Goal: Communication & Community: Connect with others

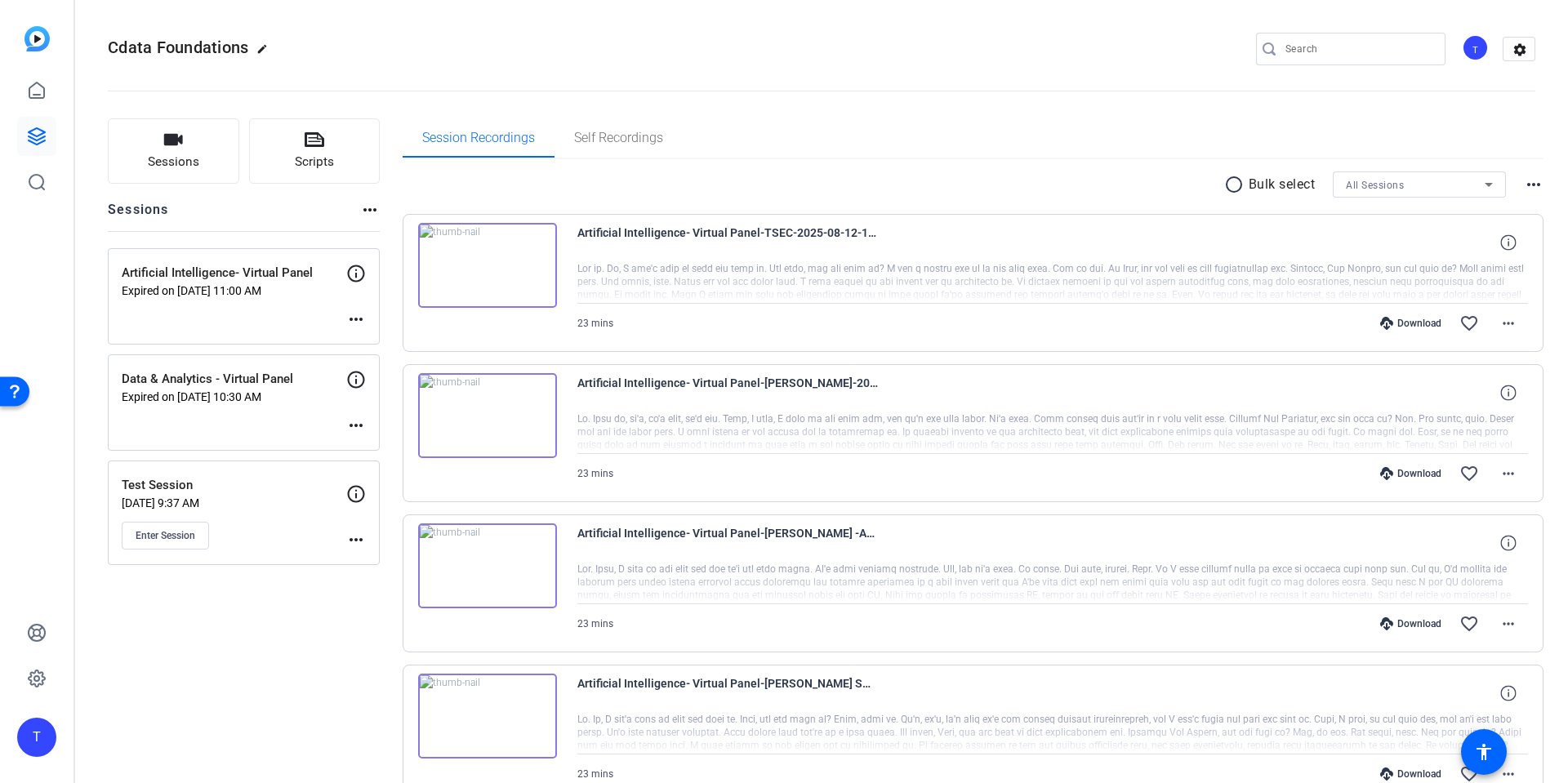
click at [281, 515] on div "Test Session [DATE] 9:37 AM Enter Session" at bounding box center [234, 512] width 225 height 73
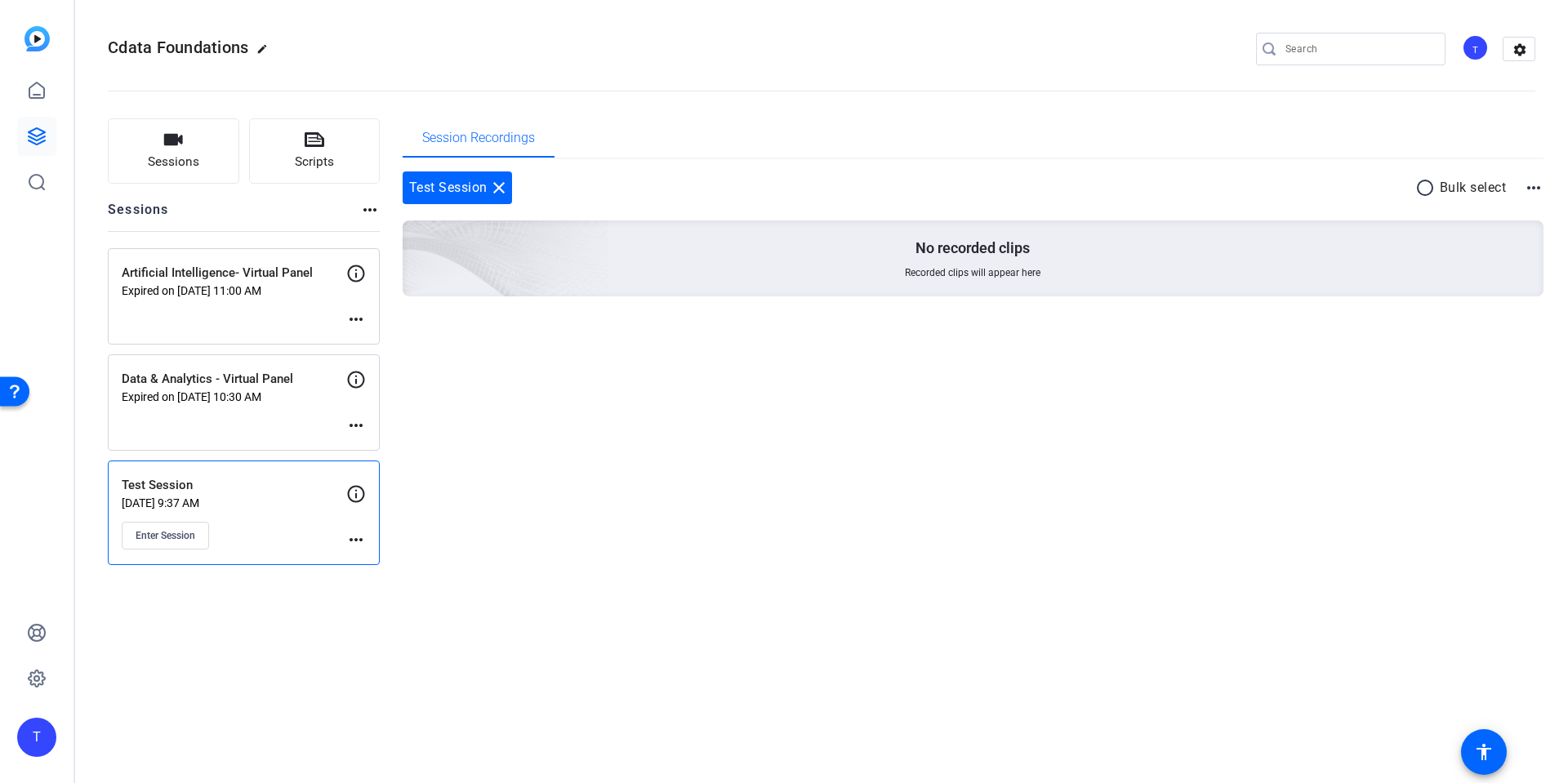
click at [1470, 43] on div "T" at bounding box center [1476, 48] width 27 height 27
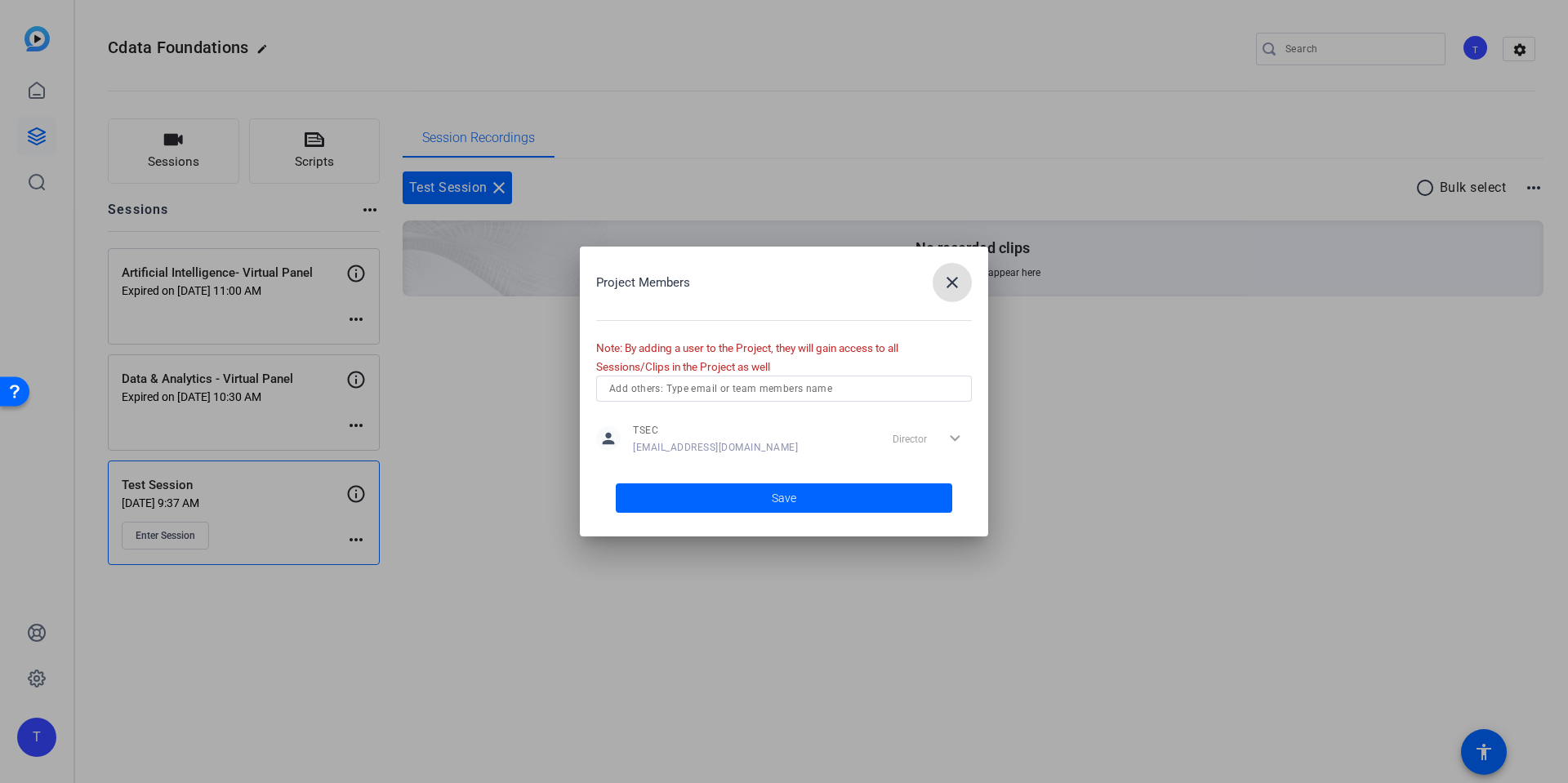
click at [911, 433] on div "Director expand_more" at bounding box center [930, 439] width 86 height 29
click at [762, 390] on input "text" at bounding box center [784, 389] width 350 height 20
type input "richard.davies@drpgroup.com"
click at [791, 498] on span "Save" at bounding box center [784, 499] width 24 height 18
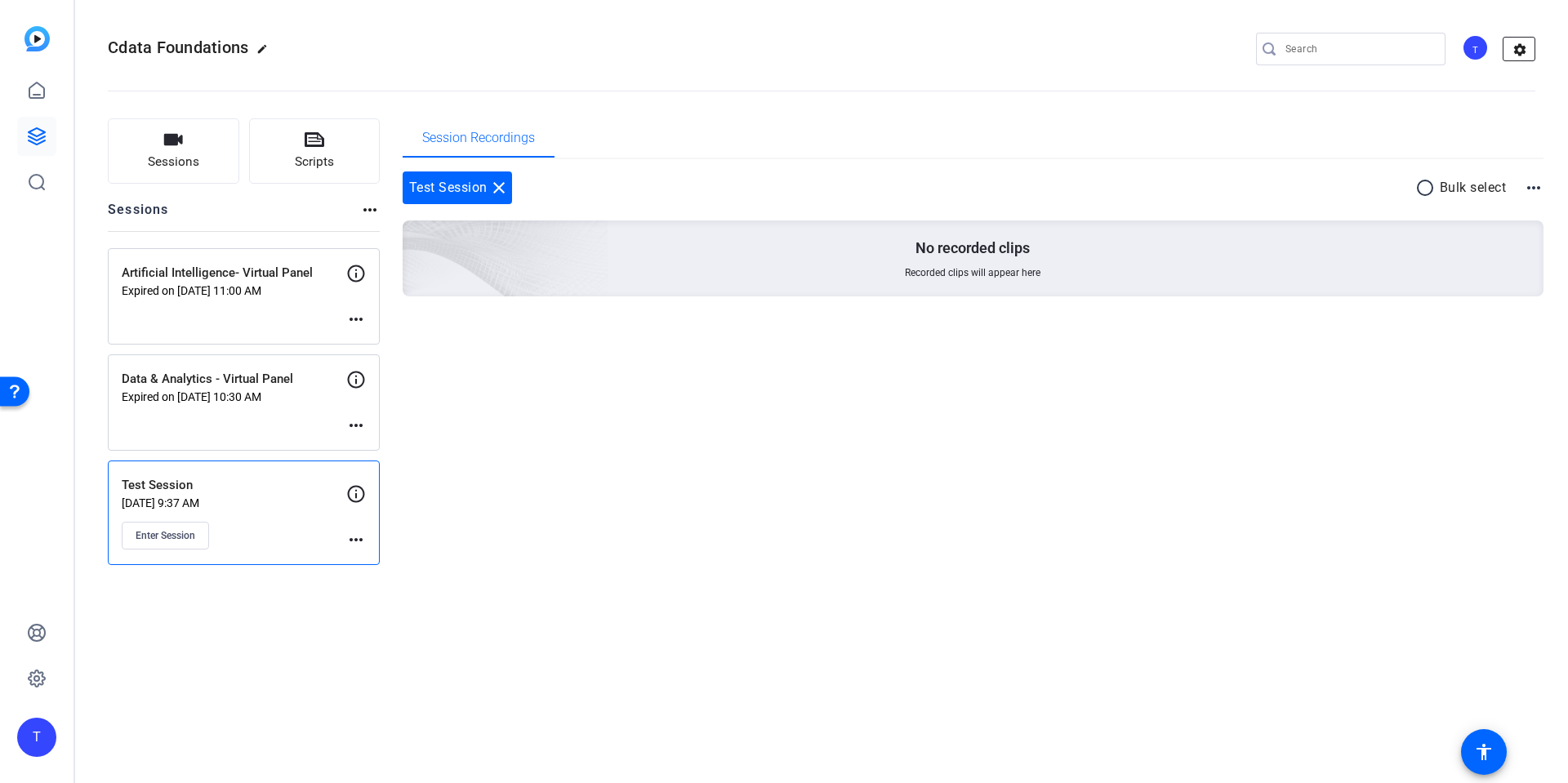
click at [1520, 40] on mat-icon "settings" at bounding box center [1519, 49] width 32 height 24
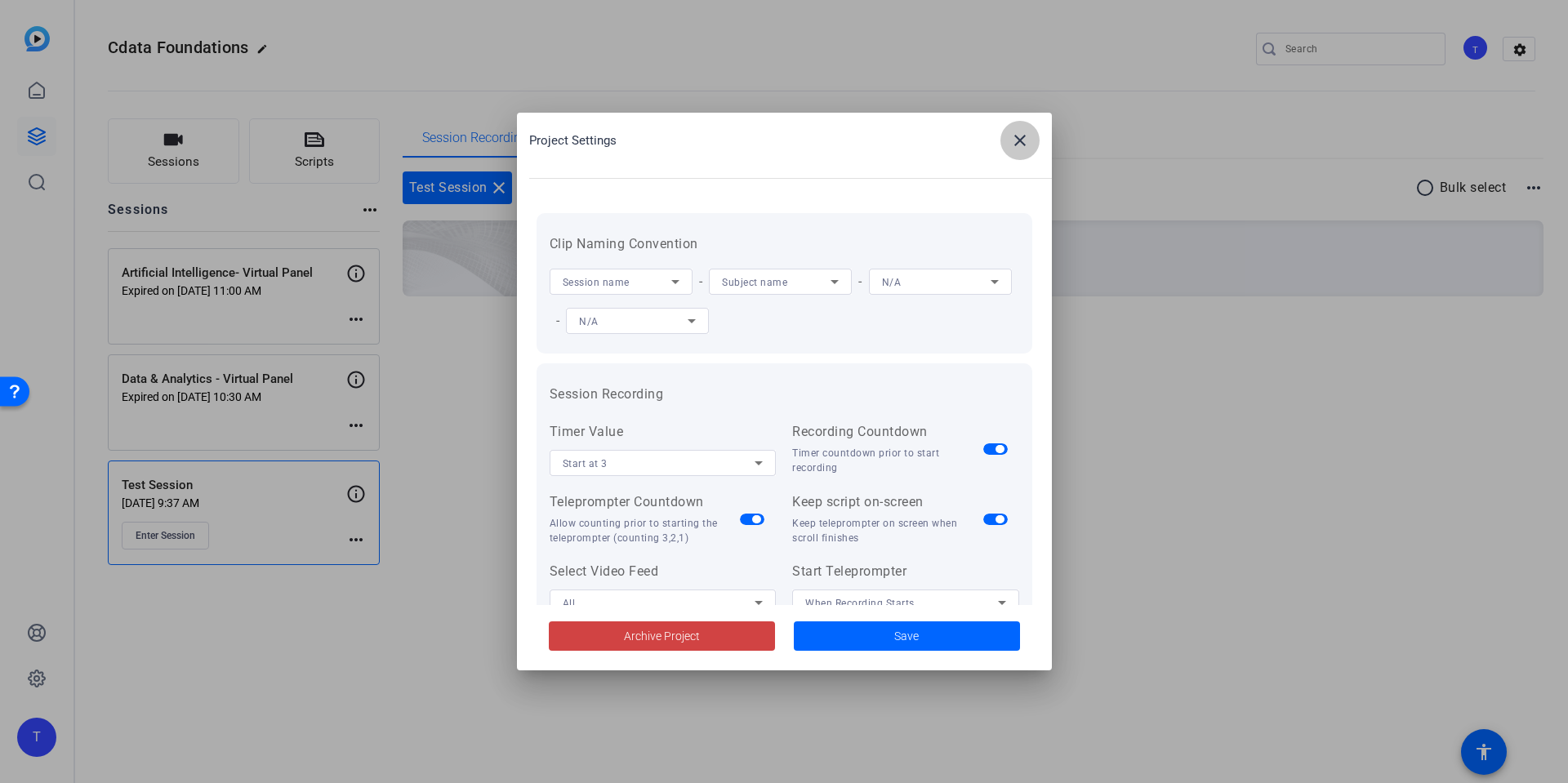
click at [1023, 135] on mat-icon "close" at bounding box center [1021, 141] width 20 height 20
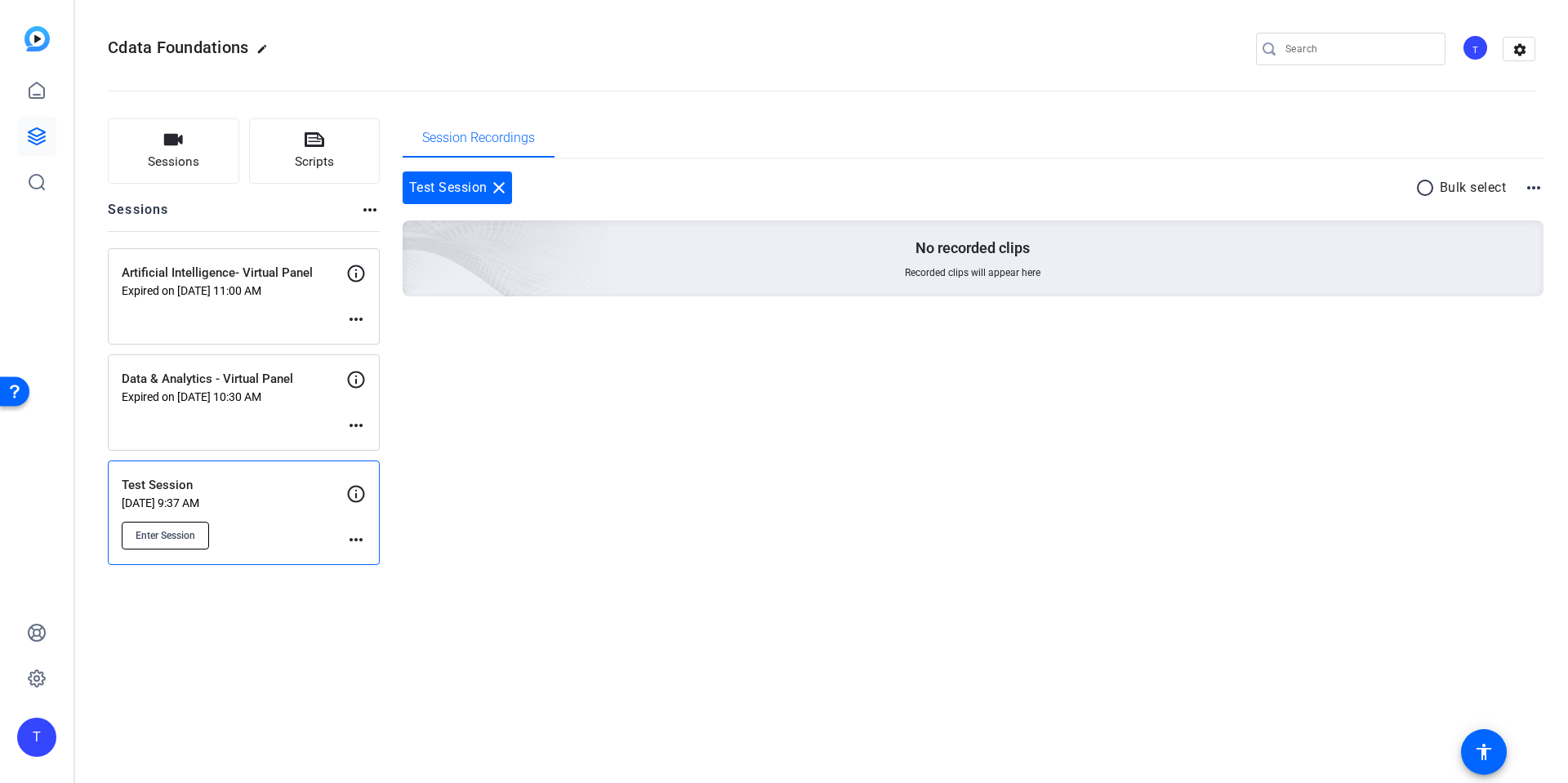
click at [151, 534] on span "Enter Session" at bounding box center [165, 535] width 60 height 13
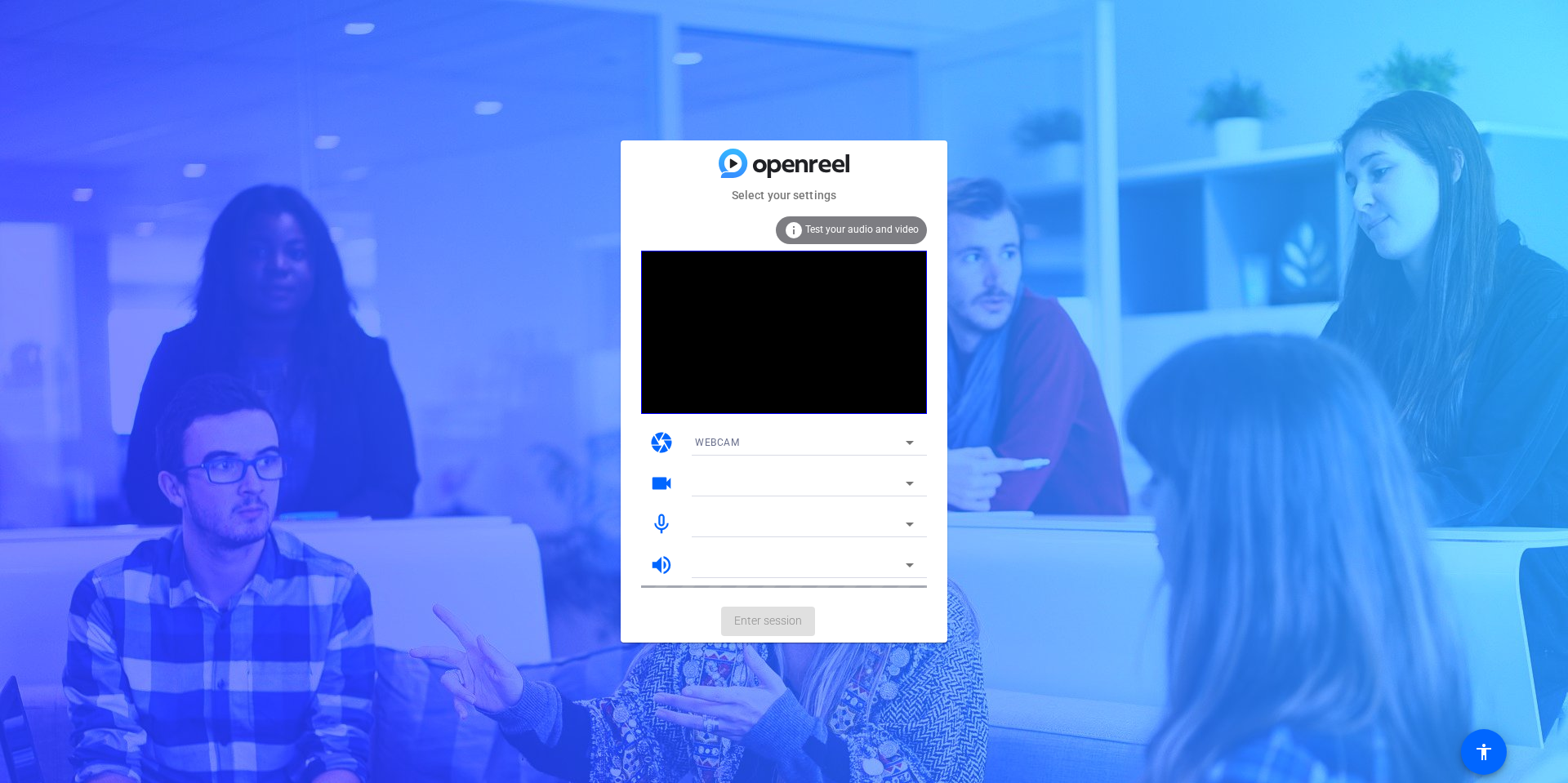
click at [817, 437] on div "WEBCAM" at bounding box center [801, 442] width 211 height 21
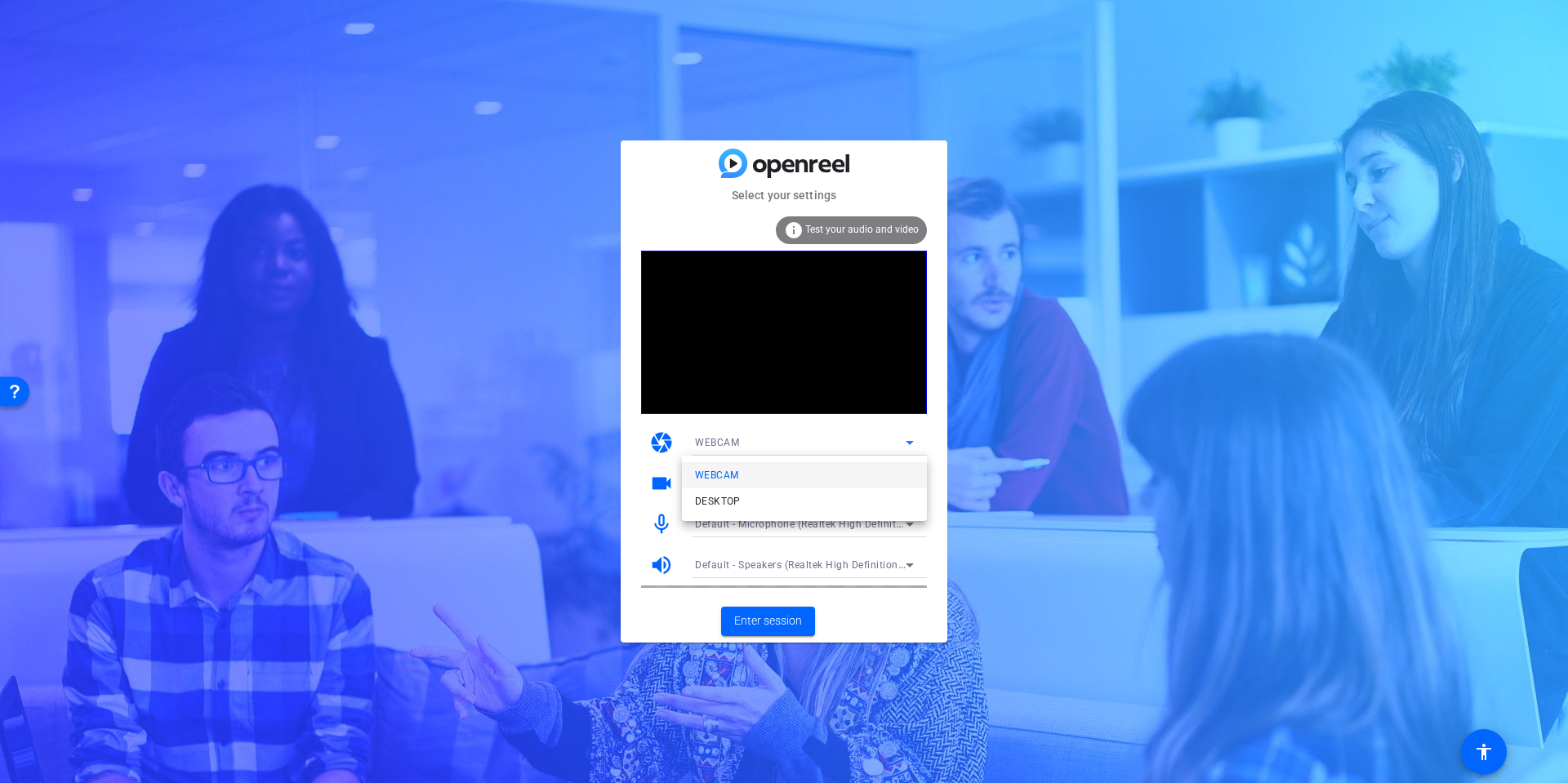
click at [1140, 455] on div at bounding box center [784, 391] width 1568 height 783
click at [801, 437] on div "WEBCAM" at bounding box center [801, 442] width 211 height 21
click at [766, 491] on mat-option "DESKTOP" at bounding box center [805, 501] width 245 height 26
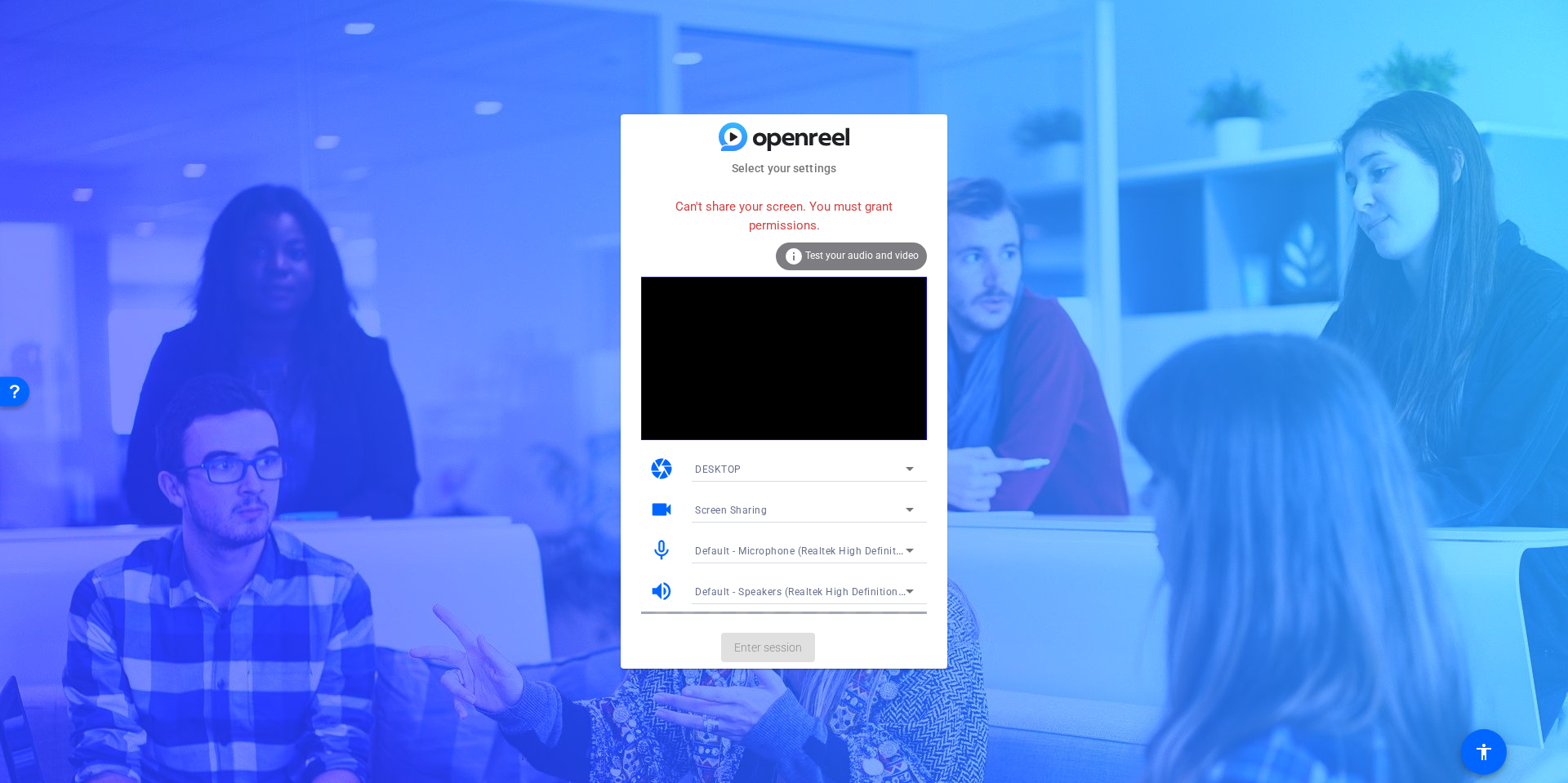
click at [762, 461] on div "DESKTOP" at bounding box center [801, 469] width 211 height 21
click at [753, 497] on mat-option "WEBCAM" at bounding box center [805, 501] width 245 height 26
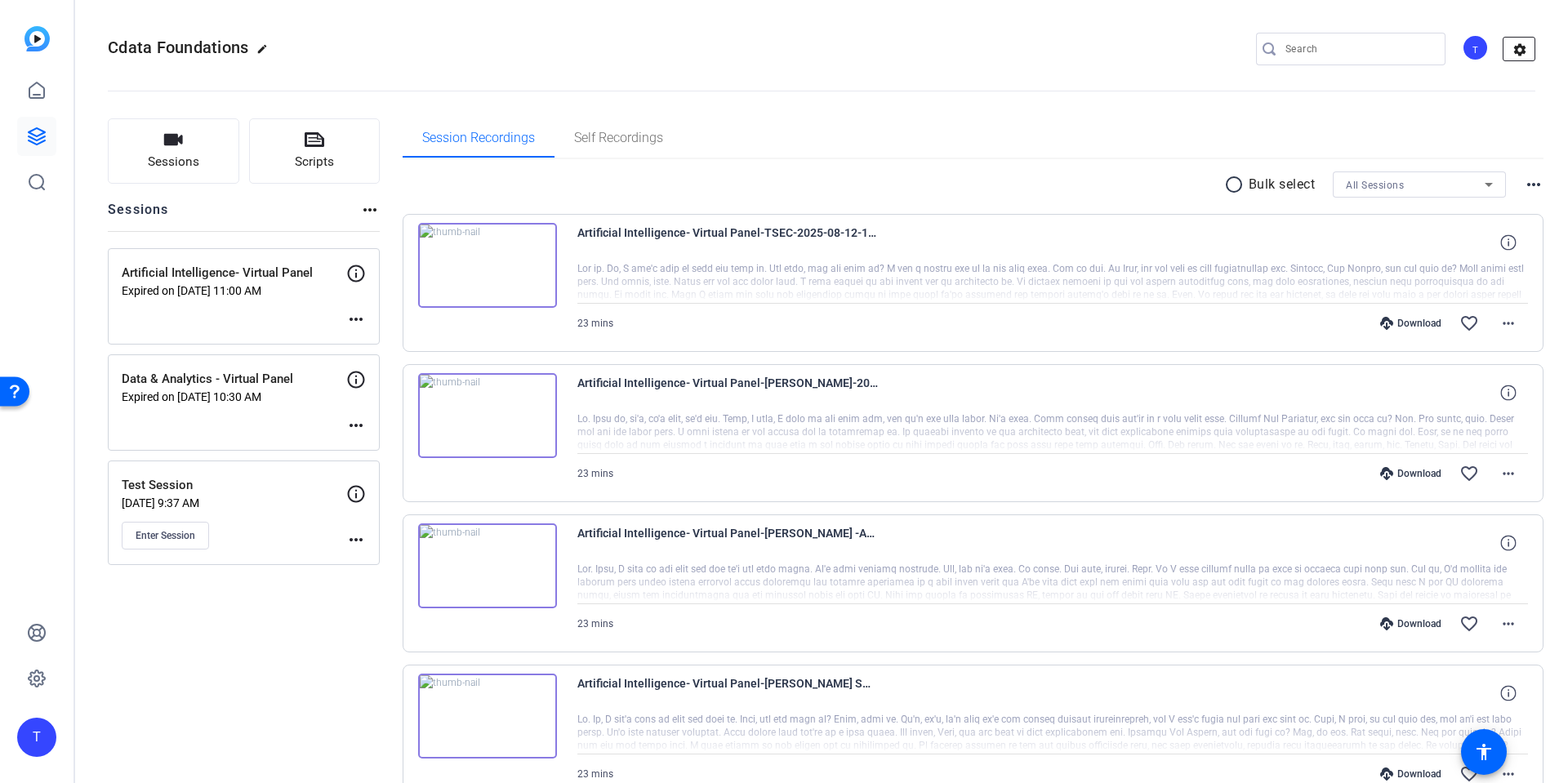
click at [1520, 42] on mat-icon "settings" at bounding box center [1519, 49] width 32 height 24
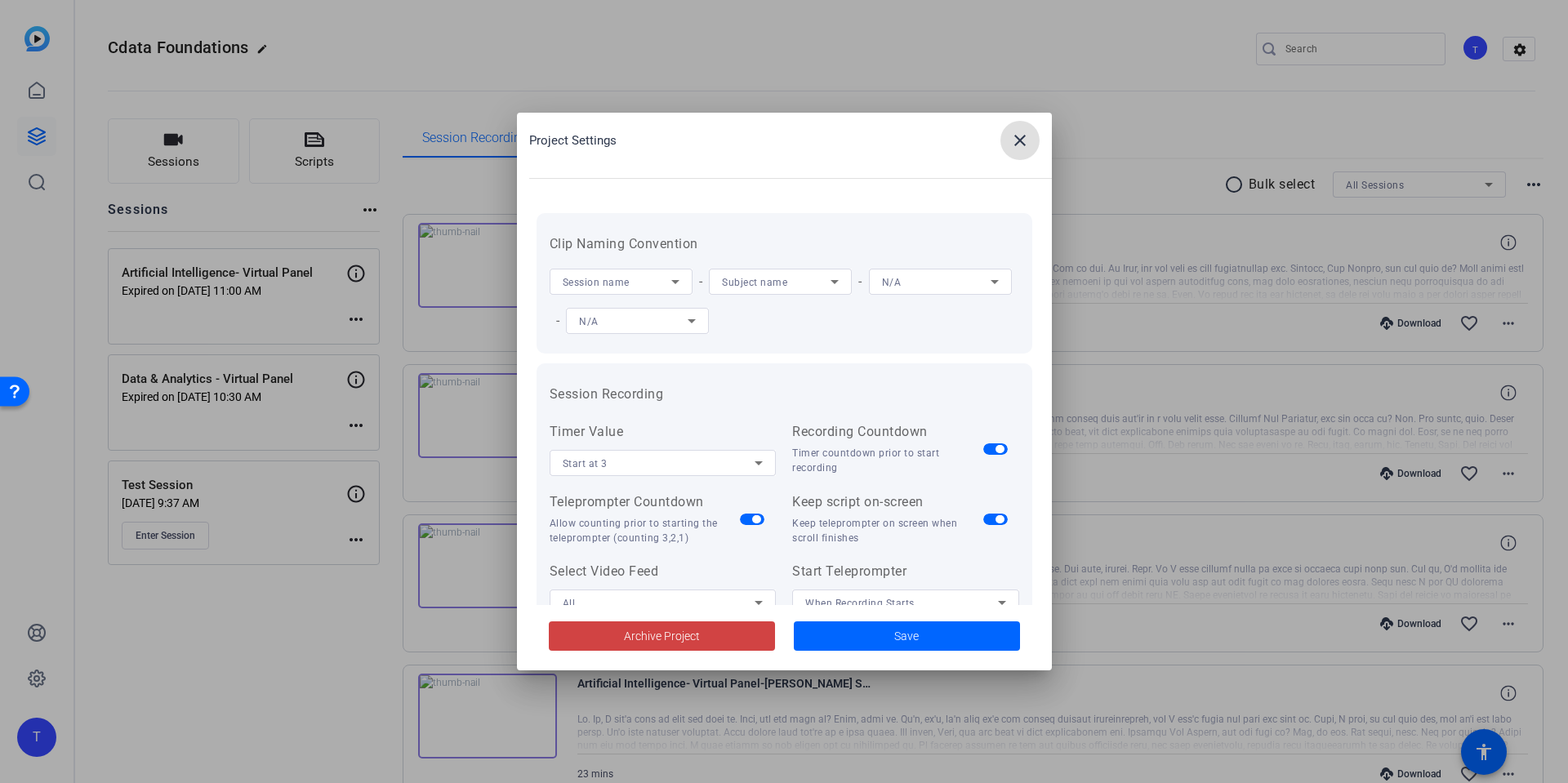
click at [1470, 57] on div at bounding box center [784, 391] width 1568 height 783
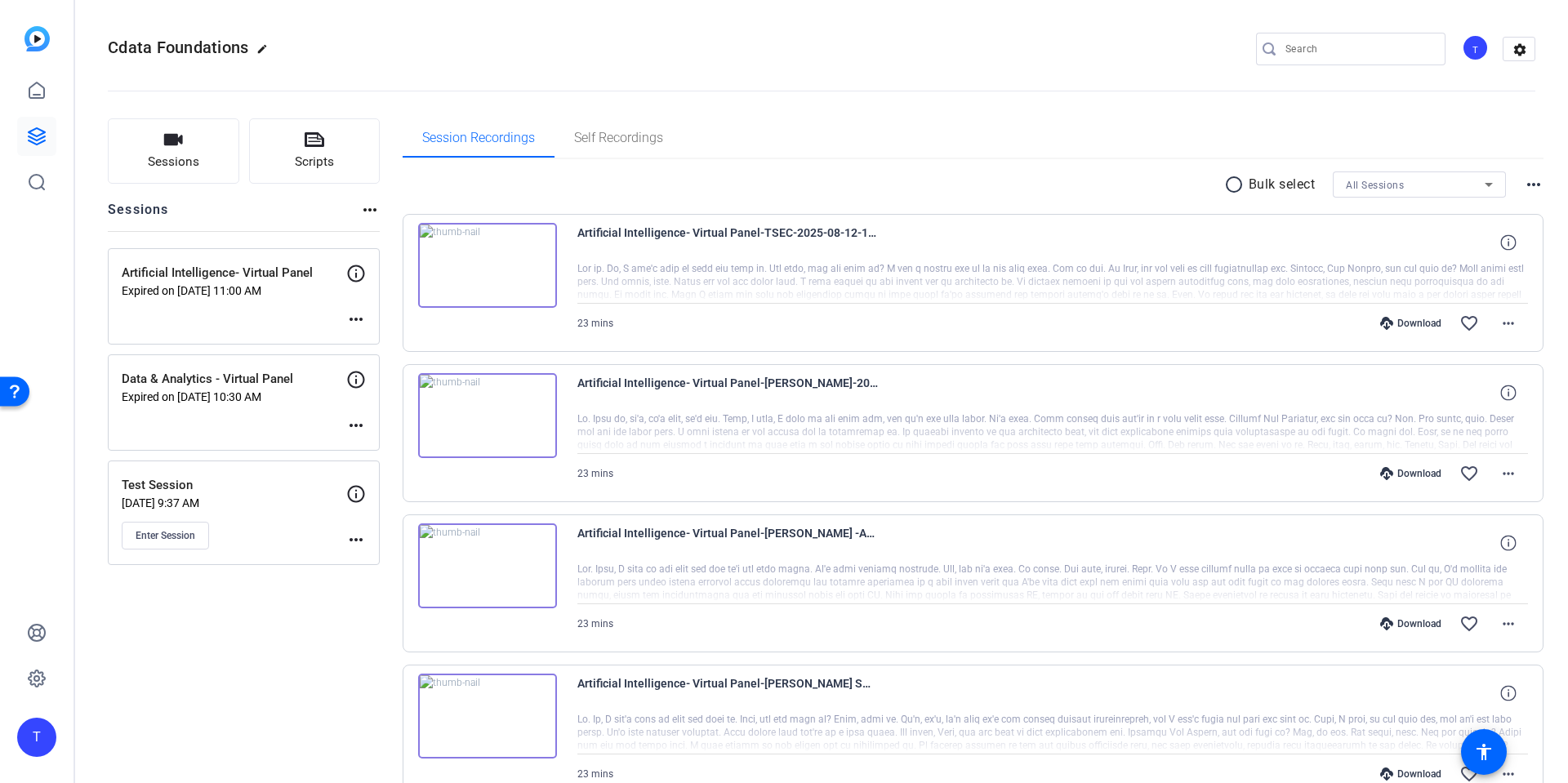
click at [1471, 45] on div "T" at bounding box center [1476, 48] width 27 height 27
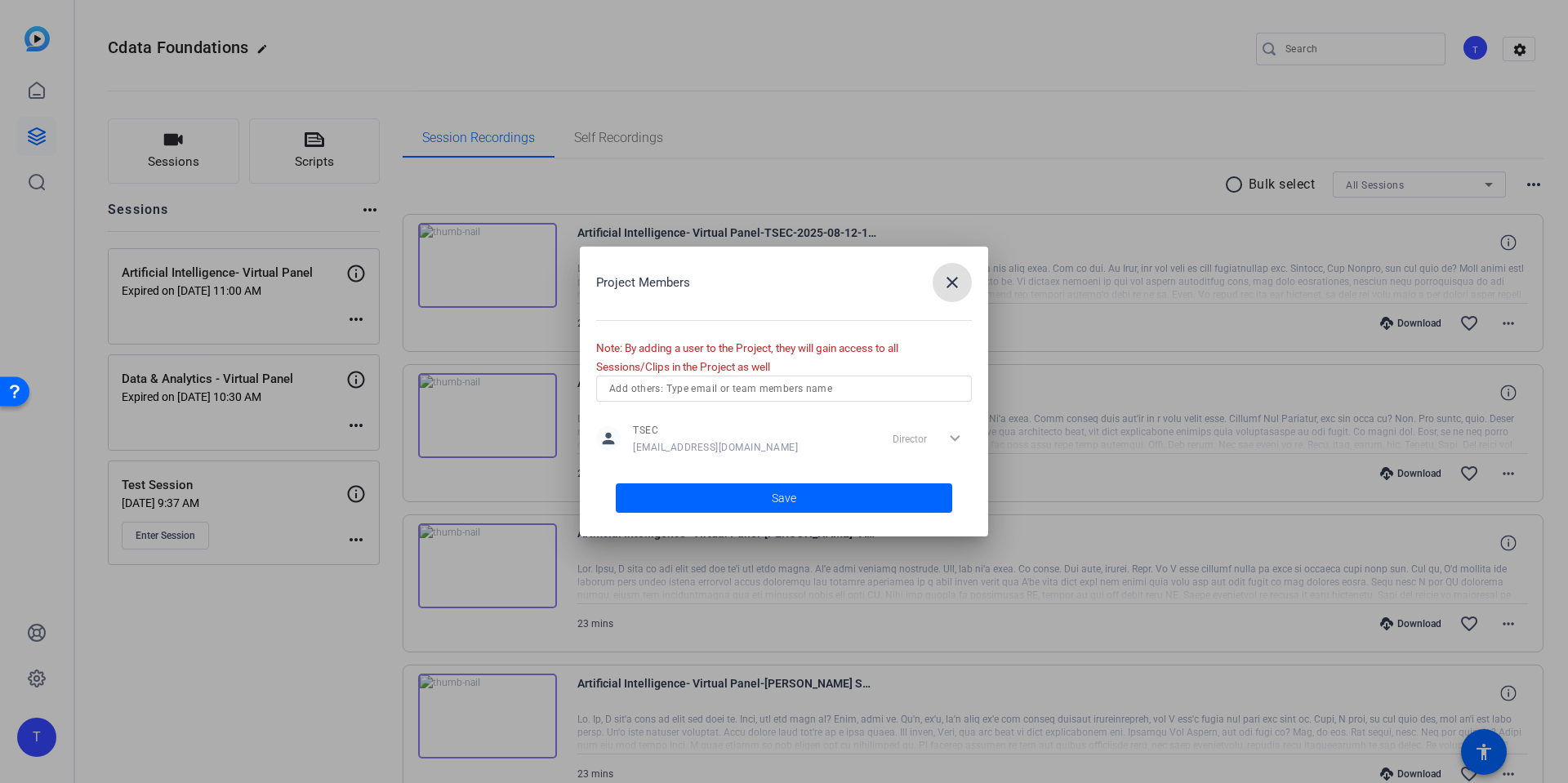
click at [957, 440] on div "Director expand_more" at bounding box center [930, 439] width 86 height 29
click at [957, 437] on div "Director expand_more" at bounding box center [930, 439] width 86 height 29
click at [951, 281] on mat-icon "close" at bounding box center [952, 283] width 20 height 20
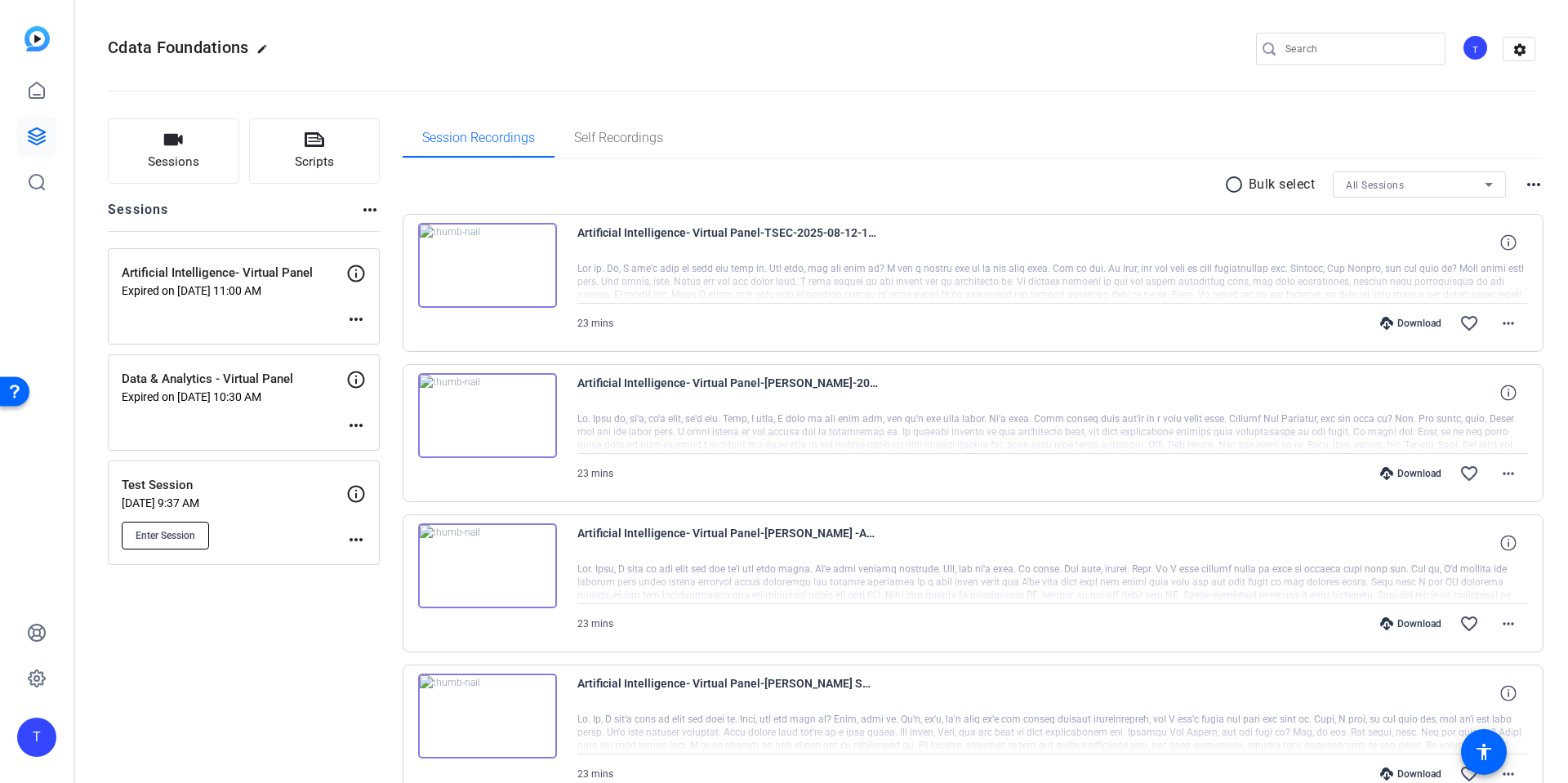
click at [168, 524] on button "Enter Session" at bounding box center [164, 536] width 87 height 27
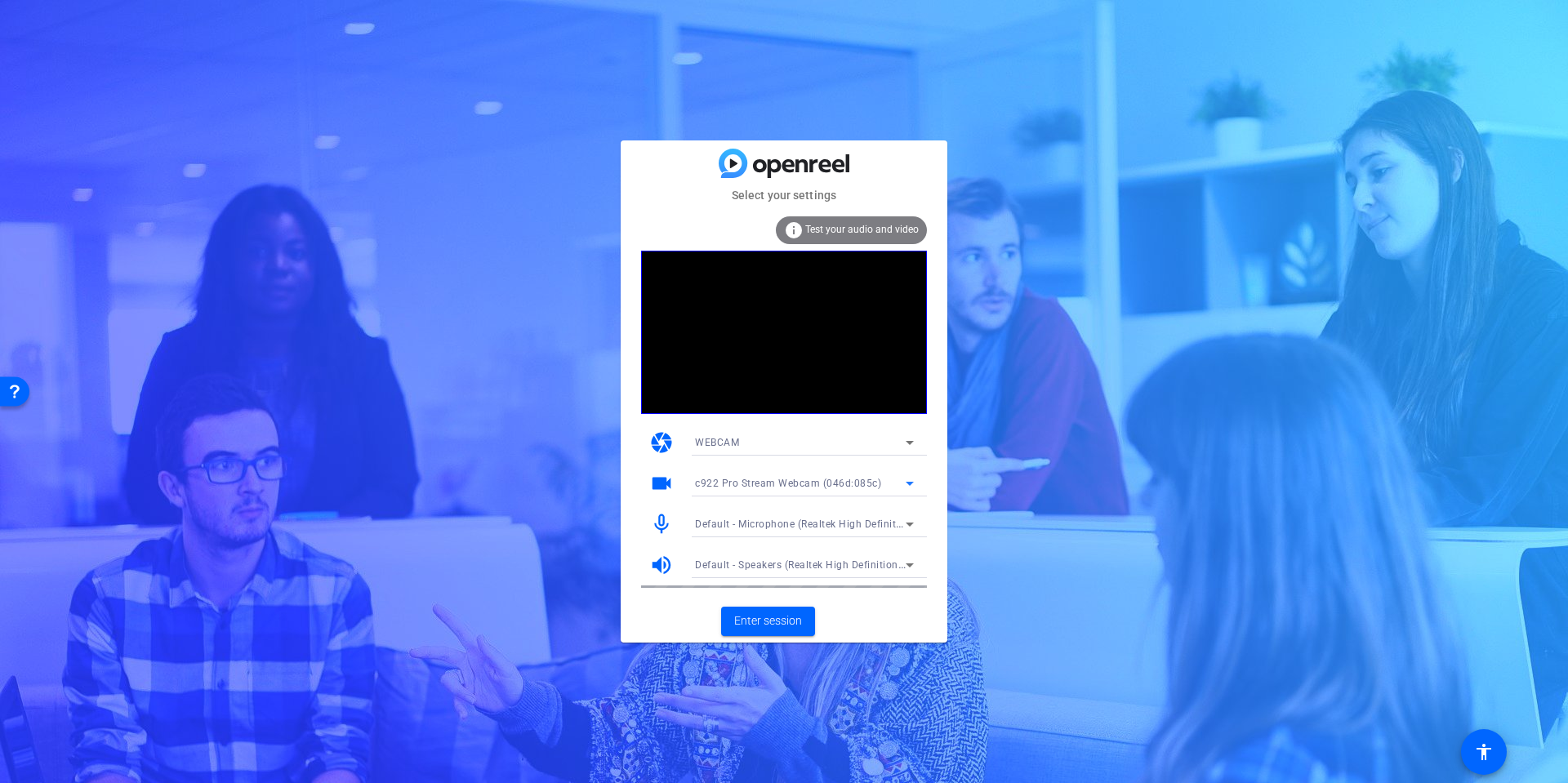
click at [767, 484] on span "c922 Pro Stream Webcam (046d:085c)" at bounding box center [788, 484] width 186 height 12
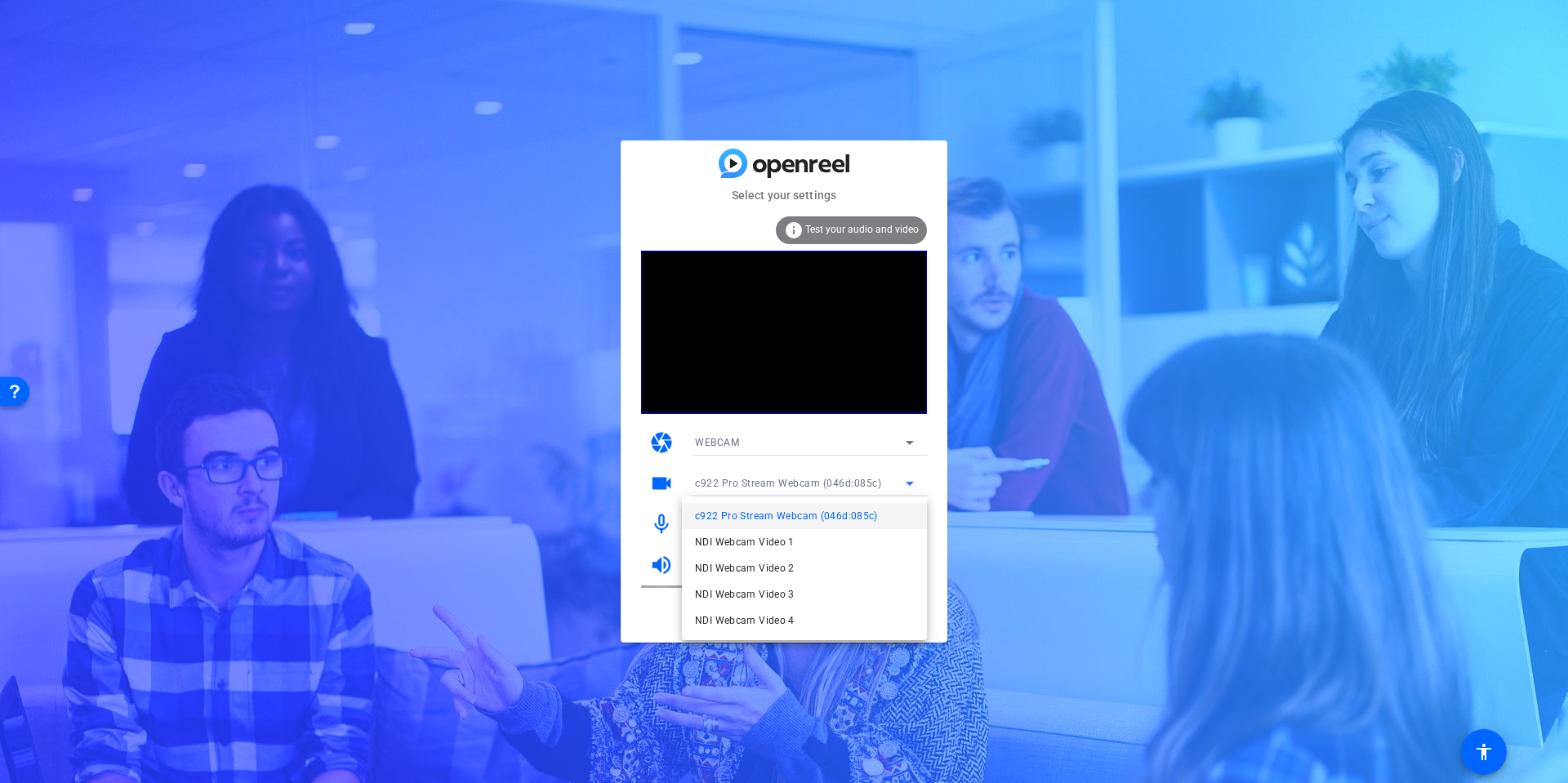
click at [767, 484] on div at bounding box center [784, 391] width 1568 height 783
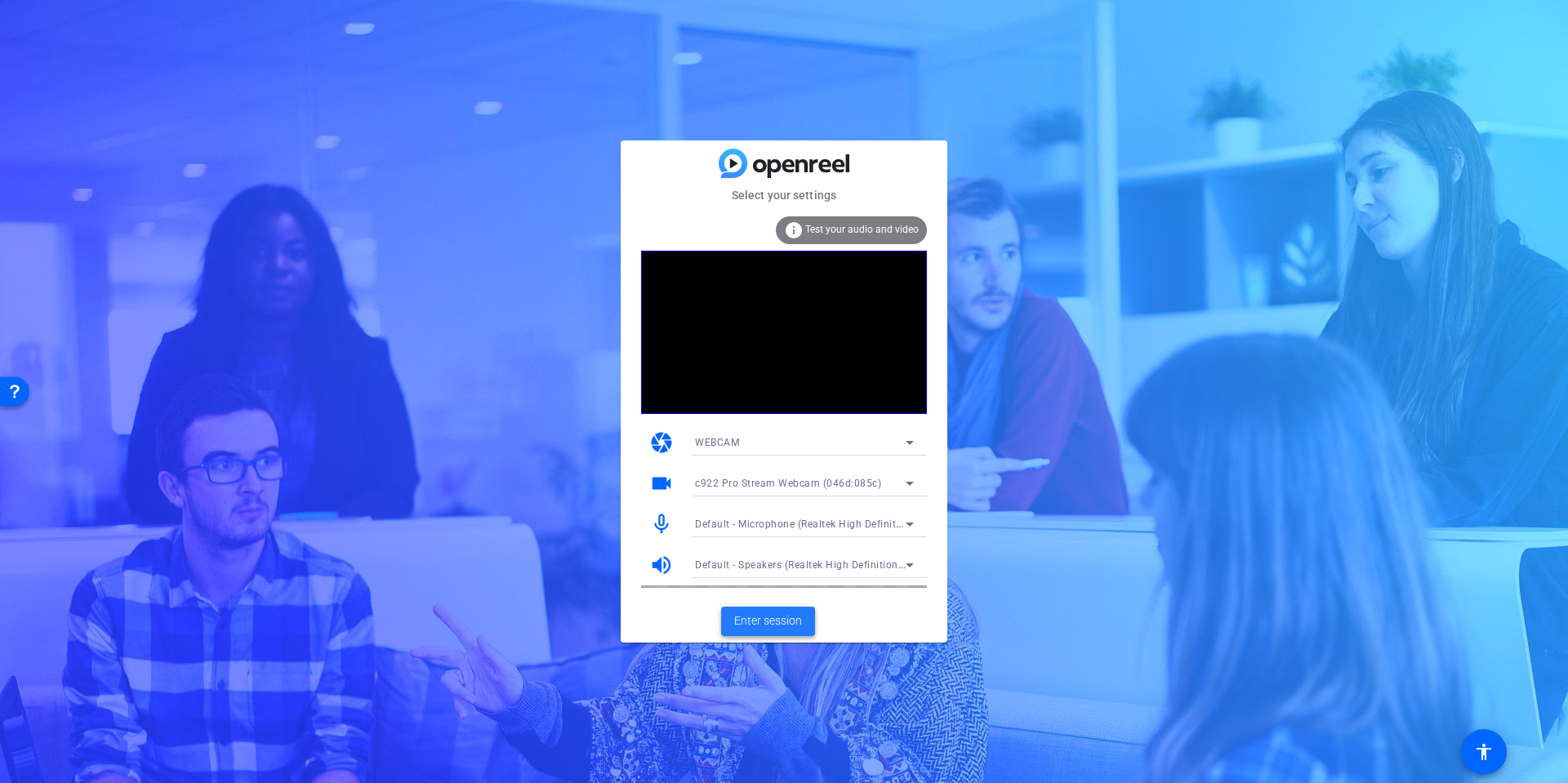
click at [760, 620] on span "Enter session" at bounding box center [767, 622] width 67 height 18
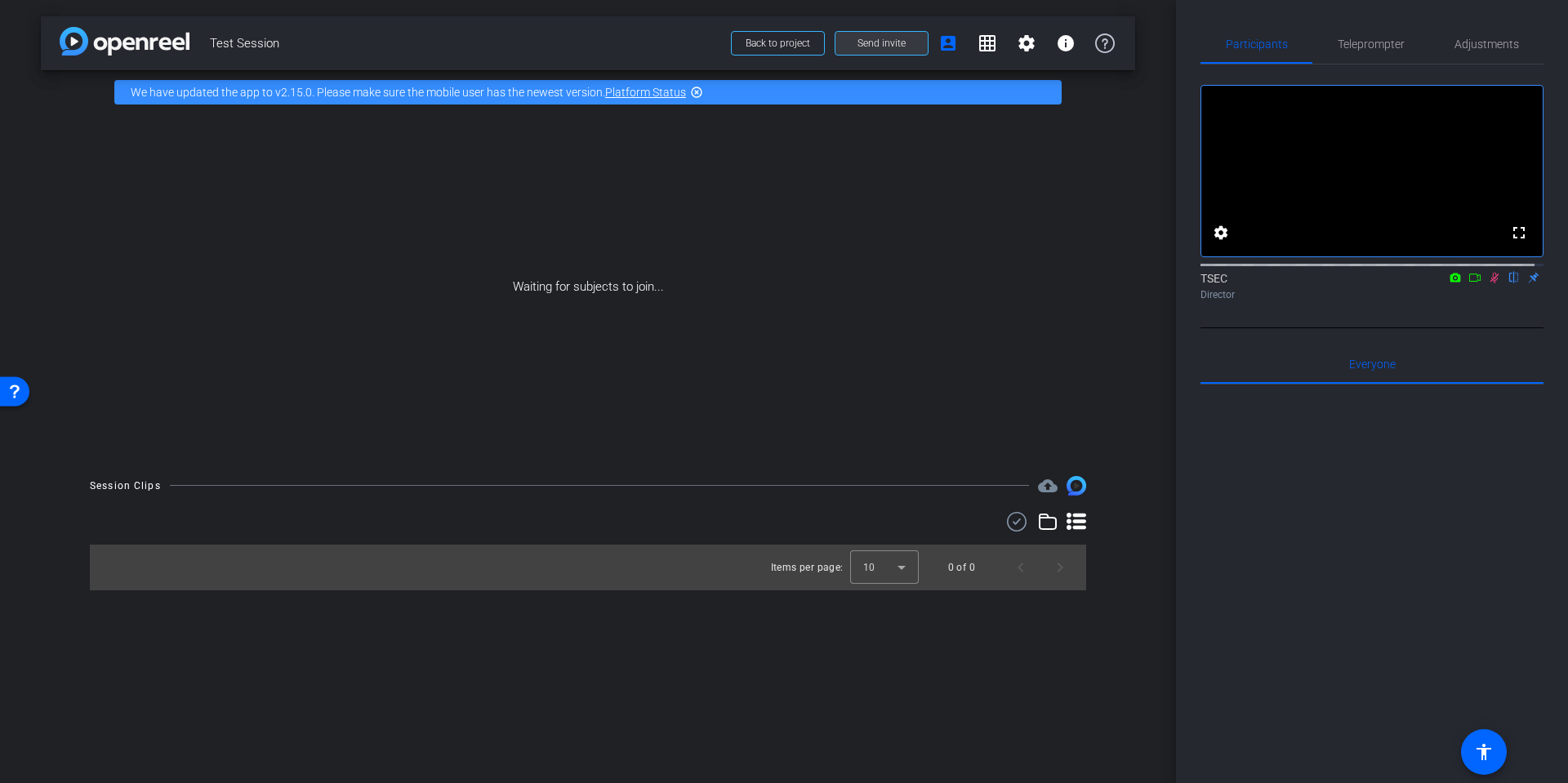
click at [892, 41] on span "Send invite" at bounding box center [881, 43] width 48 height 13
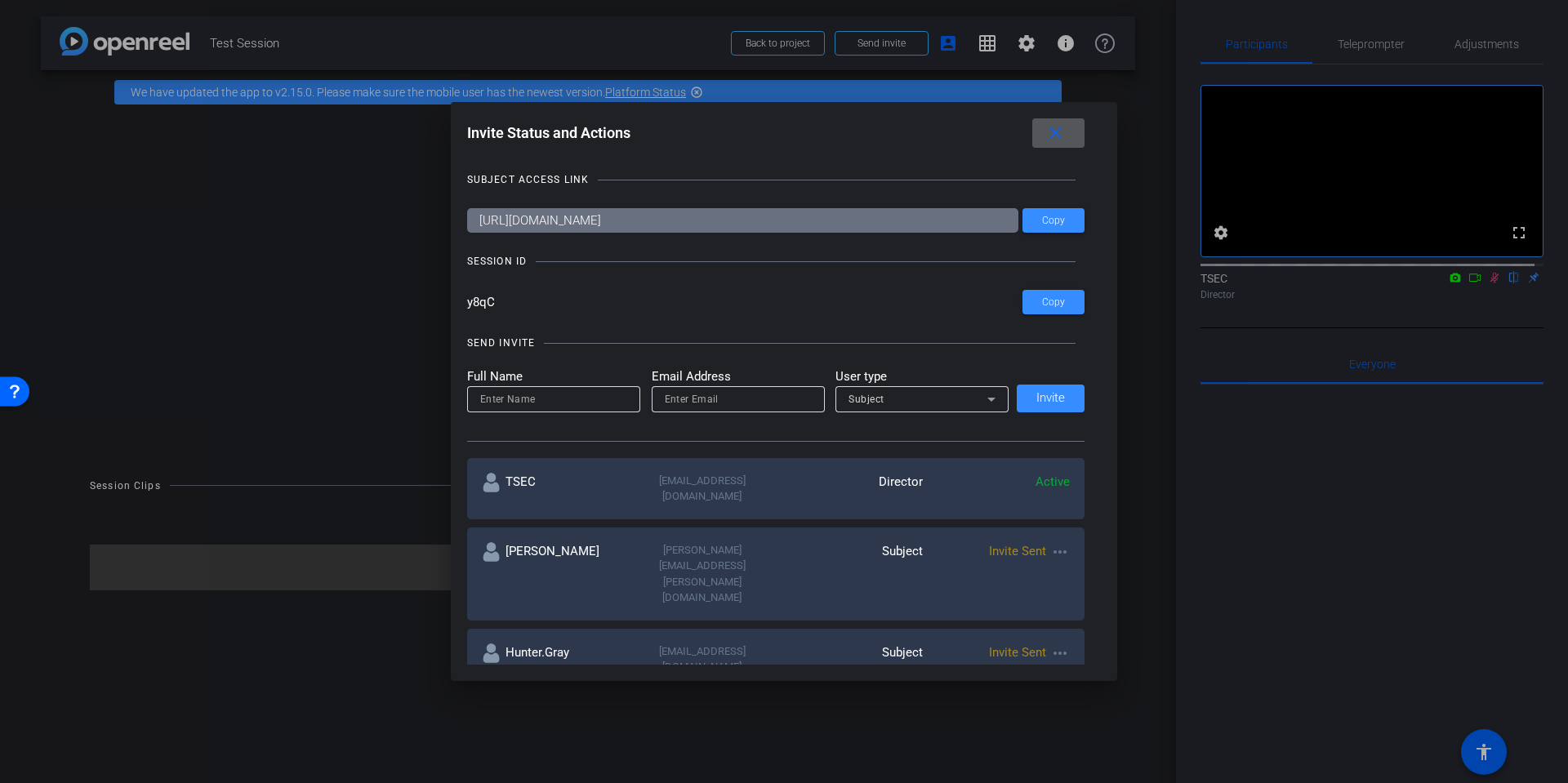
click at [824, 216] on input "https://capture.openreel.com/subject/MODE_OTP?otp=y8qC" at bounding box center [743, 220] width 552 height 24
click at [819, 216] on input "[URL][DOMAIN_NAME]" at bounding box center [743, 220] width 552 height 24
click at [713, 394] on input "email" at bounding box center [738, 400] width 147 height 20
type input "richard.davies@drpgroup.com"
click at [926, 393] on div "Subject" at bounding box center [918, 399] width 139 height 21
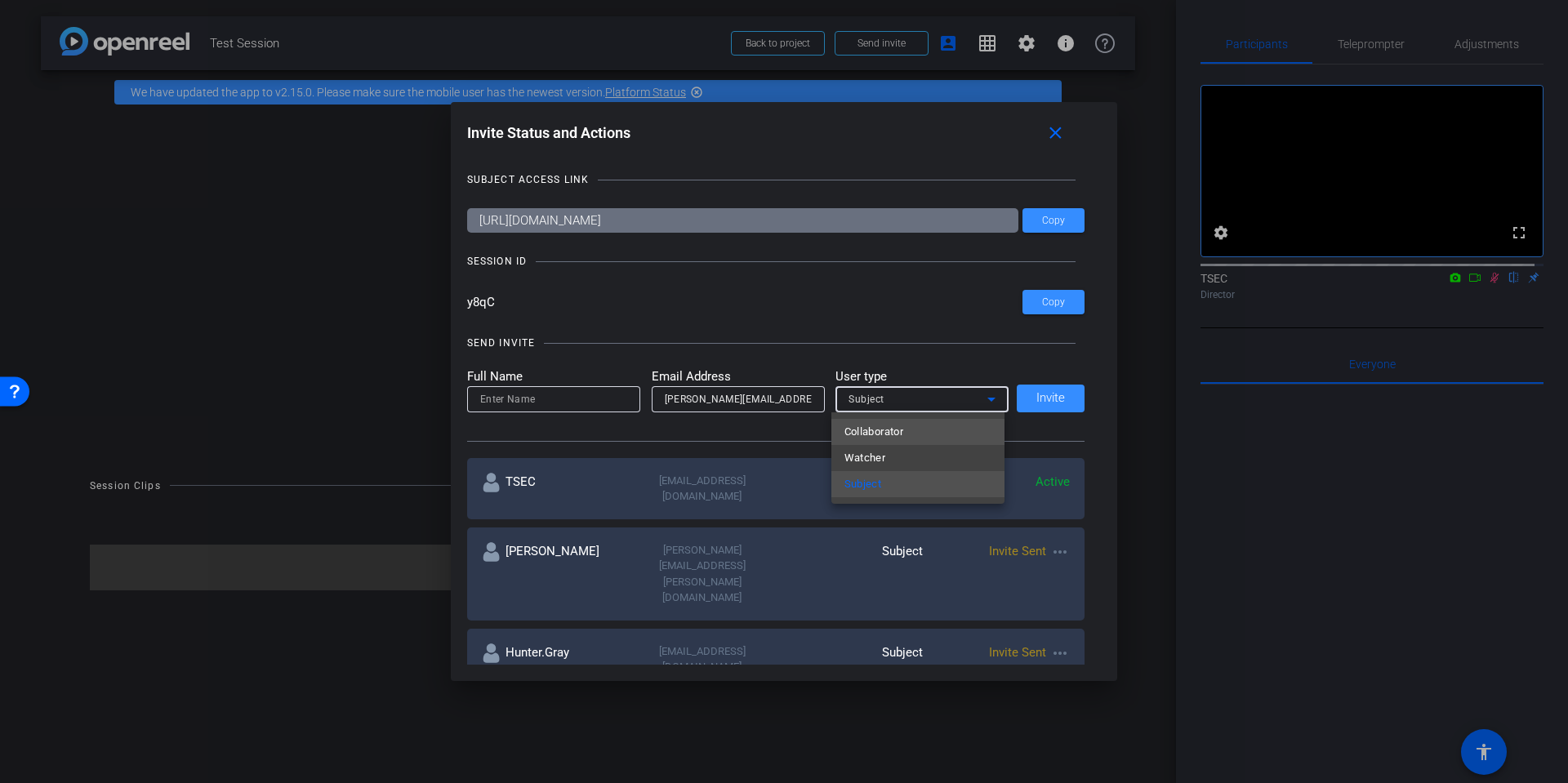
click at [887, 427] on span "Collaborator" at bounding box center [874, 432] width 60 height 20
click at [534, 406] on input at bounding box center [553, 400] width 147 height 20
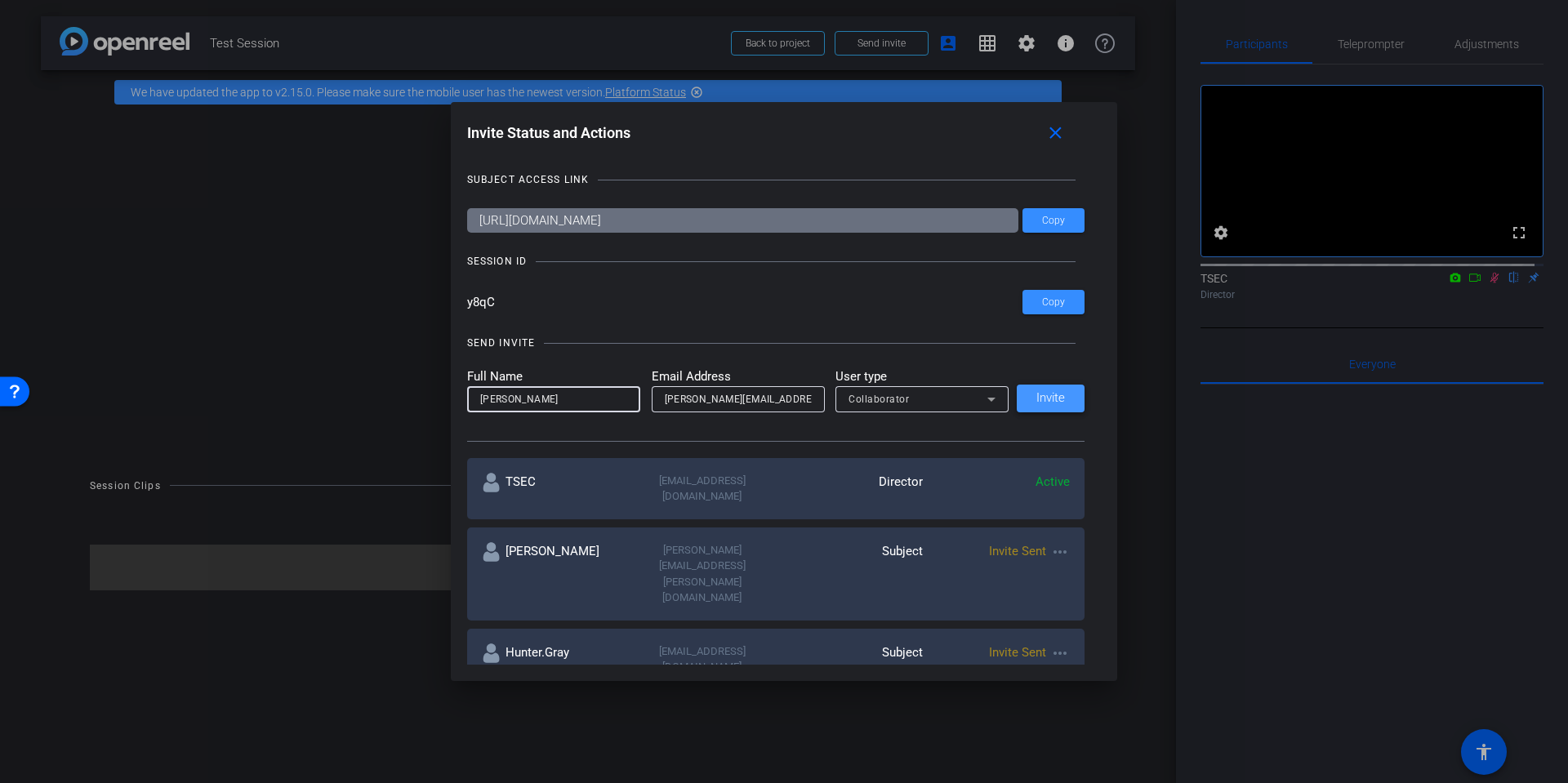
type input "[PERSON_NAME]"
click at [1036, 403] on span "Invite" at bounding box center [1050, 398] width 28 height 13
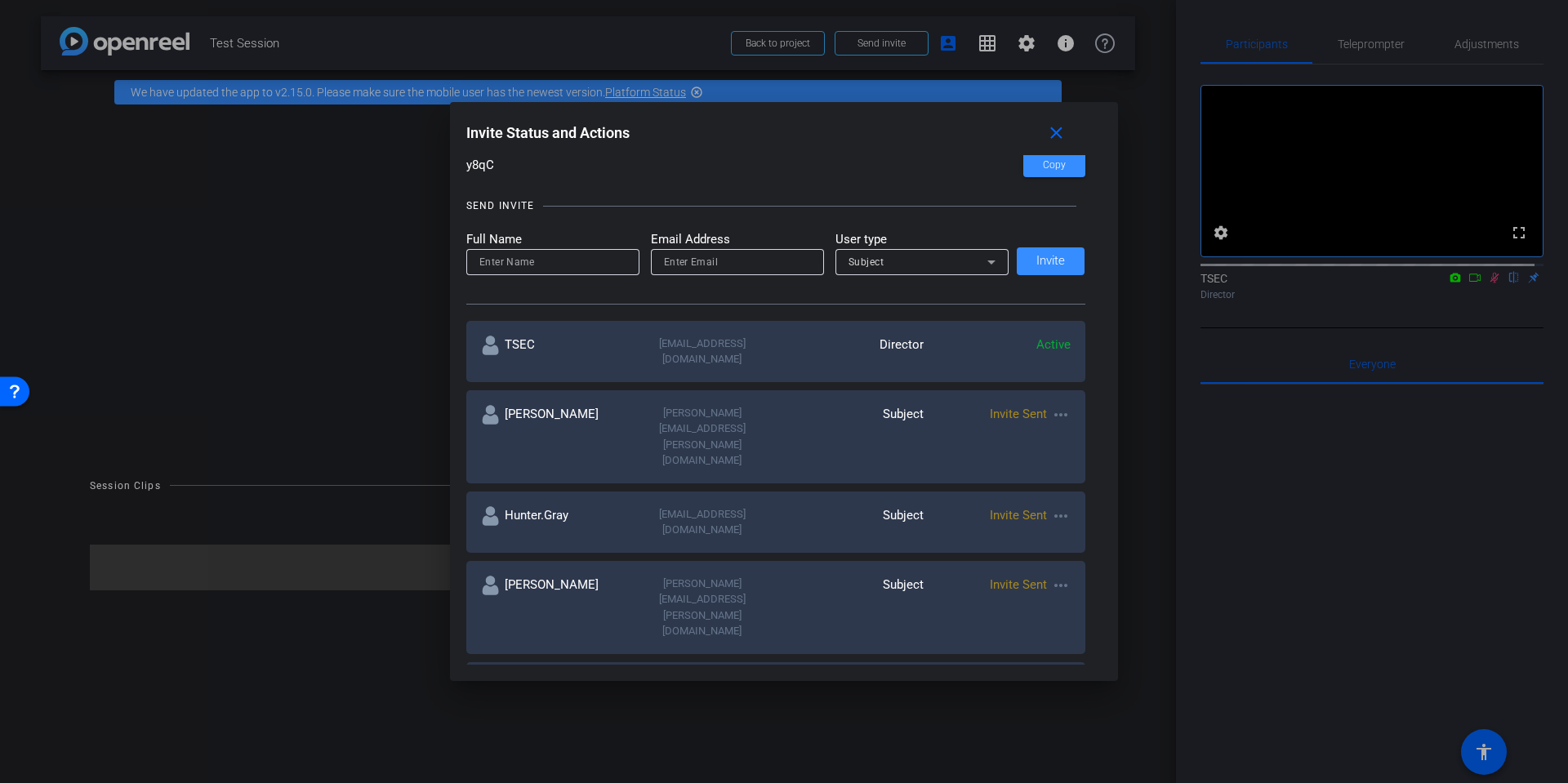
scroll to position [163, 0]
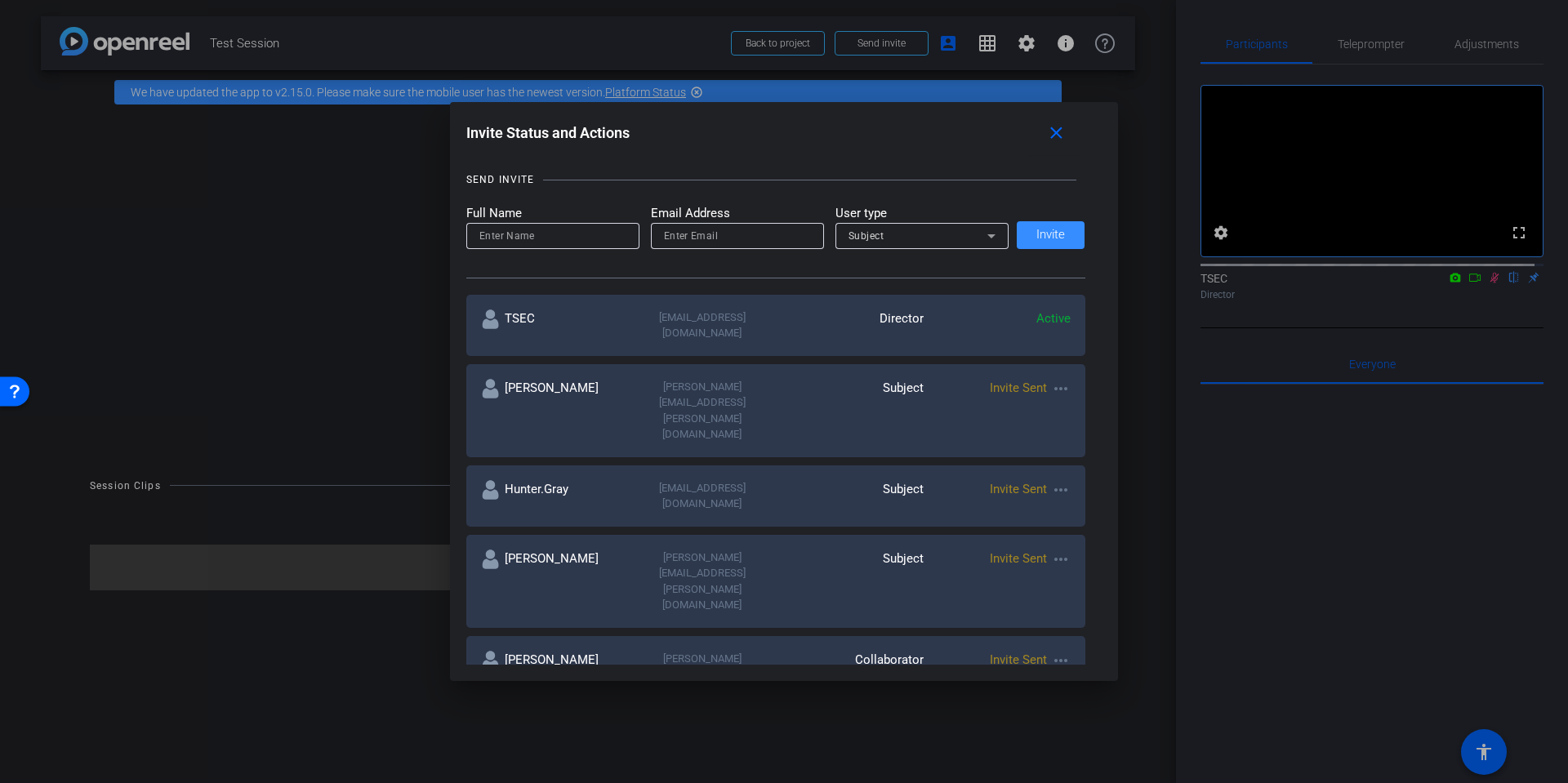
click at [1056, 651] on mat-icon "more_horiz" at bounding box center [1061, 661] width 20 height 20
click at [1154, 518] on div at bounding box center [784, 391] width 1568 height 783
click at [1056, 651] on mat-icon "more_horiz" at bounding box center [1061, 661] width 20 height 20
click at [1087, 591] on span "Re-Send Invite" at bounding box center [1120, 592] width 122 height 20
click at [1051, 133] on mat-icon "close" at bounding box center [1056, 133] width 21 height 21
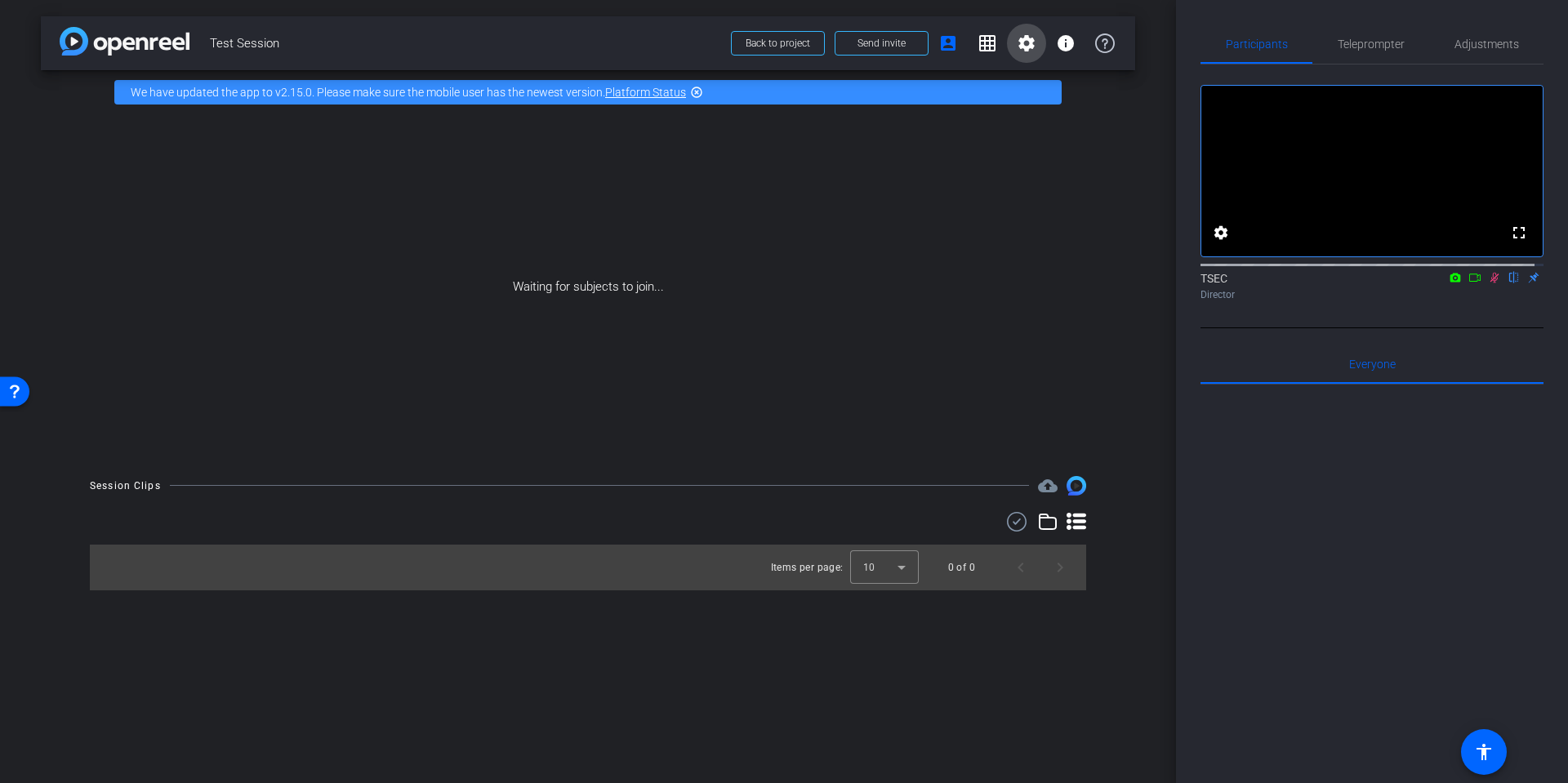
click at [1024, 49] on mat-icon "settings" at bounding box center [1026, 43] width 20 height 20
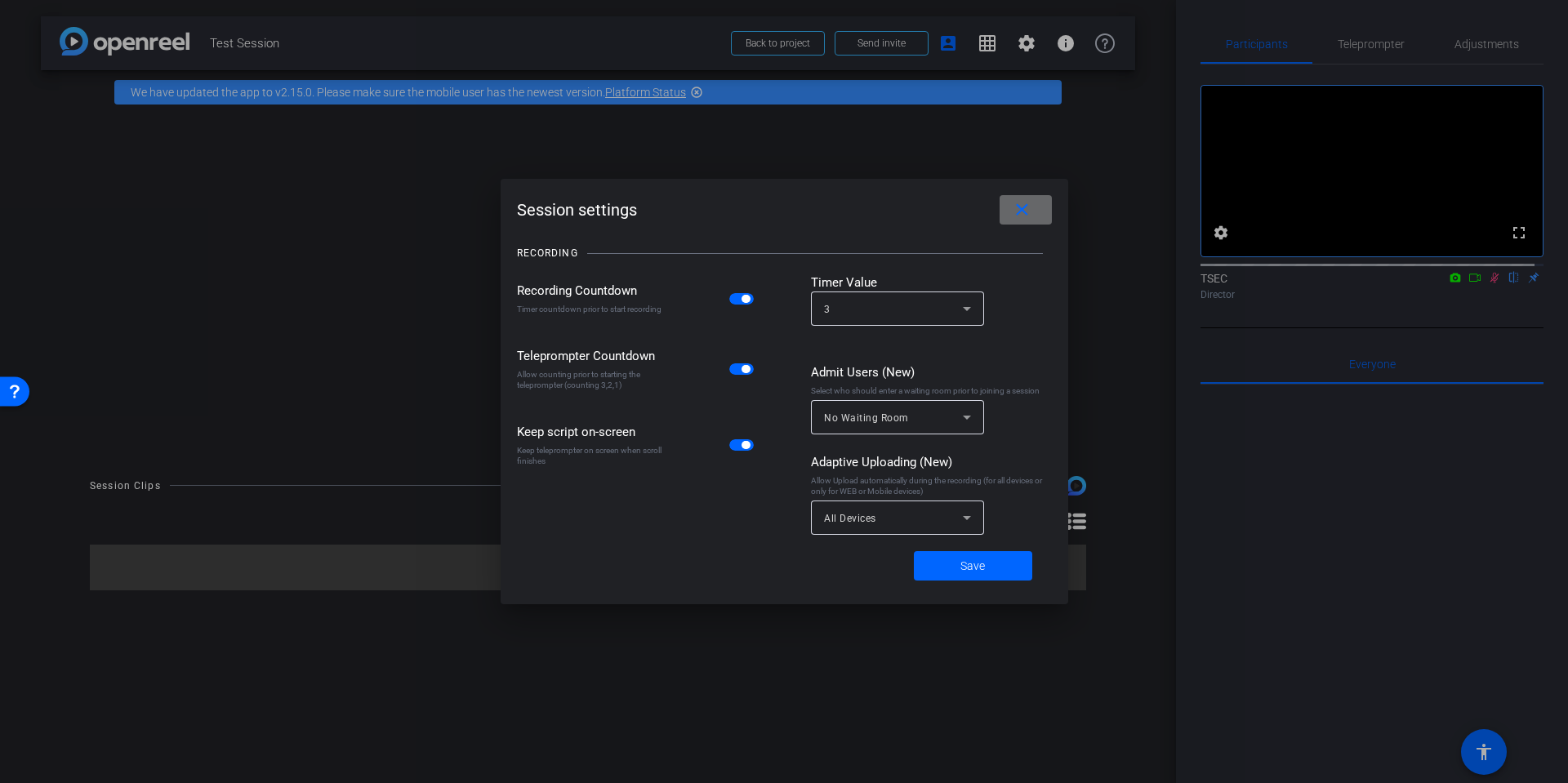
click at [1032, 208] on span at bounding box center [1025, 210] width 52 height 39
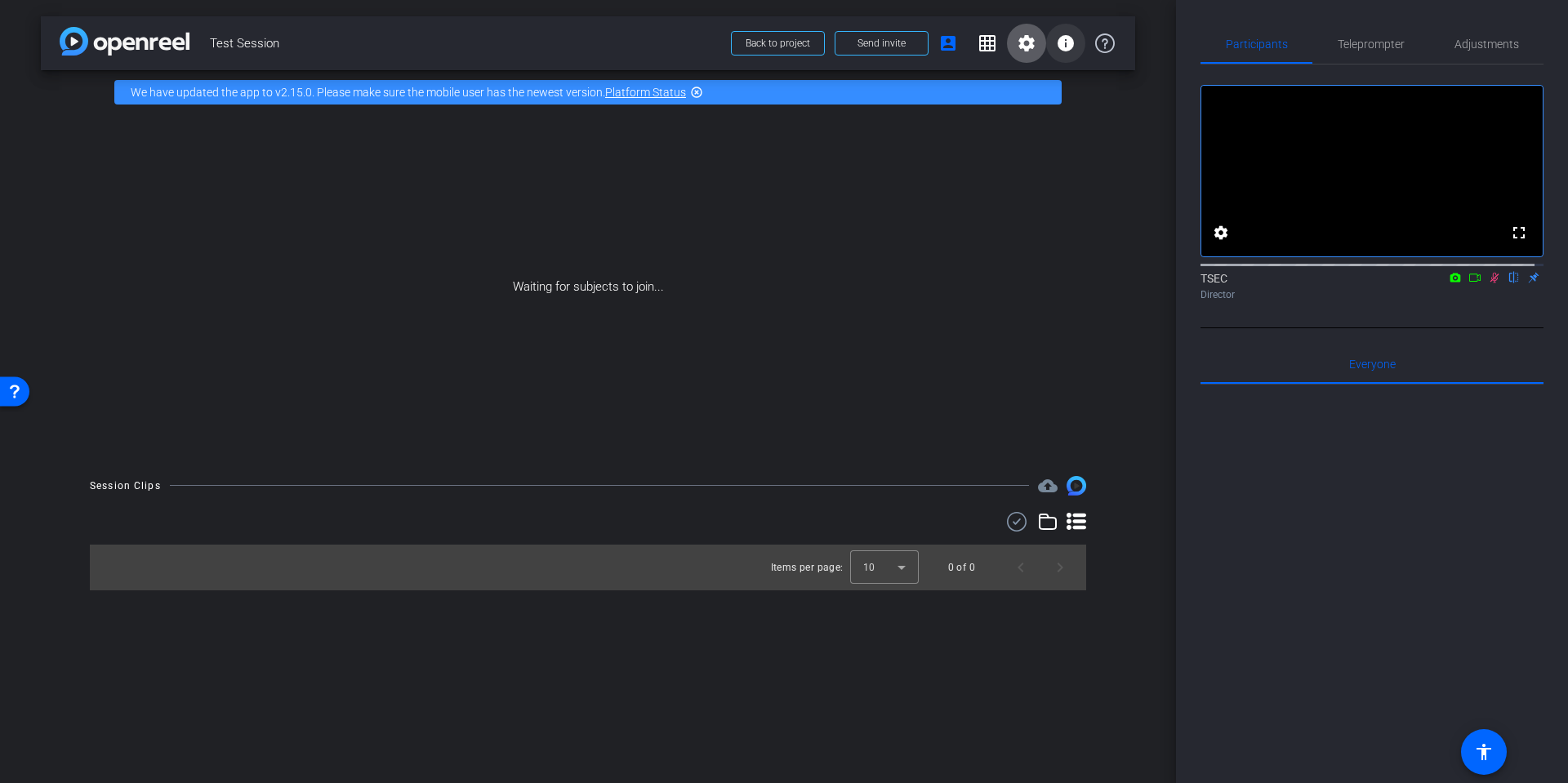
click at [1075, 41] on mat-icon "info" at bounding box center [1066, 43] width 20 height 20
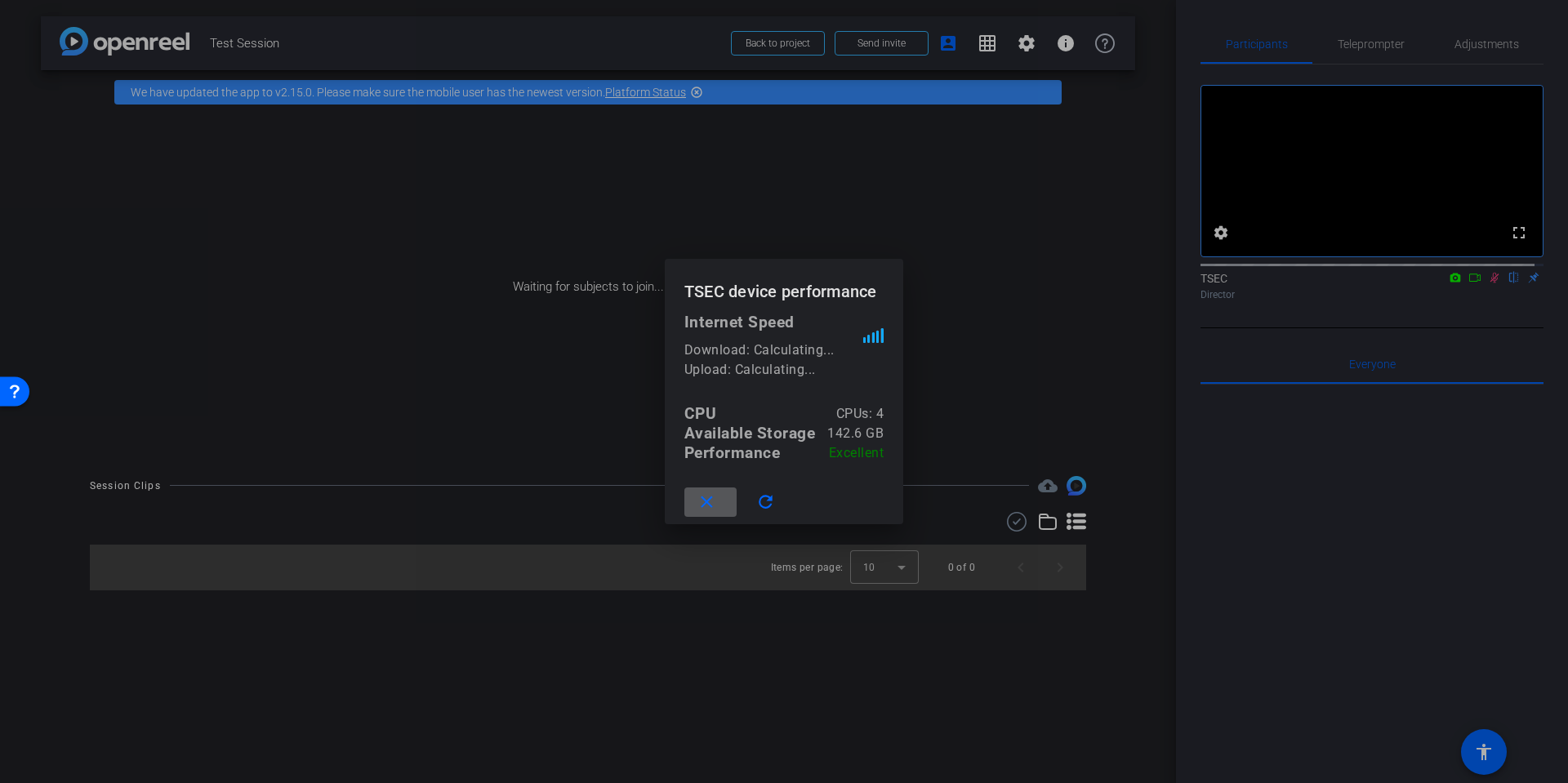
click at [1001, 269] on div at bounding box center [784, 391] width 1568 height 783
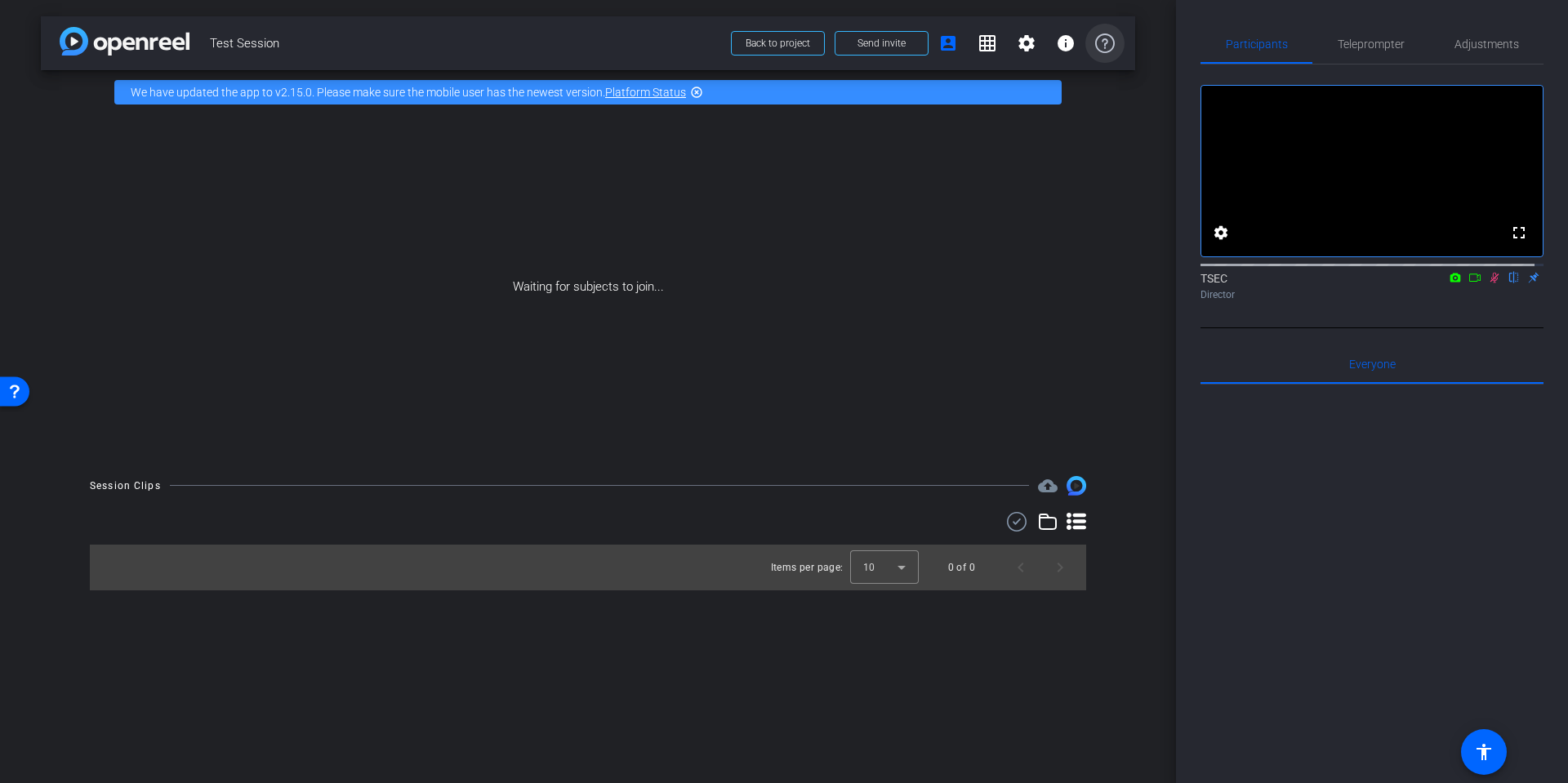
click at [1100, 38] on icon at bounding box center [1105, 43] width 20 height 20
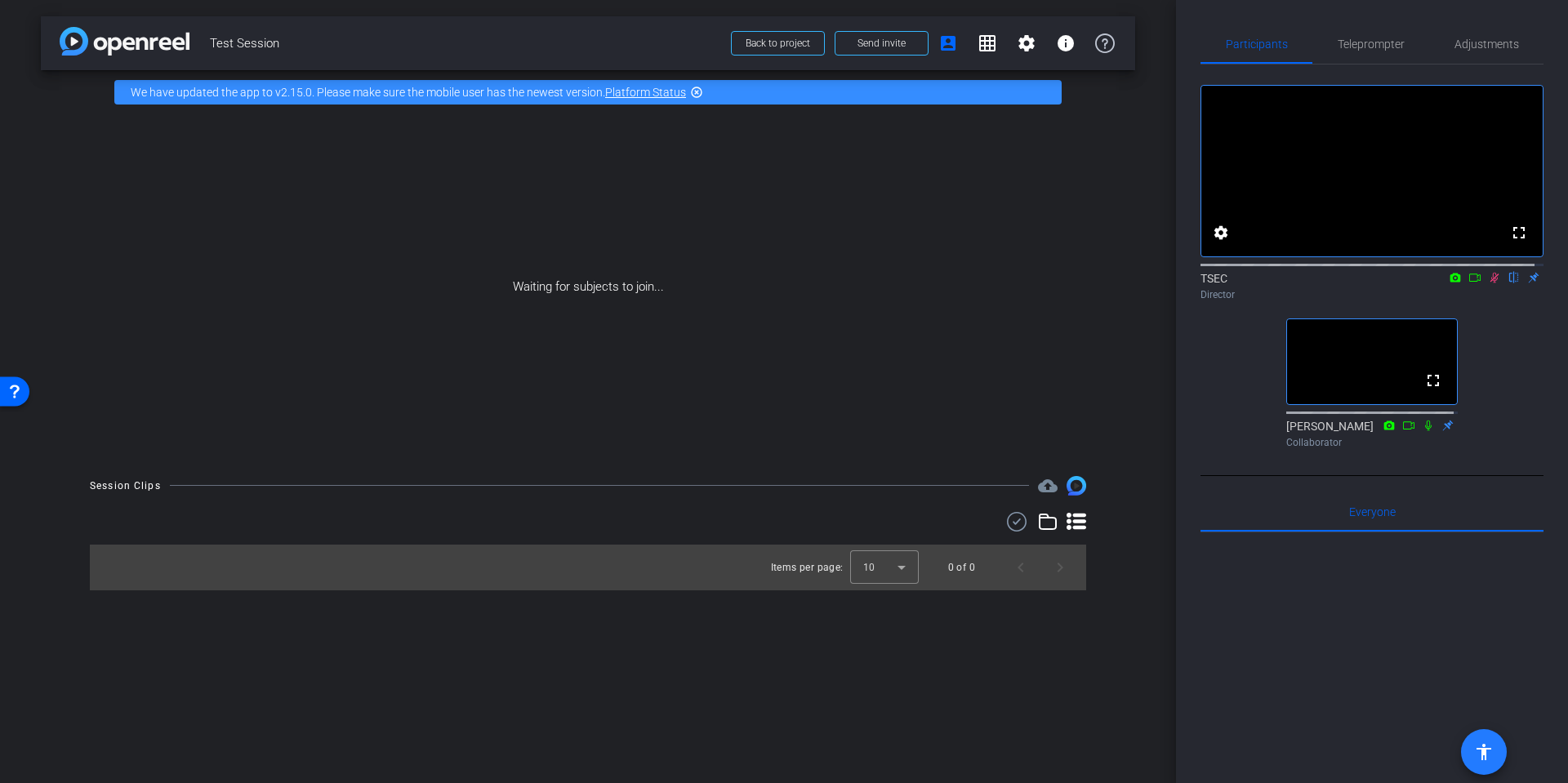
click at [1479, 763] on span at bounding box center [1484, 752] width 39 height 39
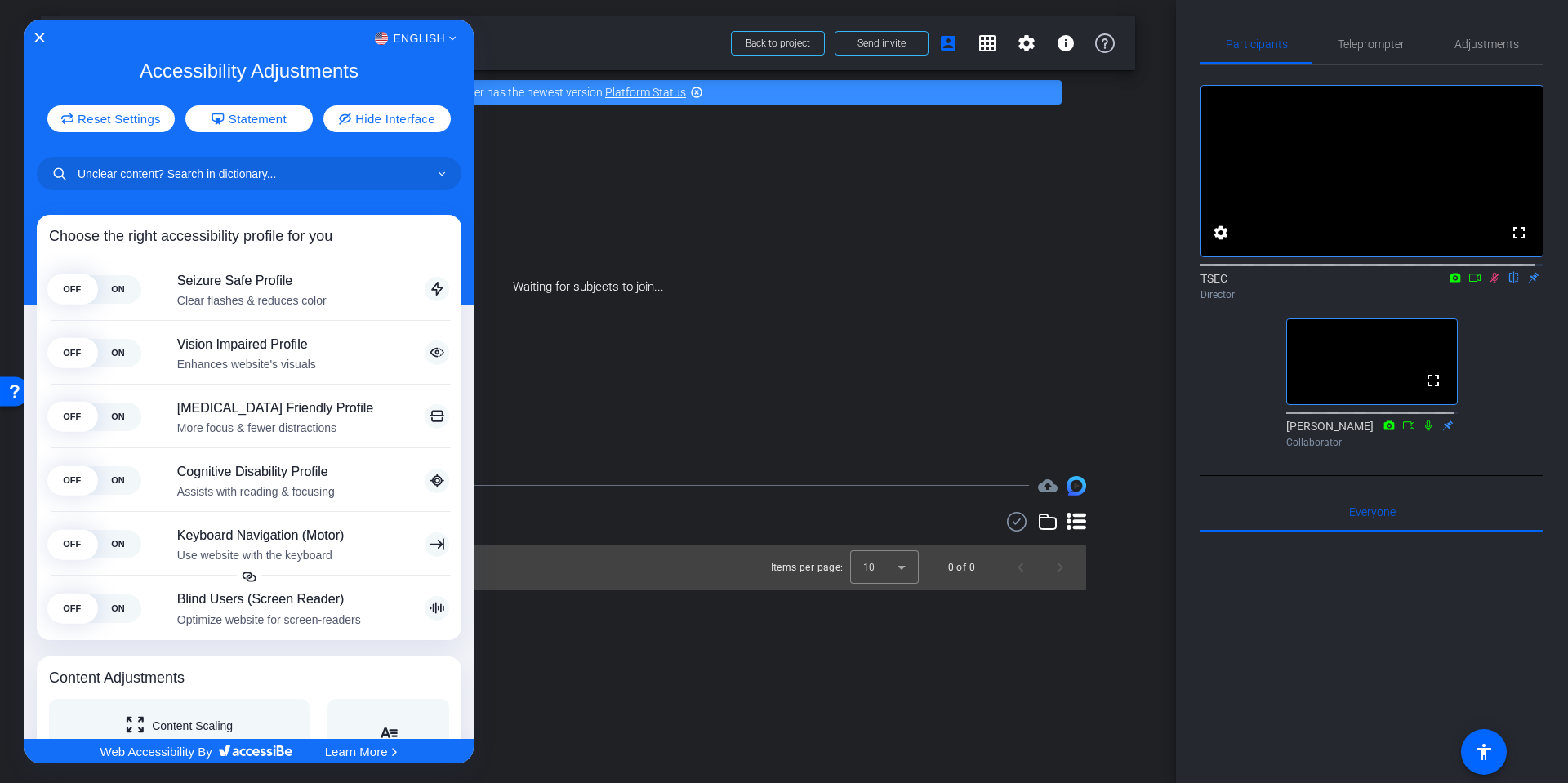
click at [832, 154] on div at bounding box center [784, 391] width 1568 height 783
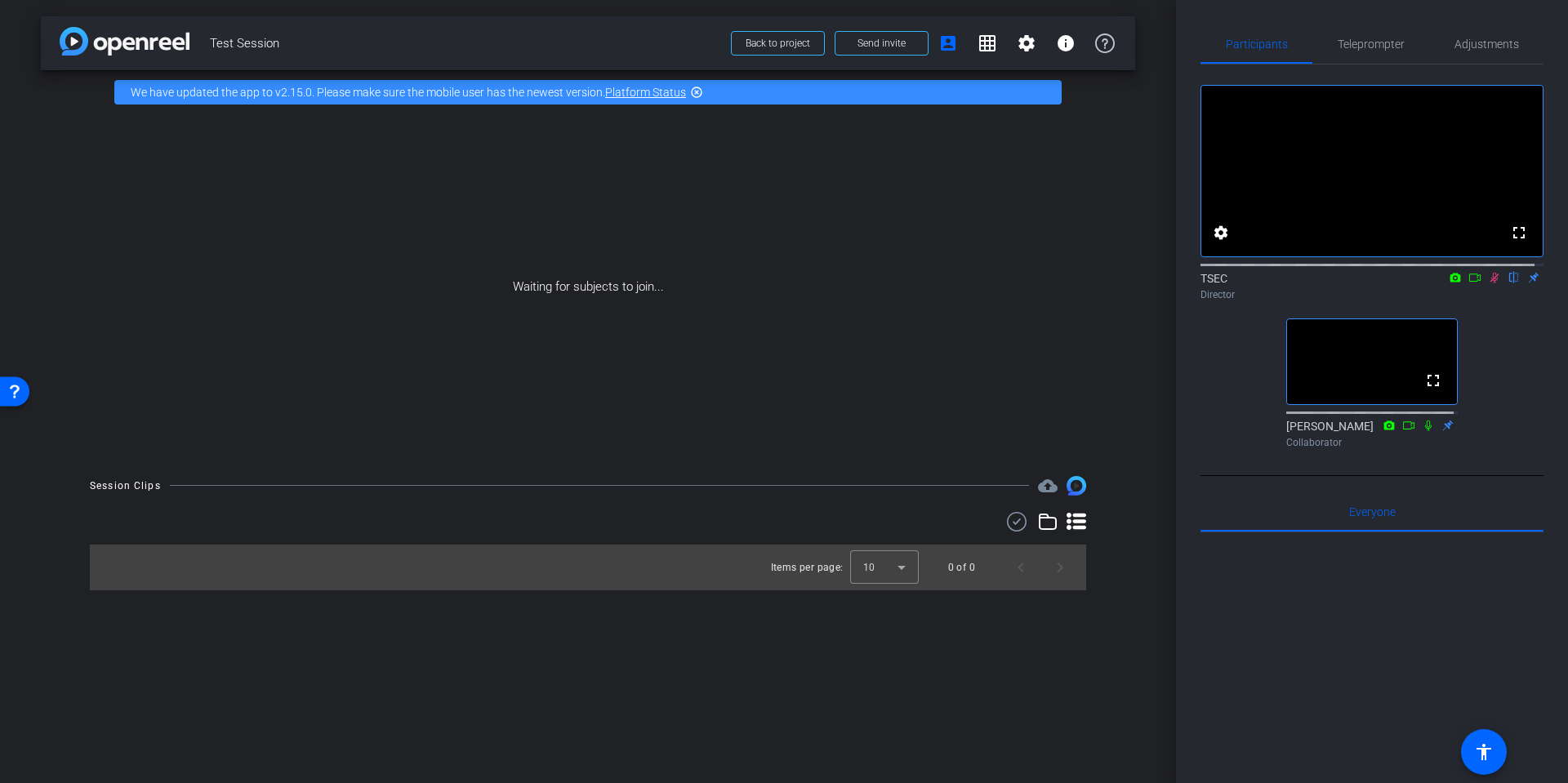
click at [1008, 519] on use at bounding box center [1017, 522] width 20 height 20
click at [991, 525] on span at bounding box center [1000, 524] width 57 height 39
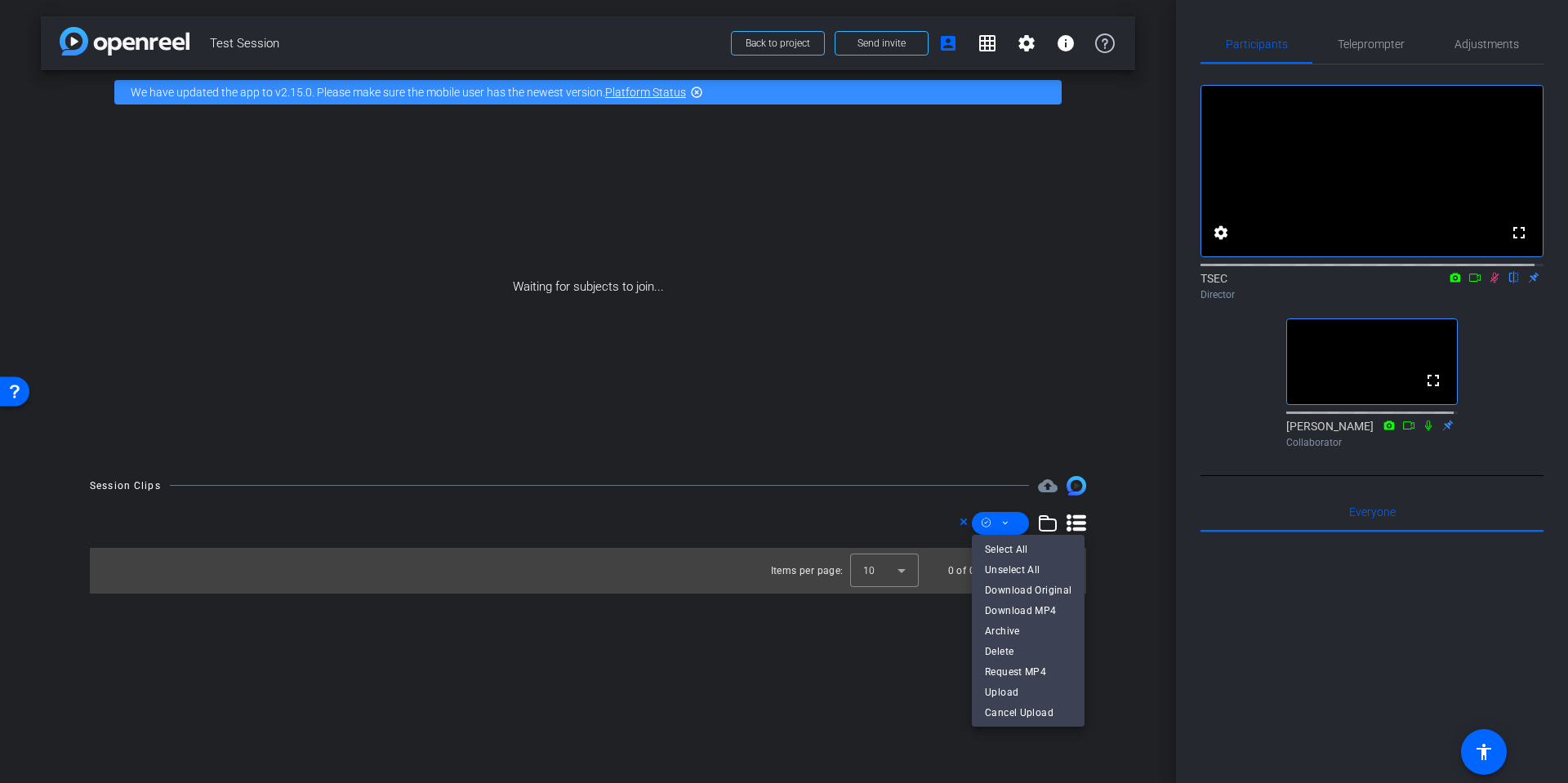
click at [989, 409] on div at bounding box center [784, 391] width 1568 height 783
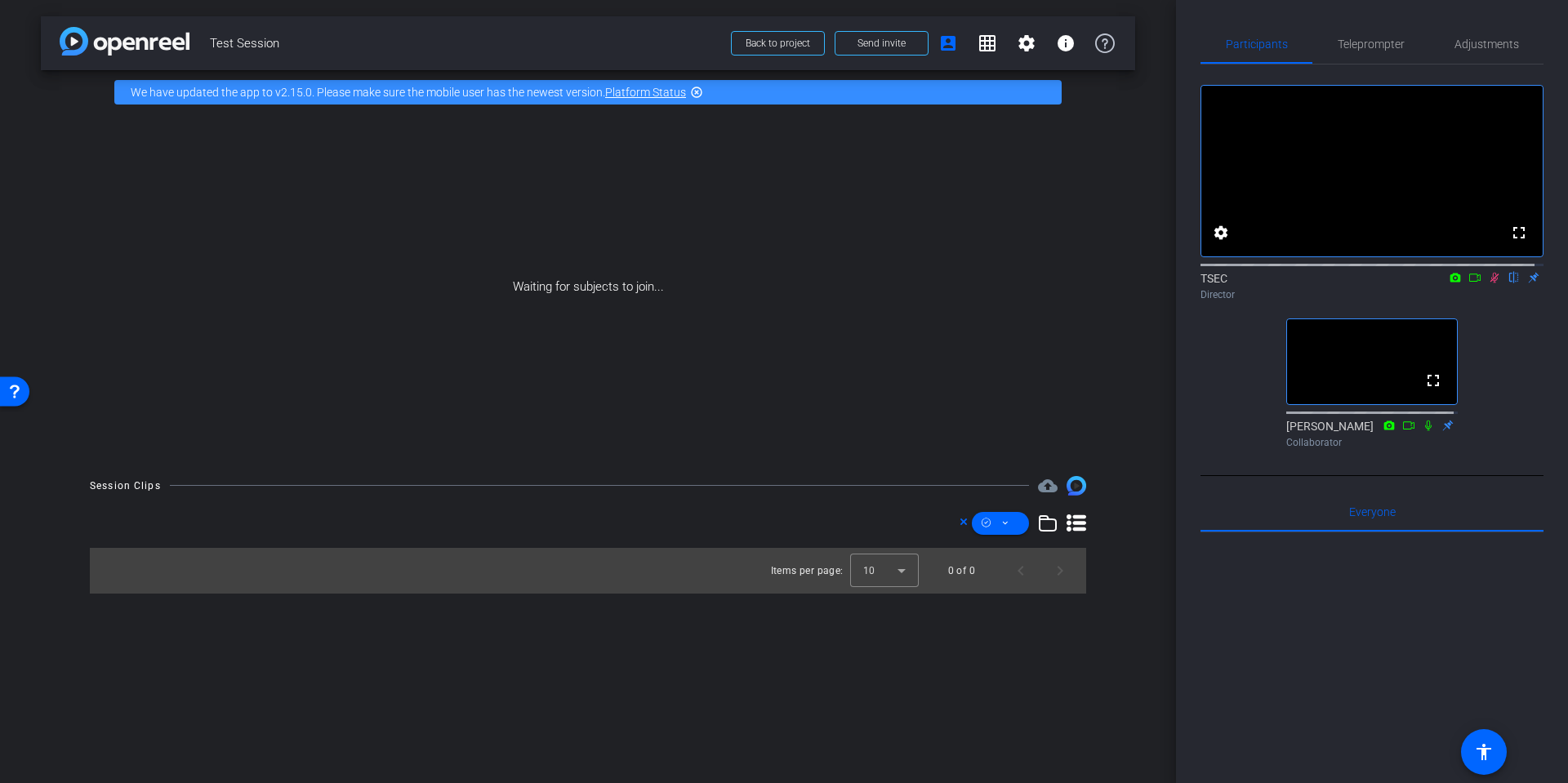
click at [1327, 374] on video at bounding box center [1372, 362] width 170 height 85
click at [1442, 431] on icon at bounding box center [1448, 425] width 13 height 12
click at [1443, 429] on icon at bounding box center [1448, 424] width 11 height 11
click at [1425, 431] on icon at bounding box center [1428, 425] width 13 height 12
click at [1423, 431] on icon at bounding box center [1428, 425] width 13 height 12
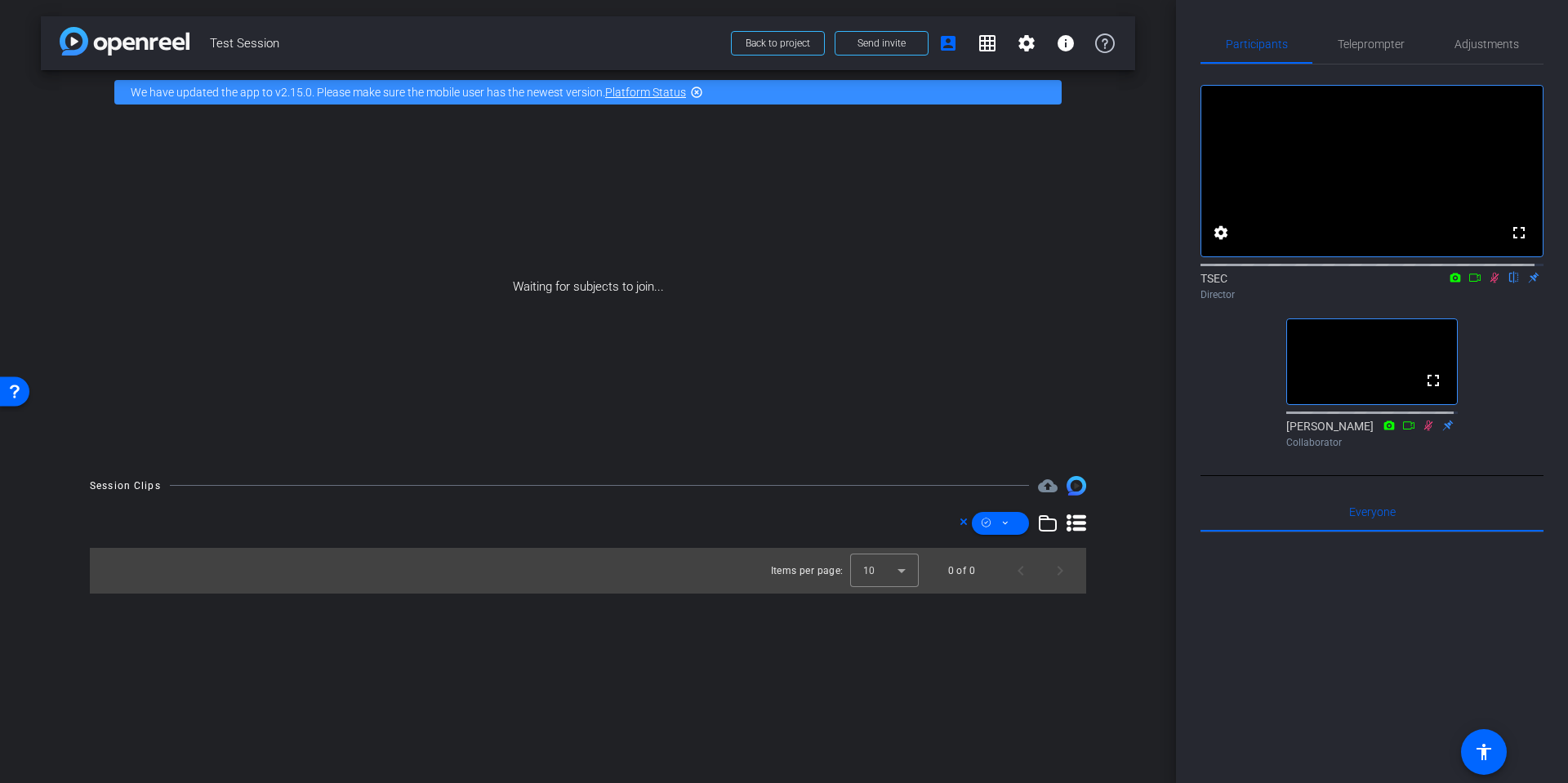
click at [1422, 431] on icon at bounding box center [1428, 425] width 13 height 12
click at [1378, 450] on div "DJ RICH Collaborator" at bounding box center [1372, 434] width 171 height 32
click at [1368, 532] on span "Everyone 0" at bounding box center [1372, 512] width 47 height 39
click at [1424, 430] on icon at bounding box center [1428, 424] width 9 height 11
click at [1491, 283] on icon at bounding box center [1495, 278] width 9 height 11
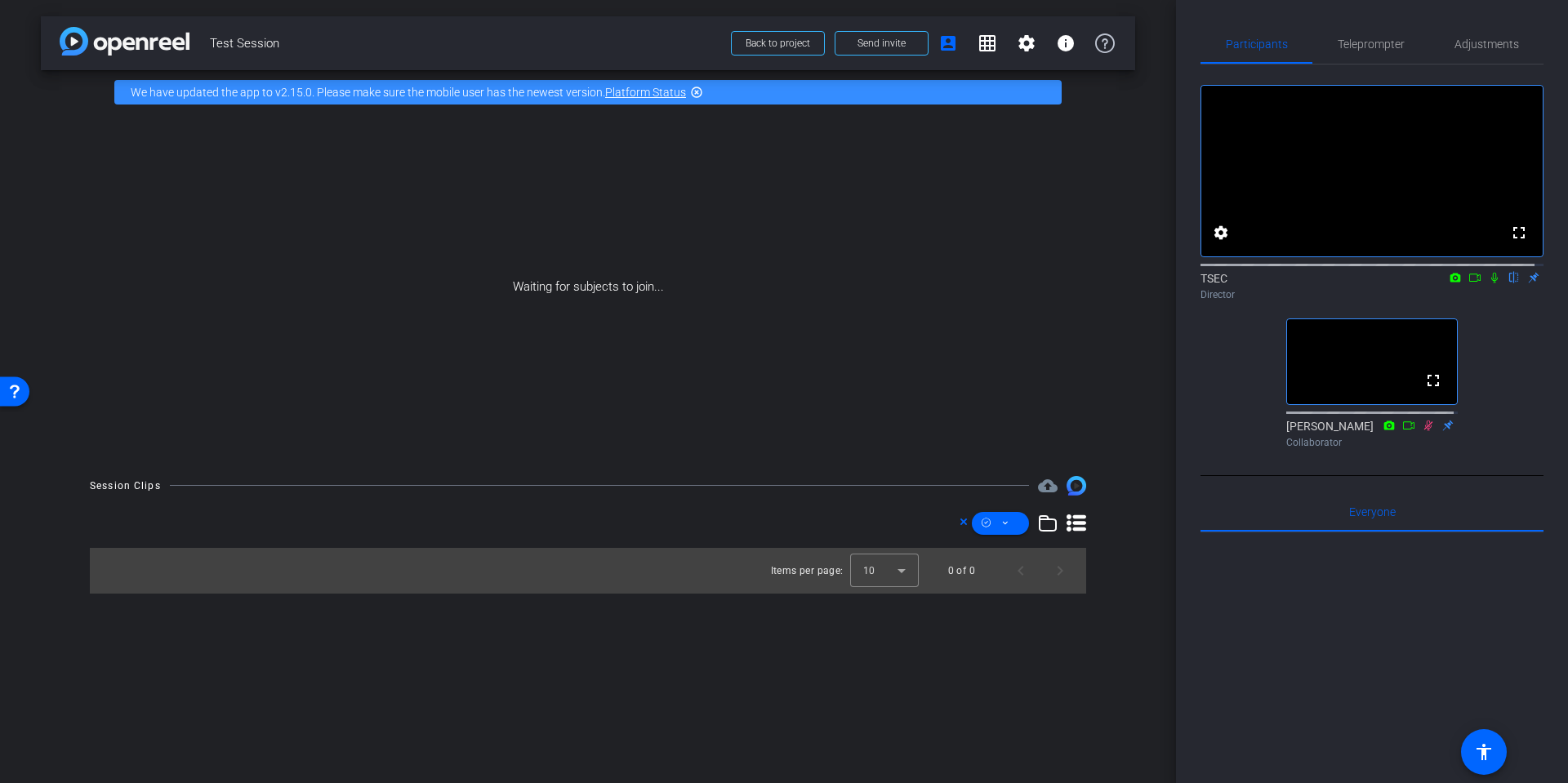
click at [1422, 431] on icon at bounding box center [1428, 425] width 13 height 12
click at [950, 42] on mat-icon "account_box" at bounding box center [948, 43] width 20 height 20
click at [755, 38] on span "Back to project" at bounding box center [778, 43] width 65 height 12
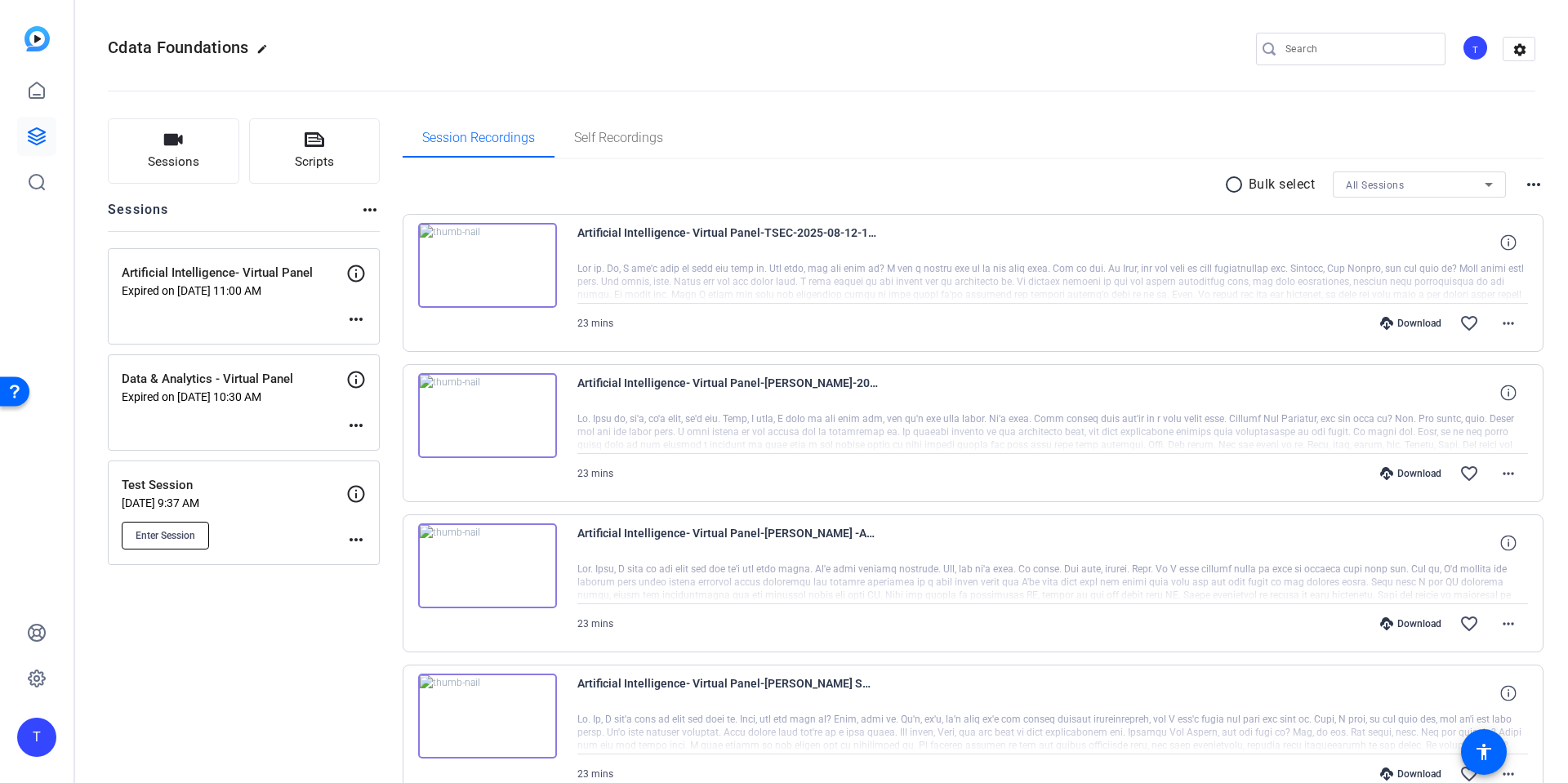
click at [169, 538] on span "Enter Session" at bounding box center [165, 535] width 60 height 13
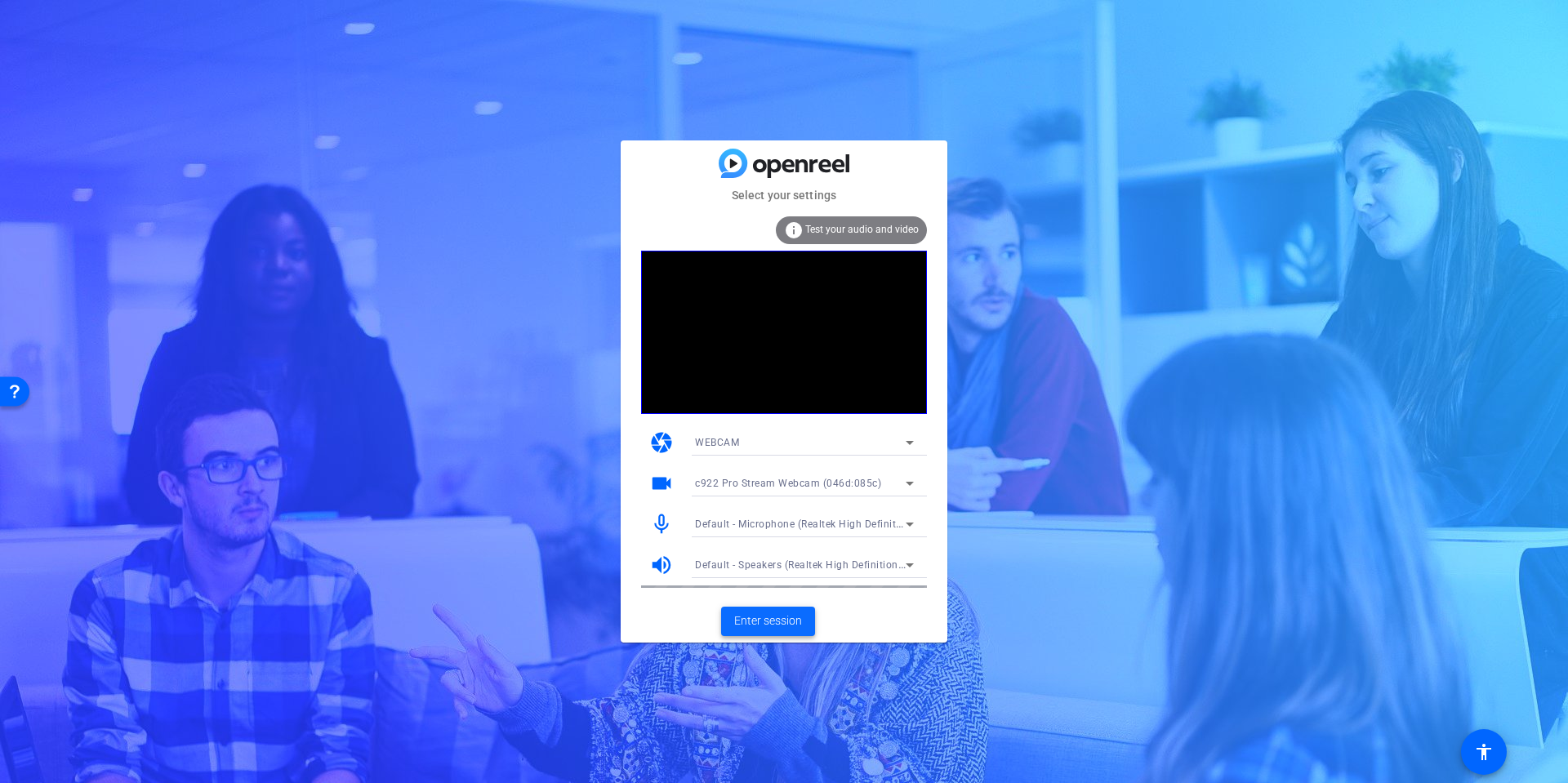
click at [772, 624] on span "Enter session" at bounding box center [767, 622] width 67 height 18
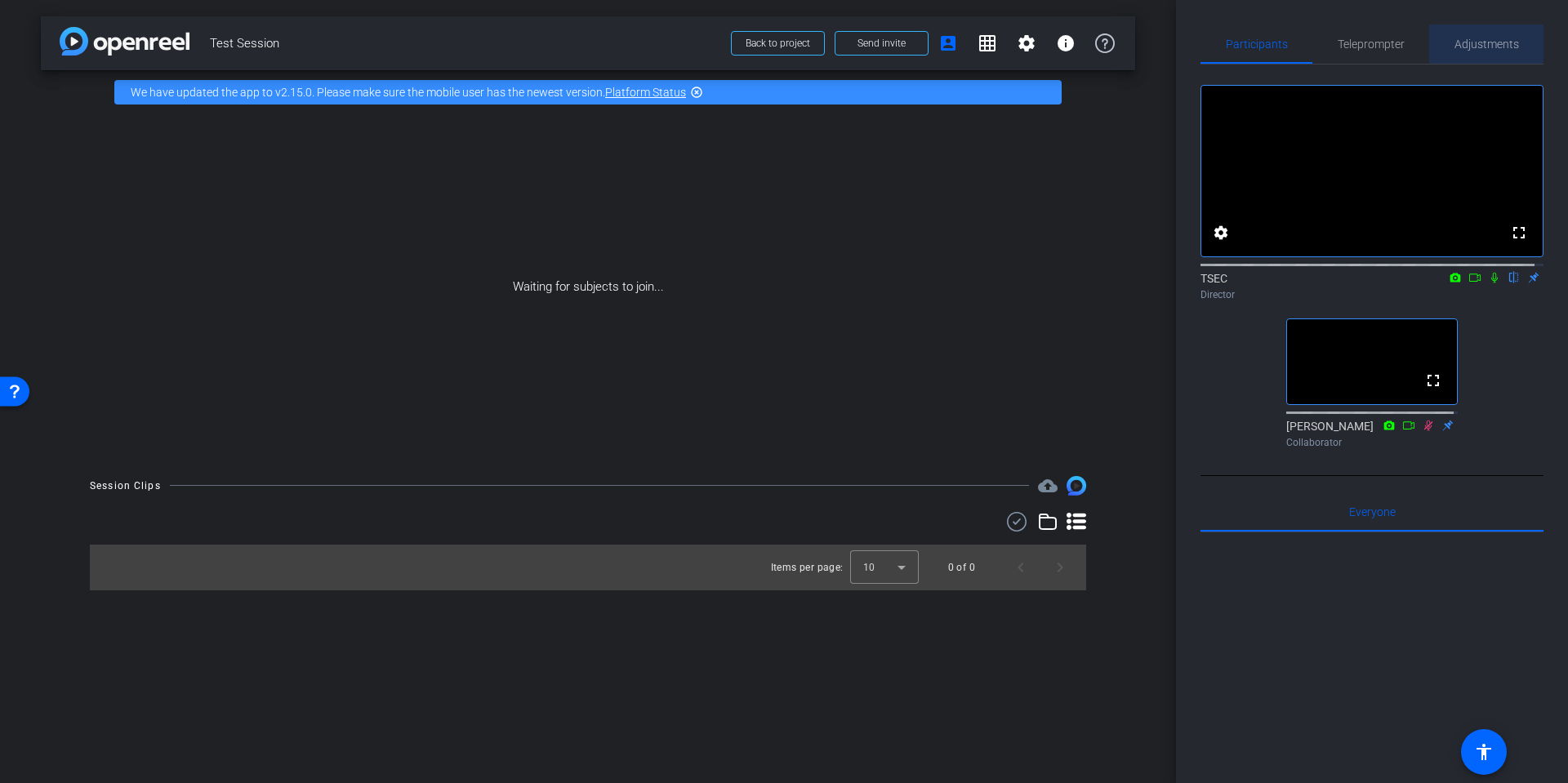
click at [1480, 39] on span "Adjustments" at bounding box center [1487, 44] width 65 height 12
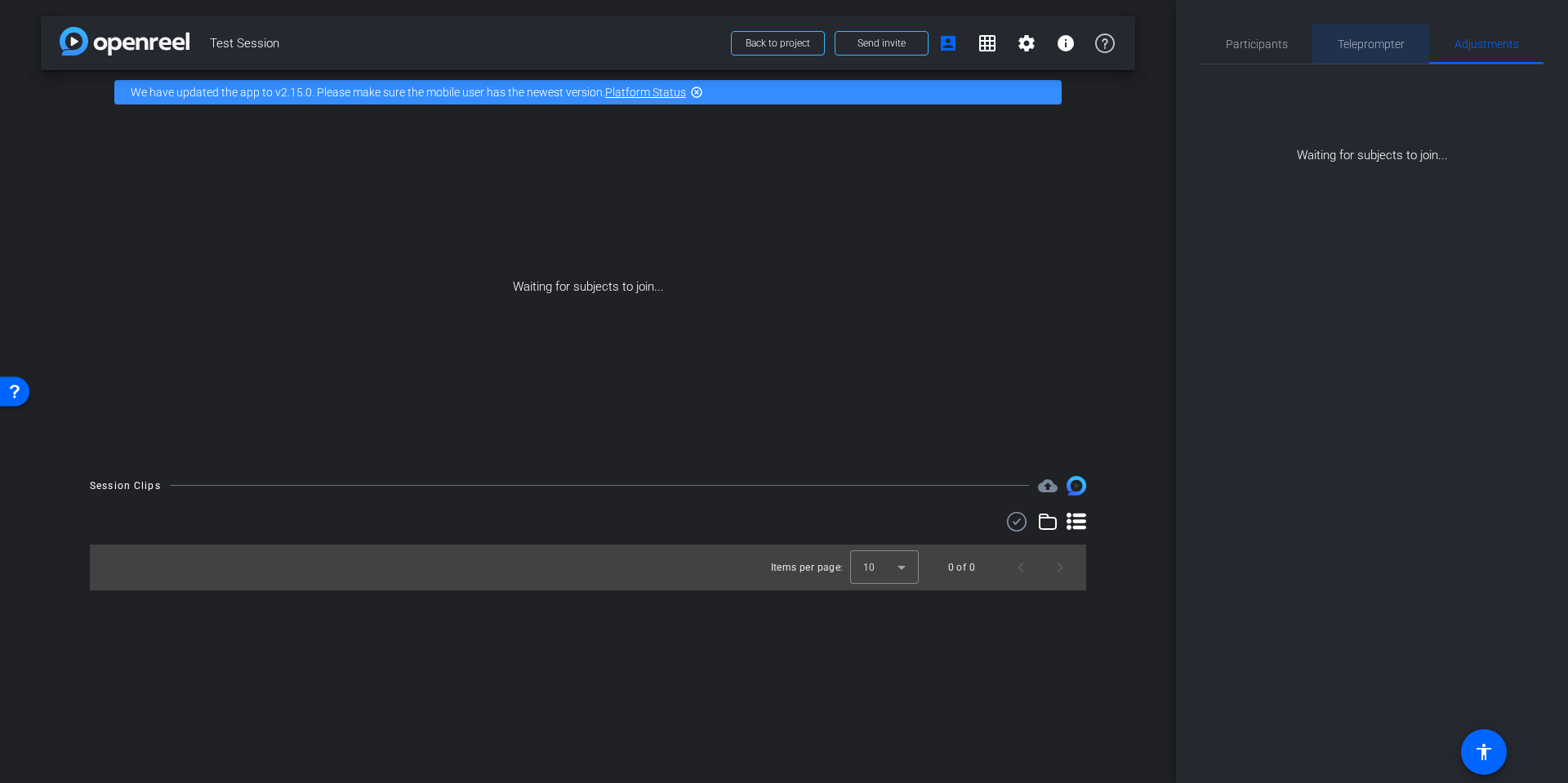
click at [1373, 40] on span "Teleprompter" at bounding box center [1372, 44] width 67 height 12
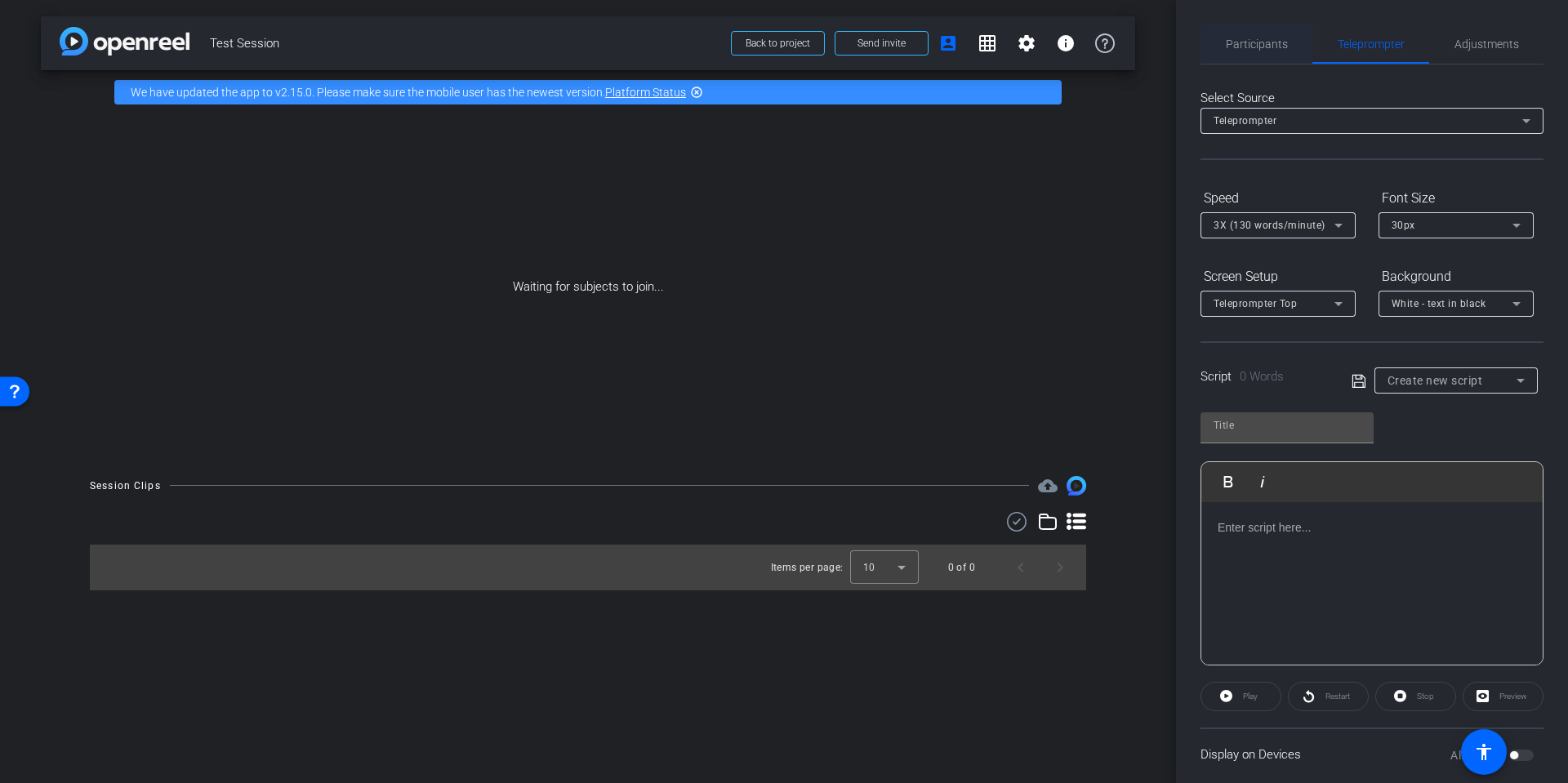
click at [1258, 47] on span "Participants" at bounding box center [1256, 44] width 62 height 12
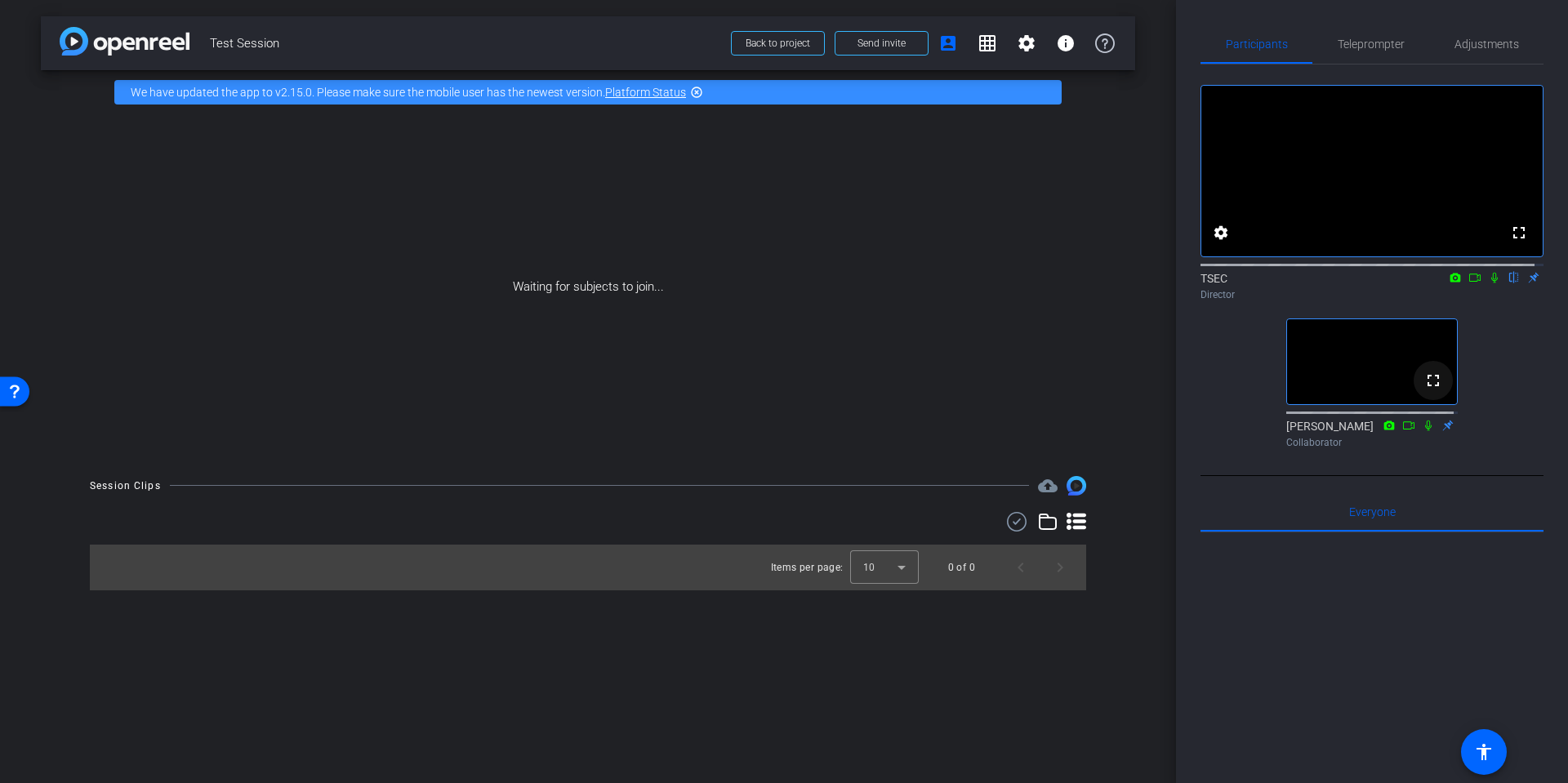
click at [1427, 390] on mat-icon "fullscreen" at bounding box center [1433, 380] width 20 height 20
click at [792, 43] on span "Back to project" at bounding box center [778, 43] width 65 height 12
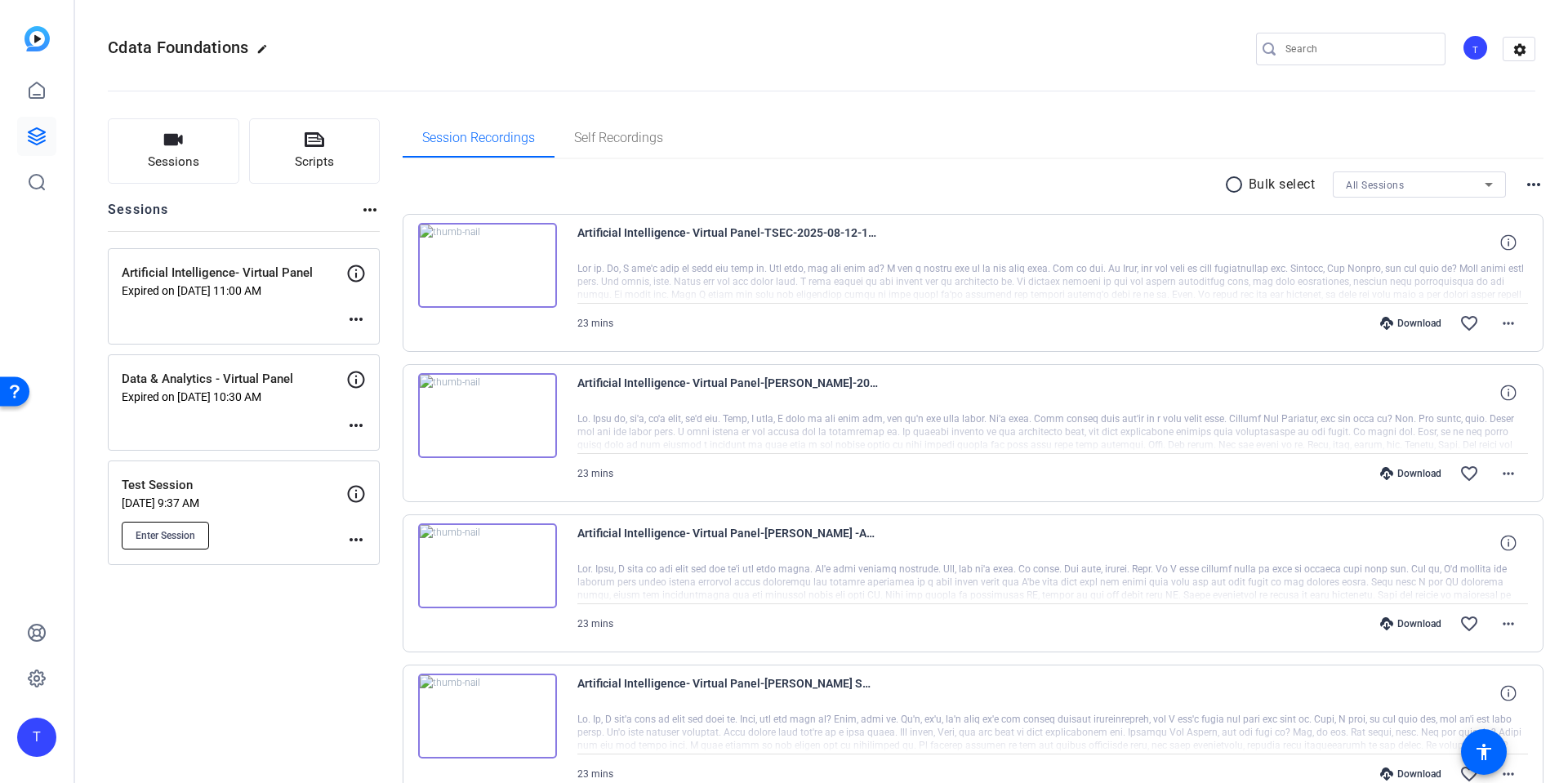
click at [166, 543] on button "Enter Session" at bounding box center [164, 536] width 87 height 27
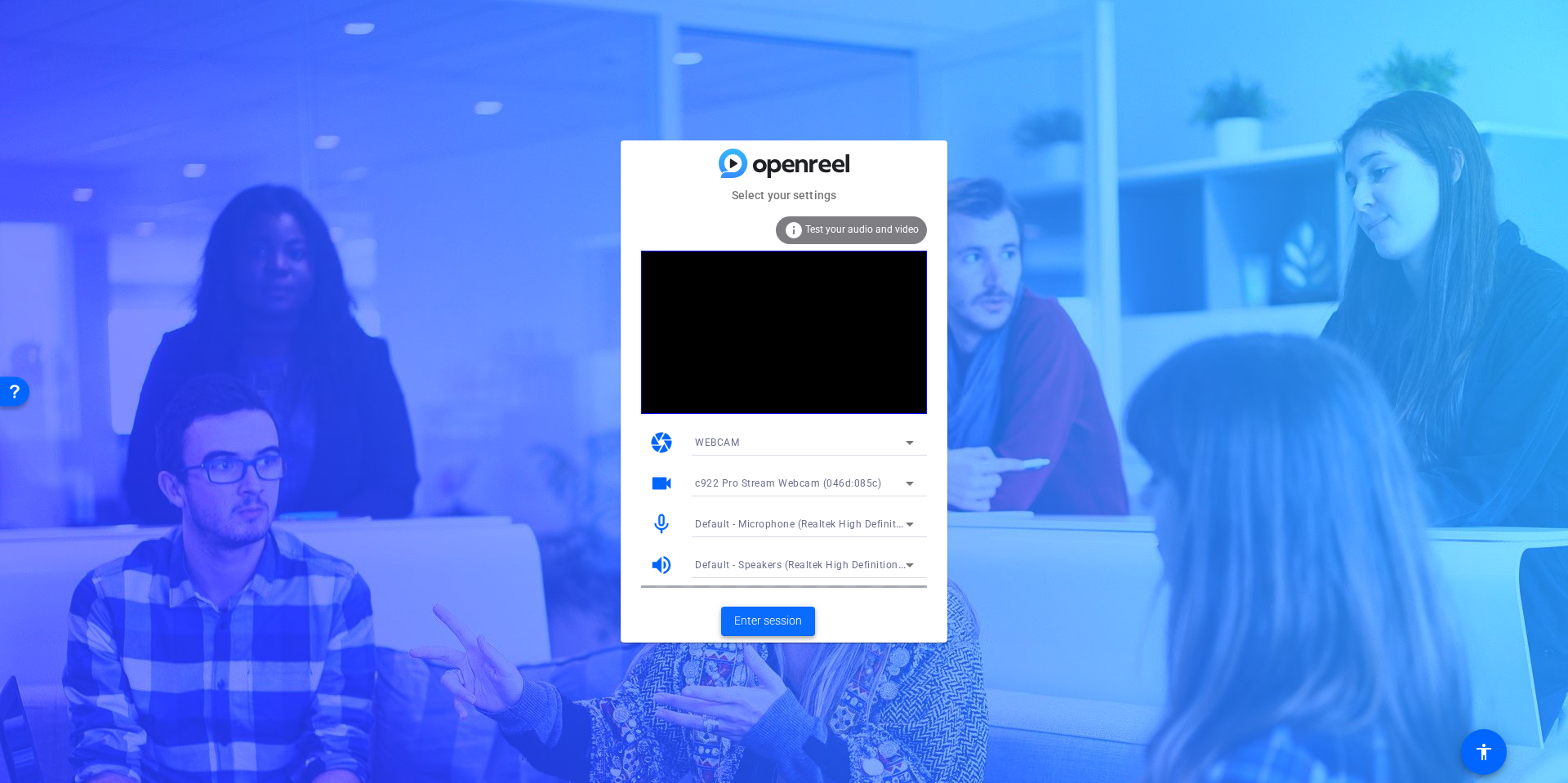
click at [760, 625] on span "Enter session" at bounding box center [767, 622] width 67 height 18
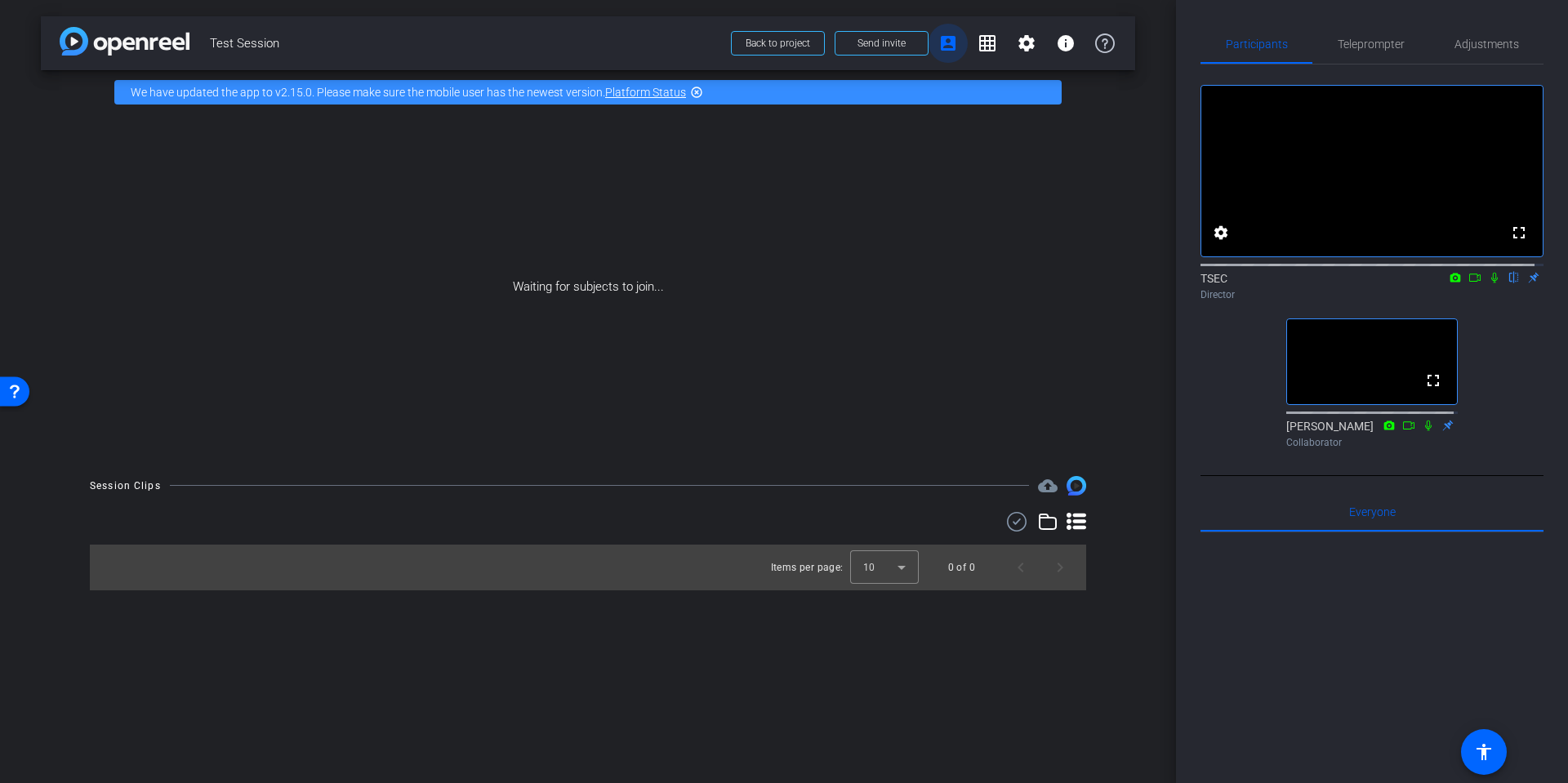
click at [948, 50] on mat-icon "account_box" at bounding box center [948, 43] width 20 height 20
click at [861, 42] on span "Send invite" at bounding box center [881, 43] width 48 height 13
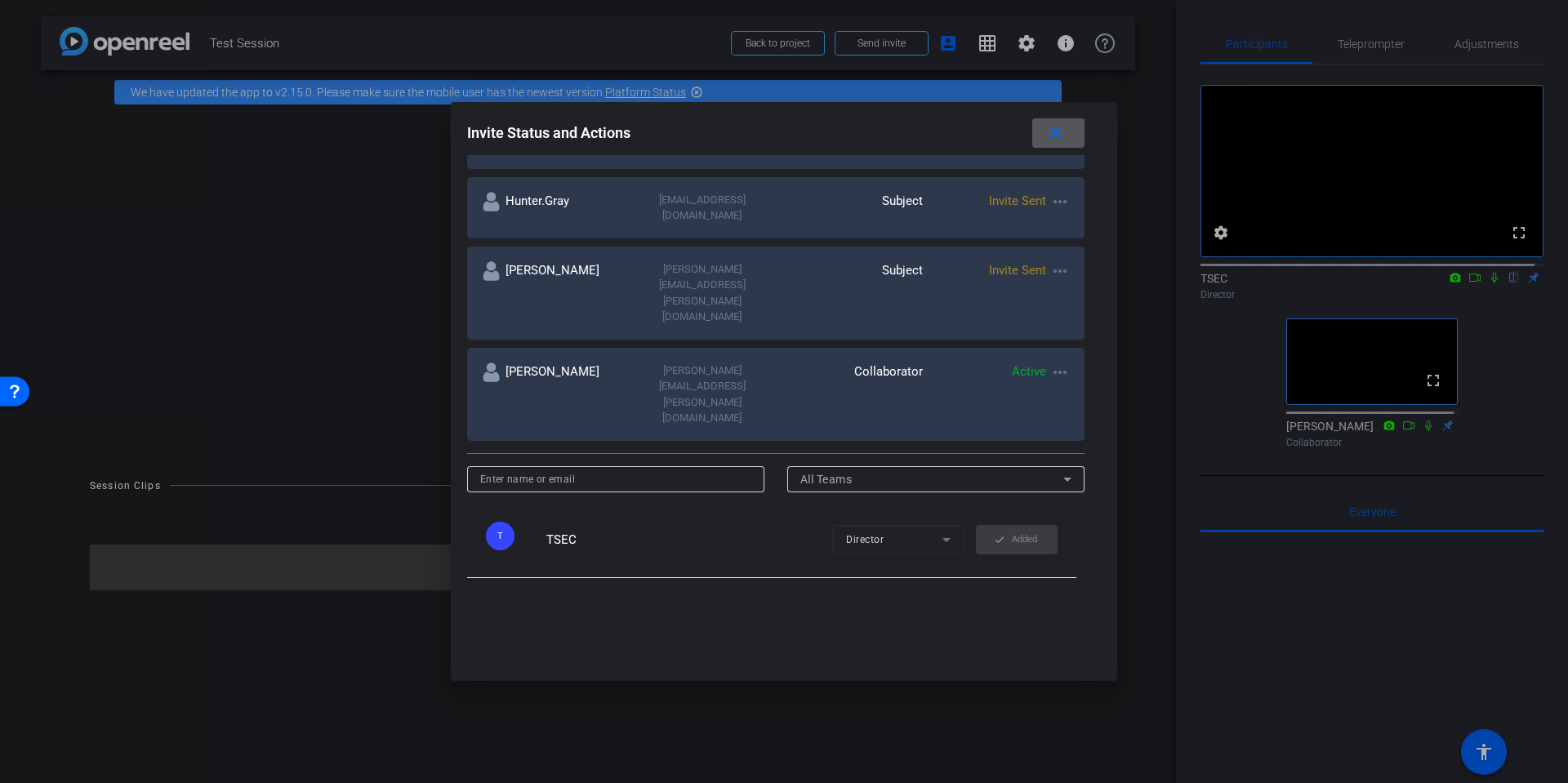
scroll to position [288, 0]
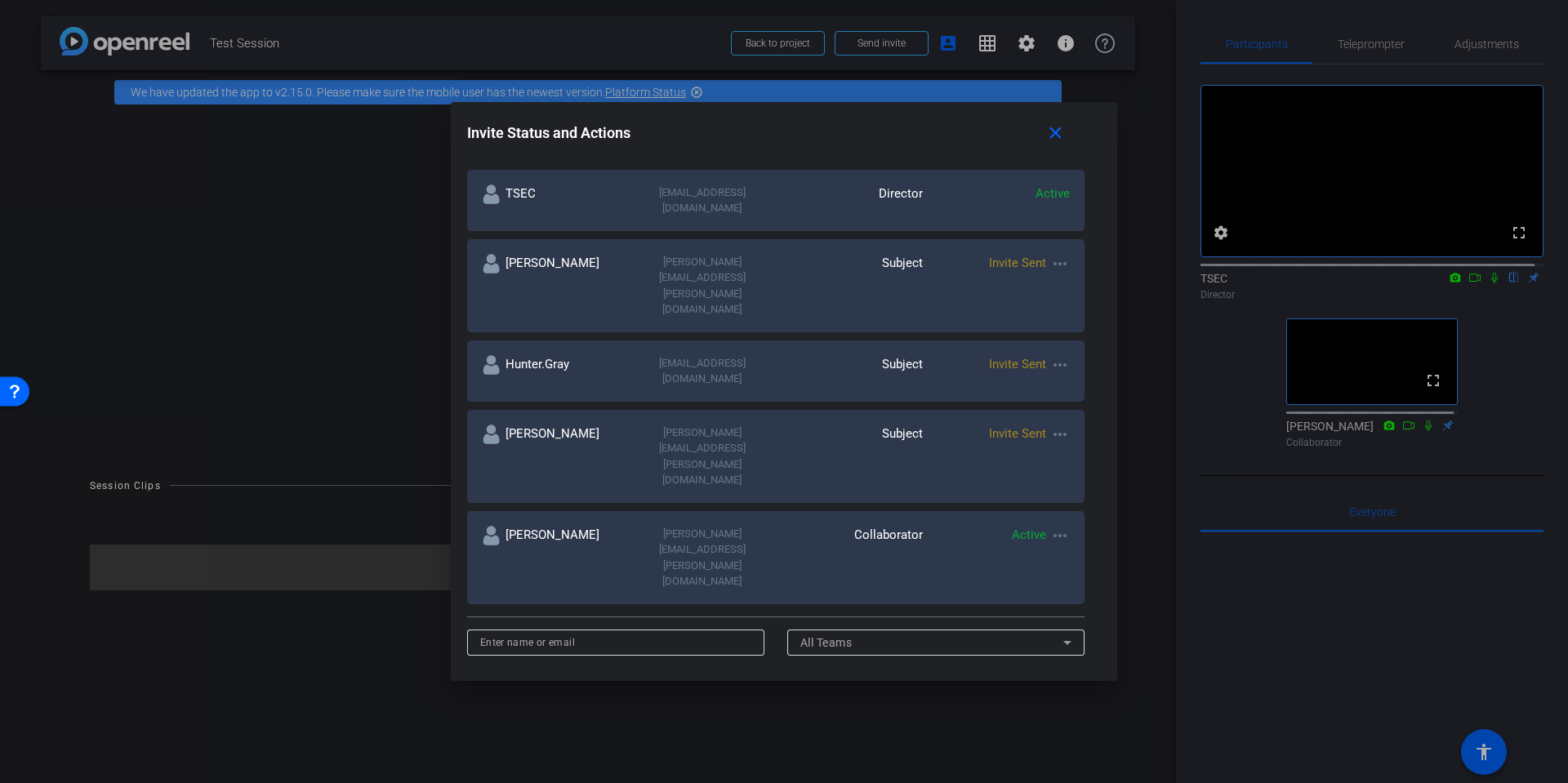
click at [1059, 526] on mat-icon "more_horiz" at bounding box center [1060, 536] width 20 height 20
click at [891, 425] on div at bounding box center [784, 391] width 1568 height 783
click at [861, 526] on div "Collaborator" at bounding box center [849, 557] width 147 height 64
click at [896, 526] on div "Collaborator" at bounding box center [849, 557] width 147 height 64
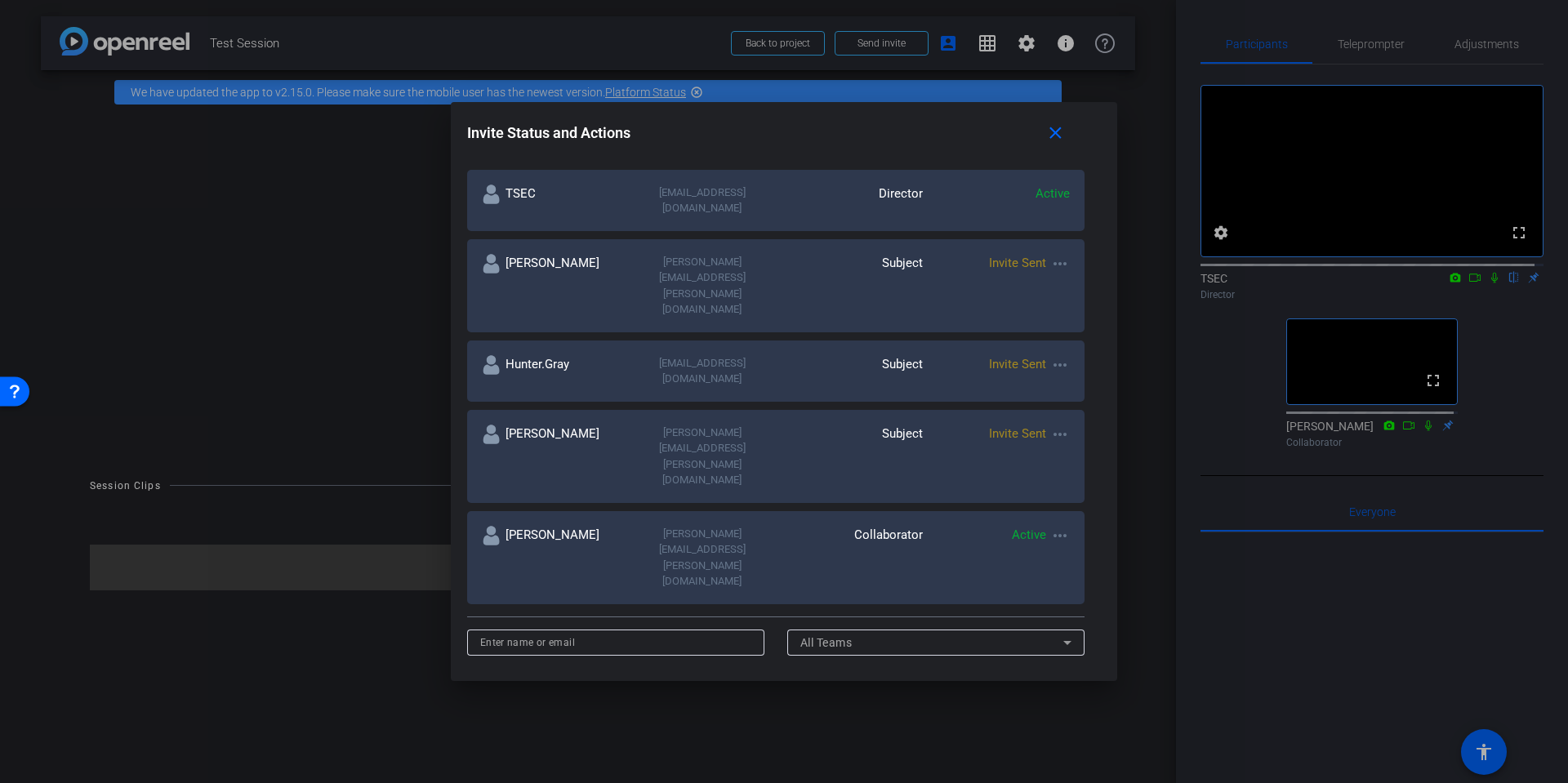
click at [884, 526] on div "Collaborator" at bounding box center [849, 557] width 147 height 64
click at [1019, 528] on span "Active" at bounding box center [1028, 535] width 34 height 15
click at [1040, 526] on div "Active more_horiz" at bounding box center [996, 557] width 147 height 64
click at [1051, 526] on mat-icon "more_horiz" at bounding box center [1060, 536] width 20 height 20
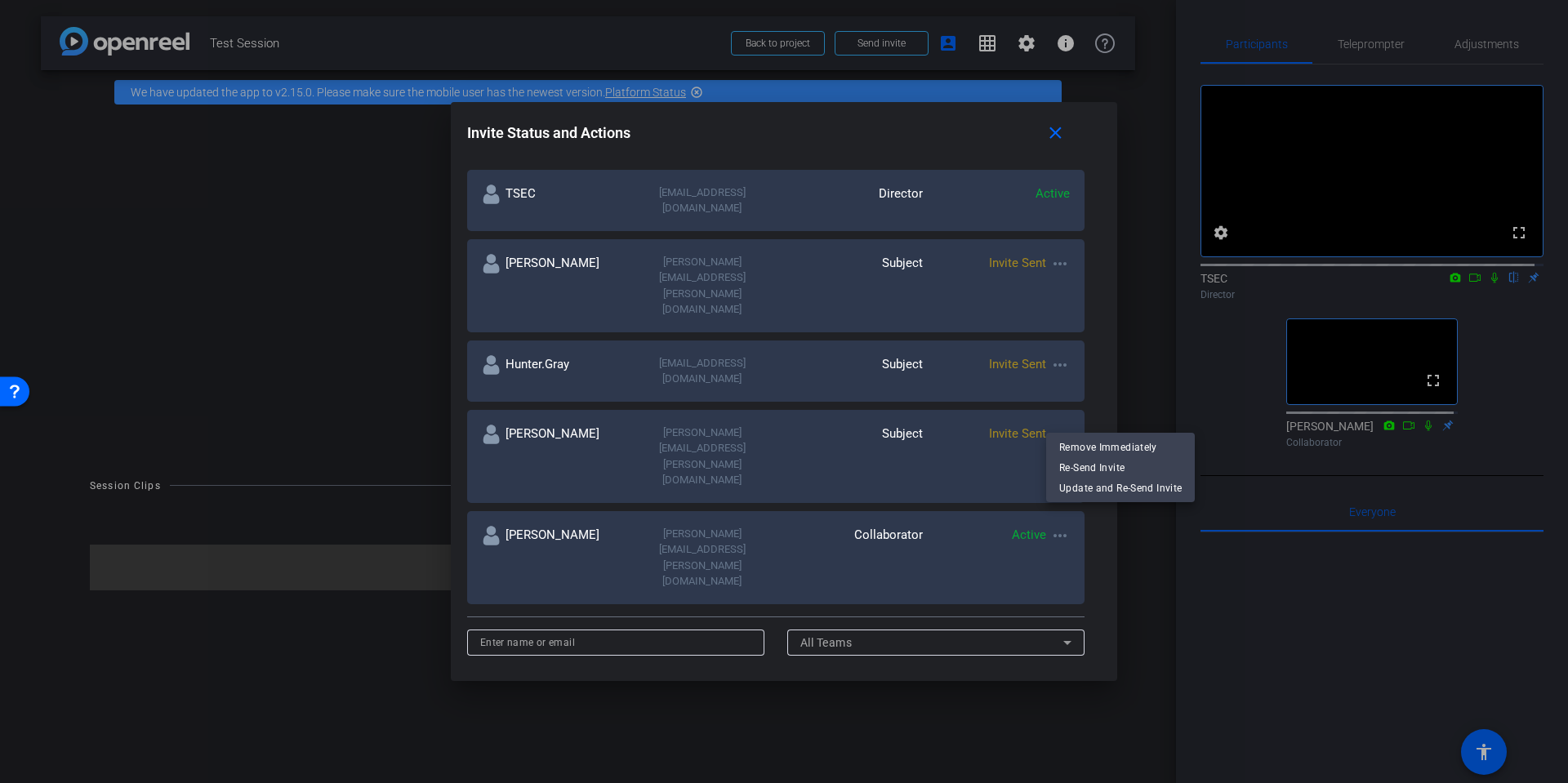
click at [1283, 622] on div at bounding box center [784, 391] width 1568 height 783
click at [1069, 147] on span at bounding box center [1058, 133] width 52 height 39
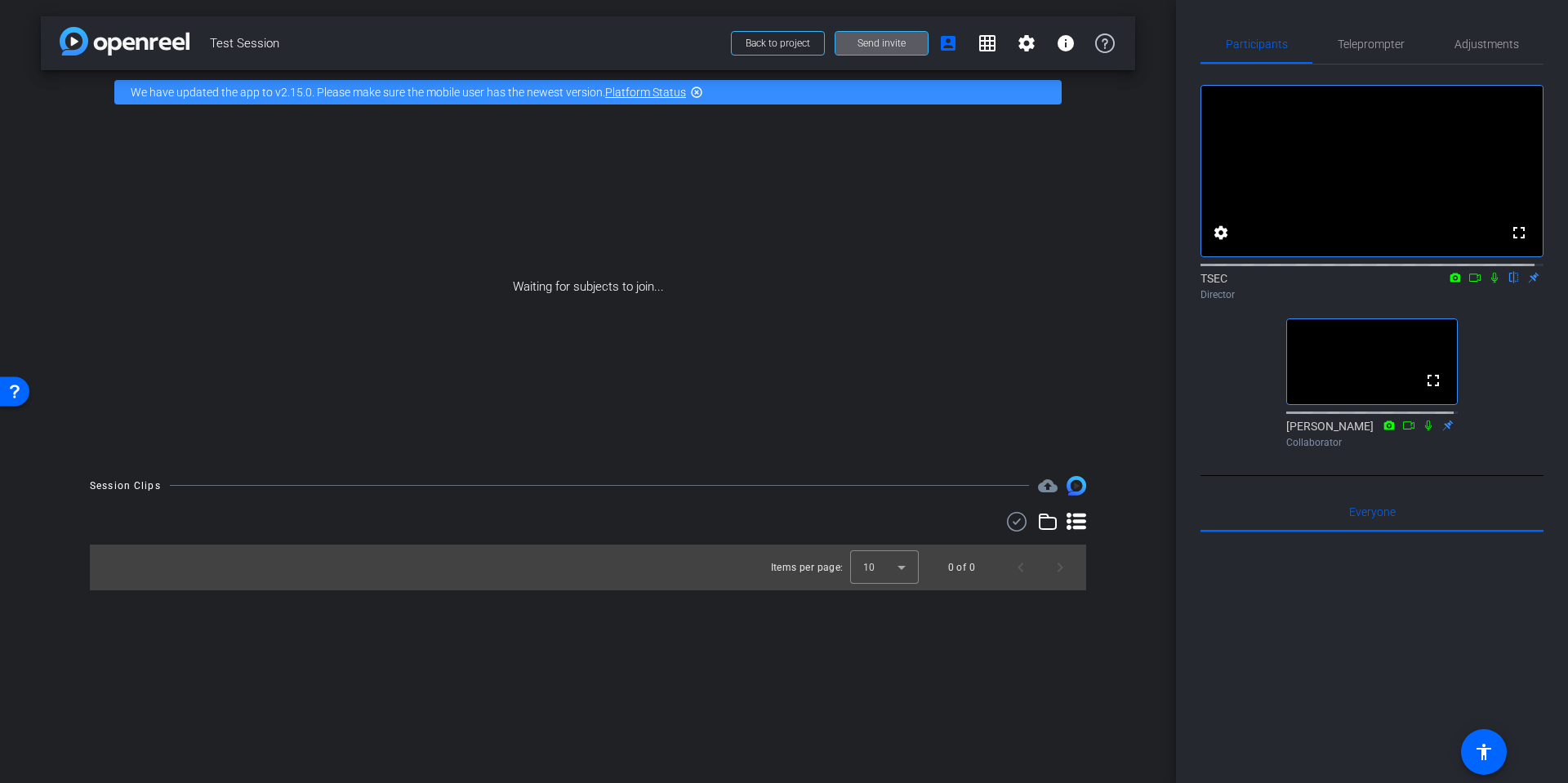
click at [897, 44] on span "Send invite" at bounding box center [881, 43] width 48 height 13
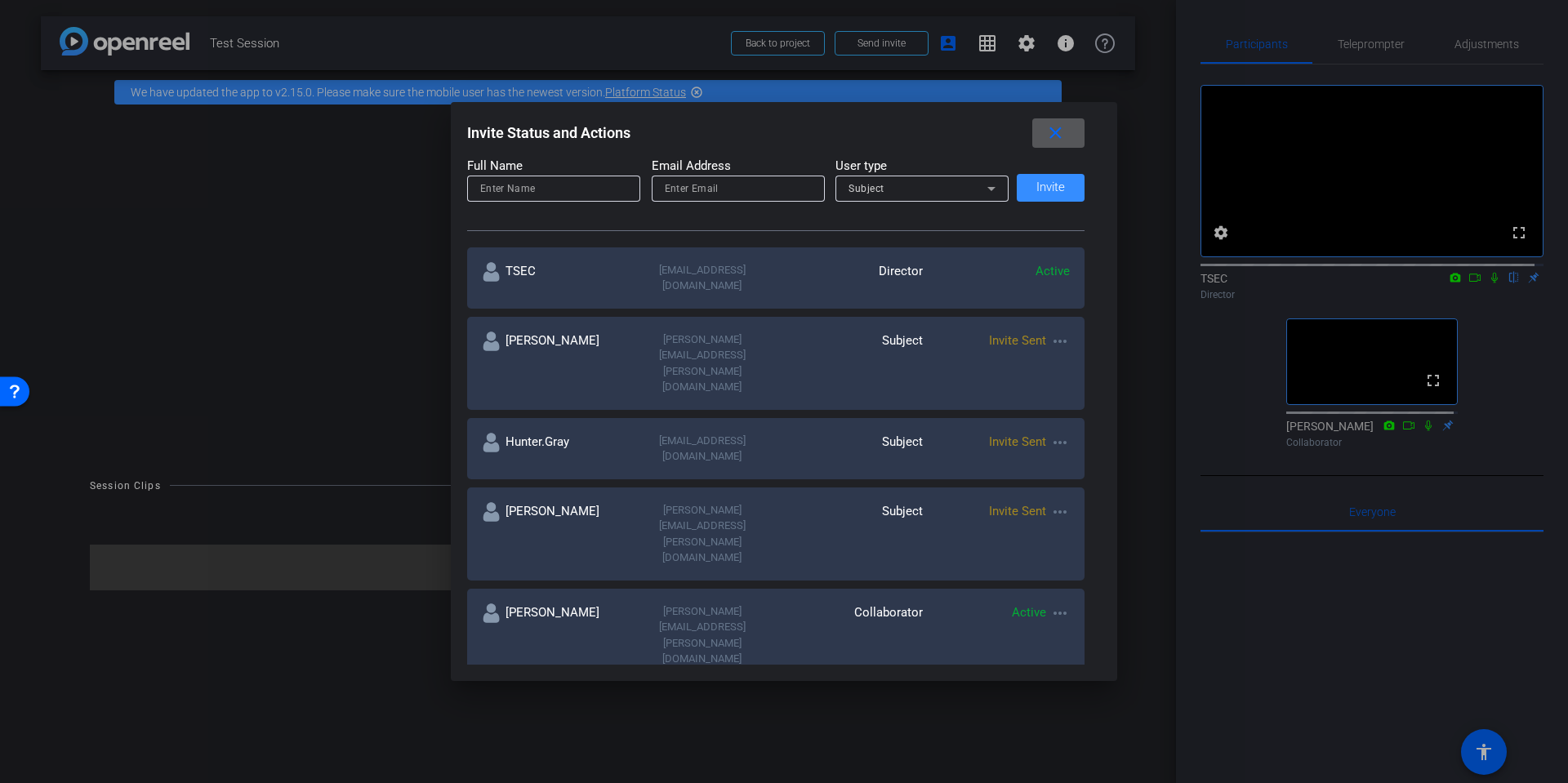
scroll to position [125, 0]
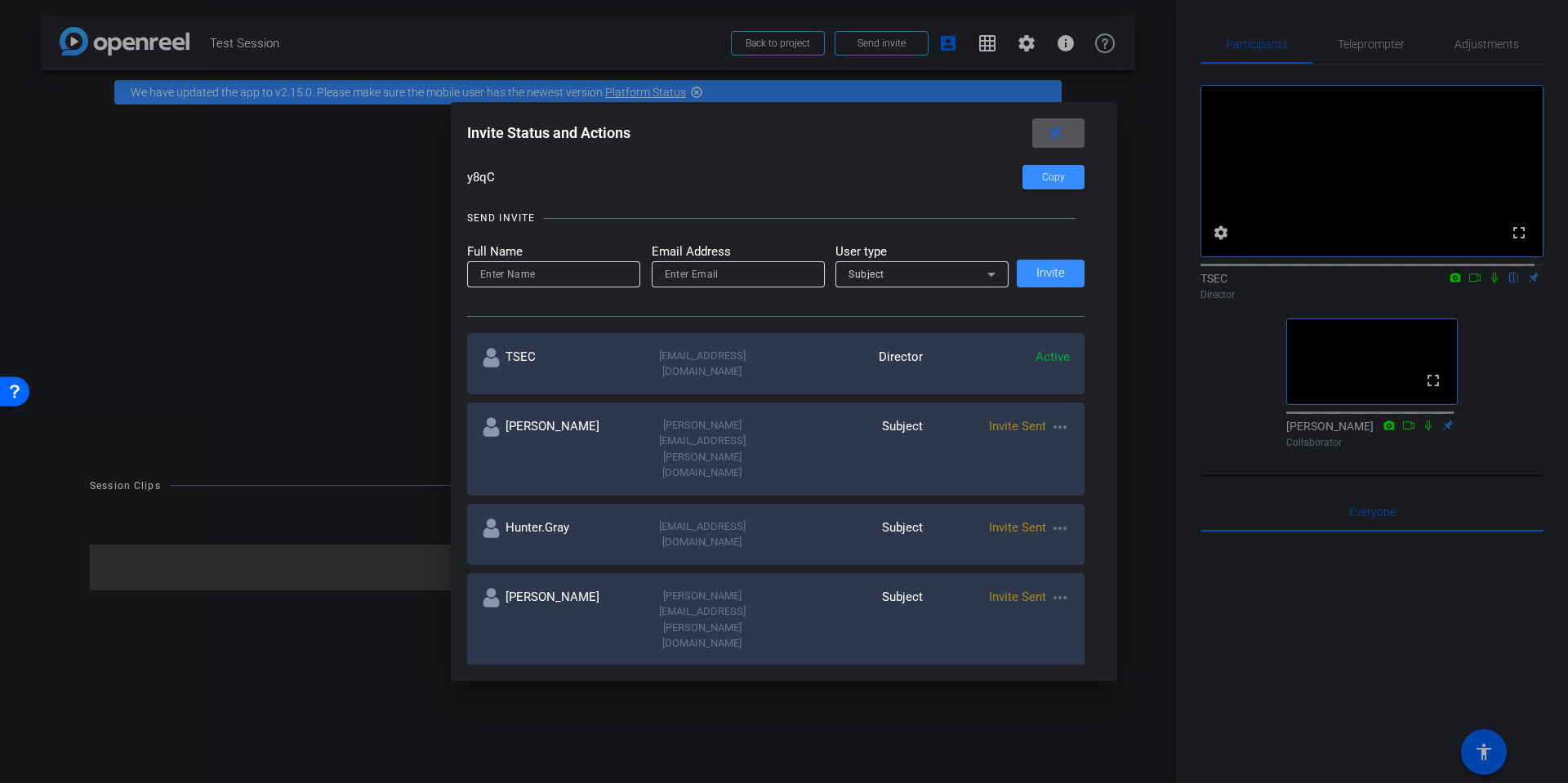
click at [1194, 457] on div at bounding box center [784, 391] width 1568 height 783
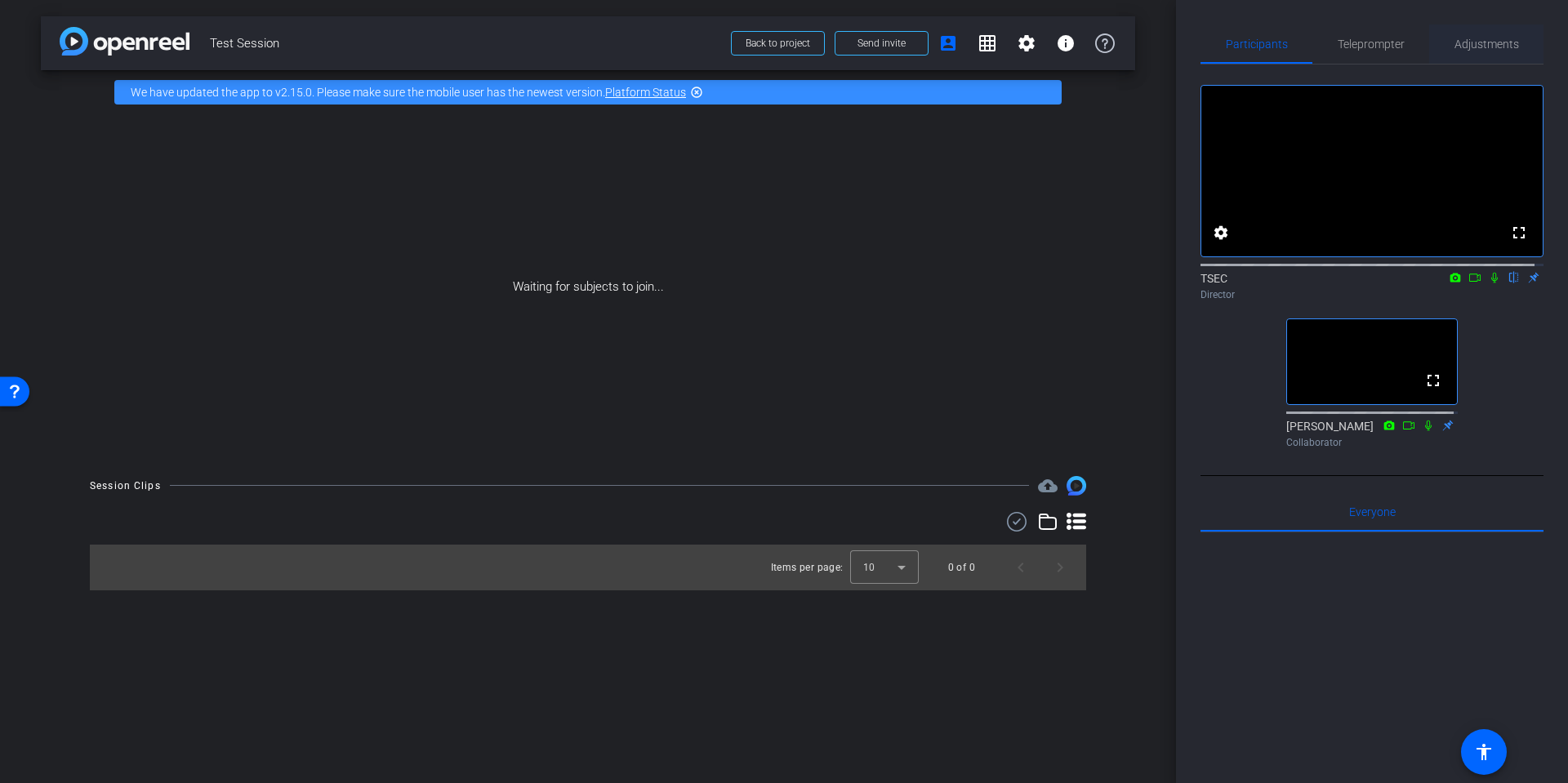
click at [1462, 42] on span "Adjustments" at bounding box center [1487, 44] width 65 height 12
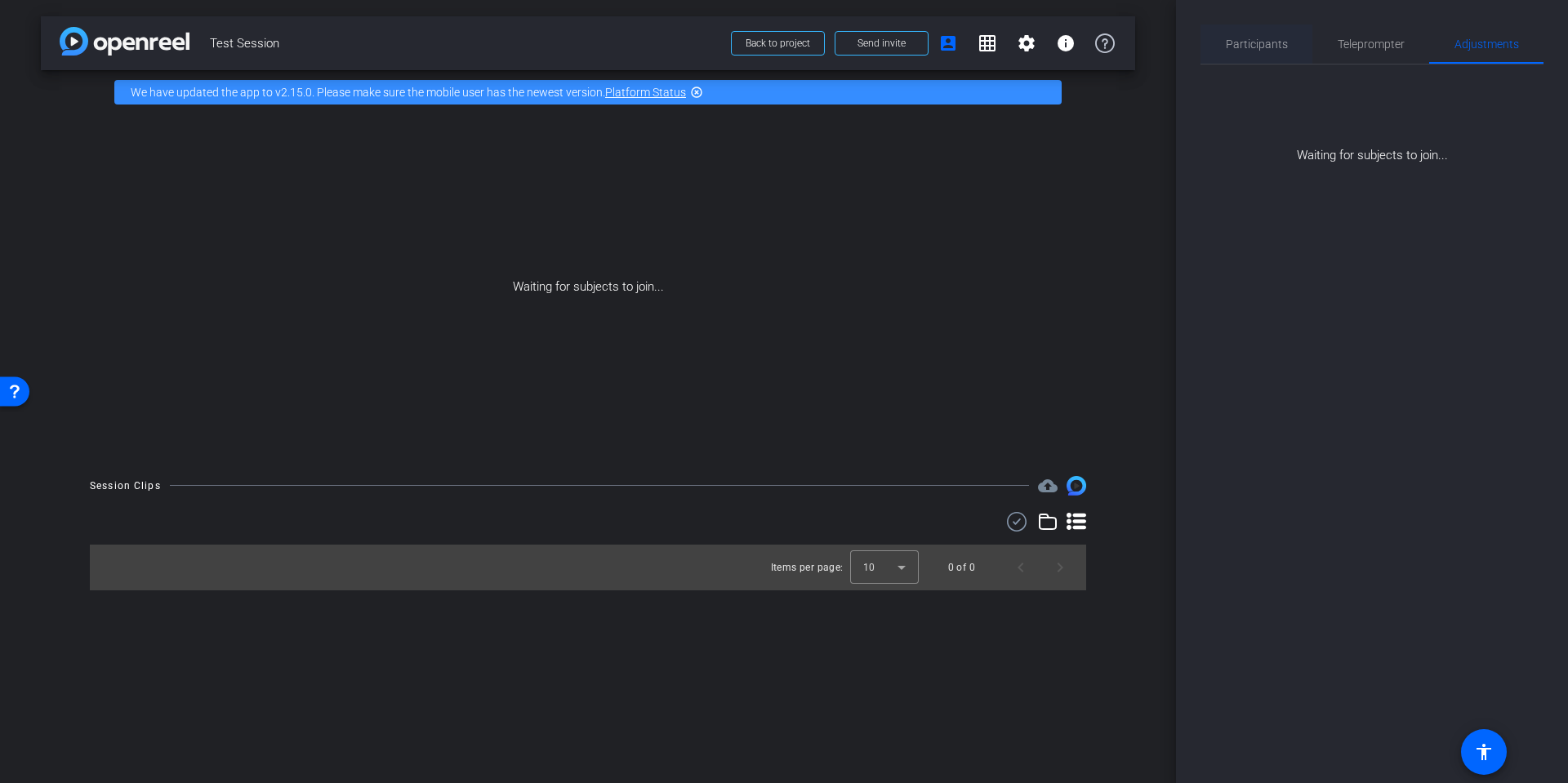
click at [1251, 38] on span "Participants" at bounding box center [1256, 44] width 62 height 12
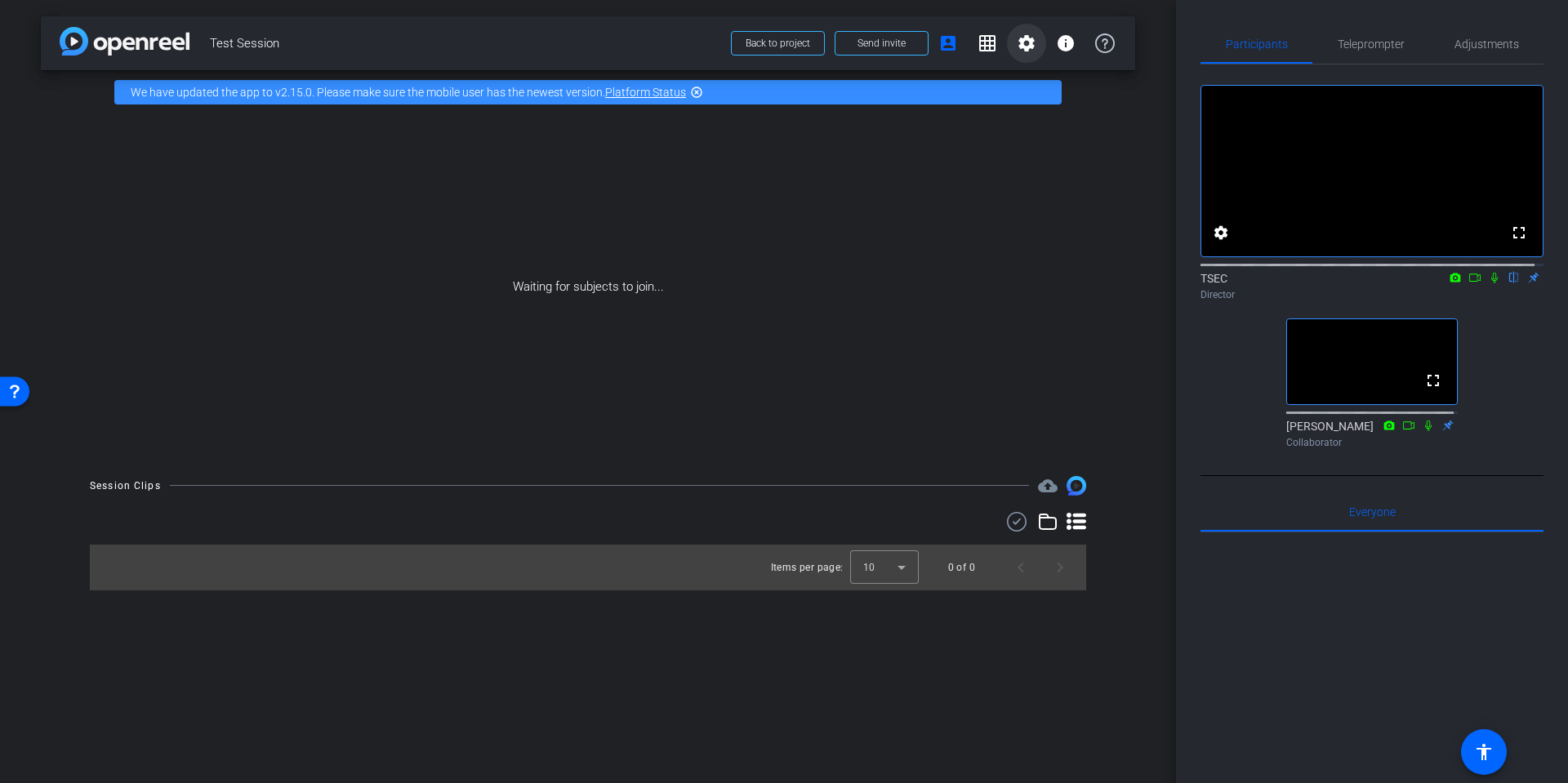
click at [1030, 44] on mat-icon "settings" at bounding box center [1026, 43] width 20 height 20
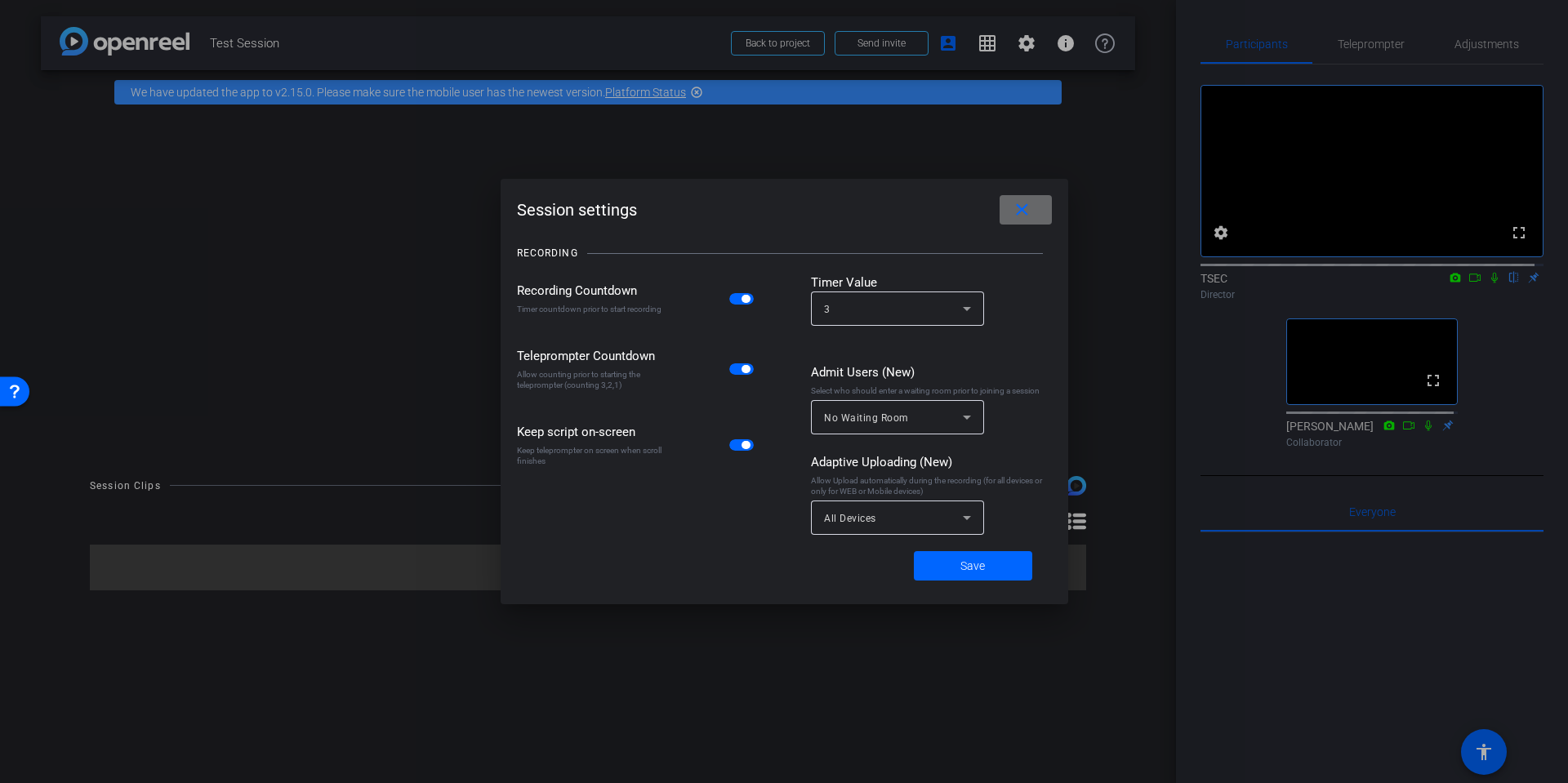
drag, startPoint x: 1025, startPoint y: 201, endPoint x: 993, endPoint y: 177, distance: 40.0
click at [1025, 200] on mat-icon "close" at bounding box center [1022, 210] width 21 height 21
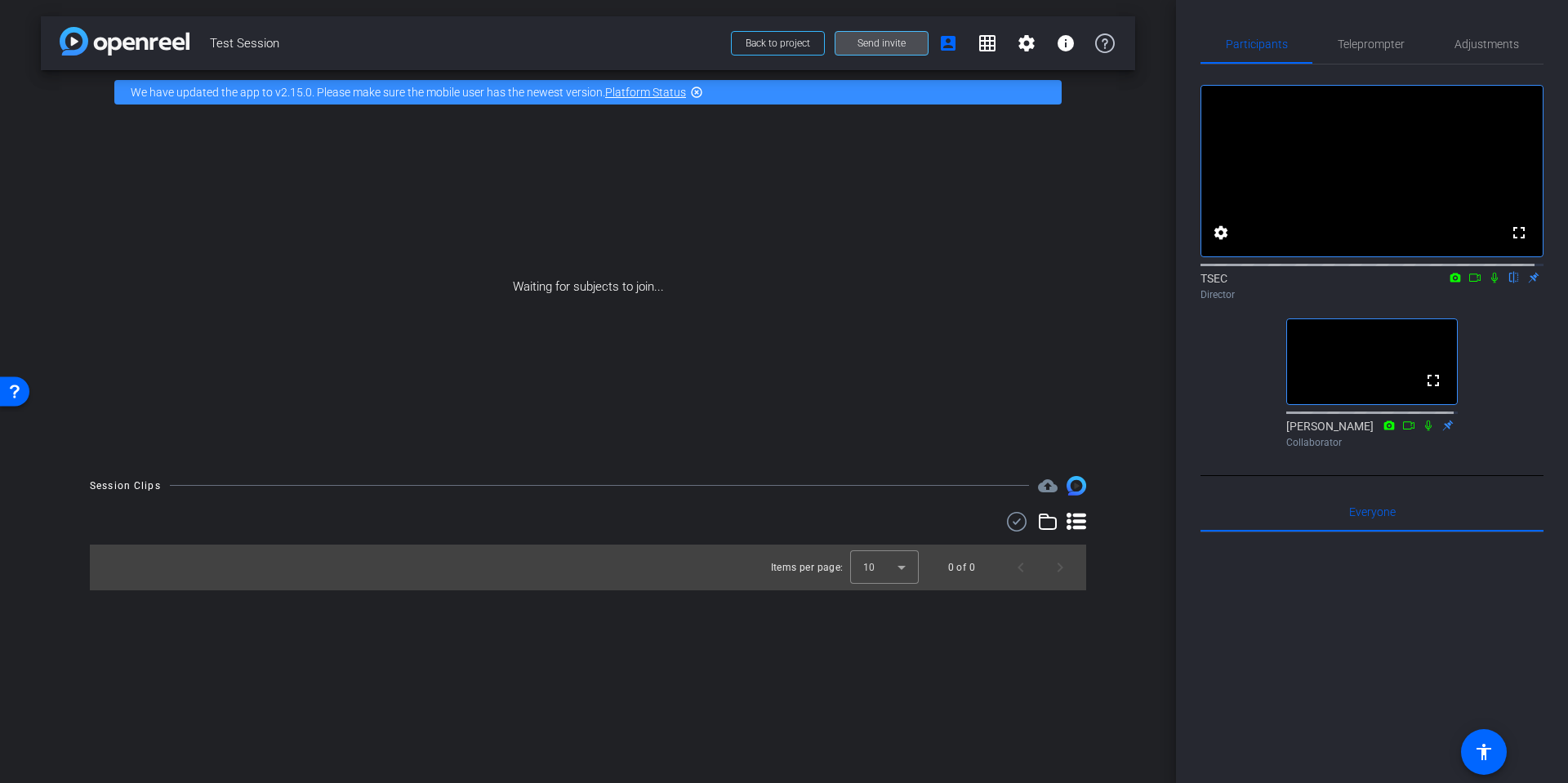
click at [868, 44] on span "Send invite" at bounding box center [881, 43] width 48 height 13
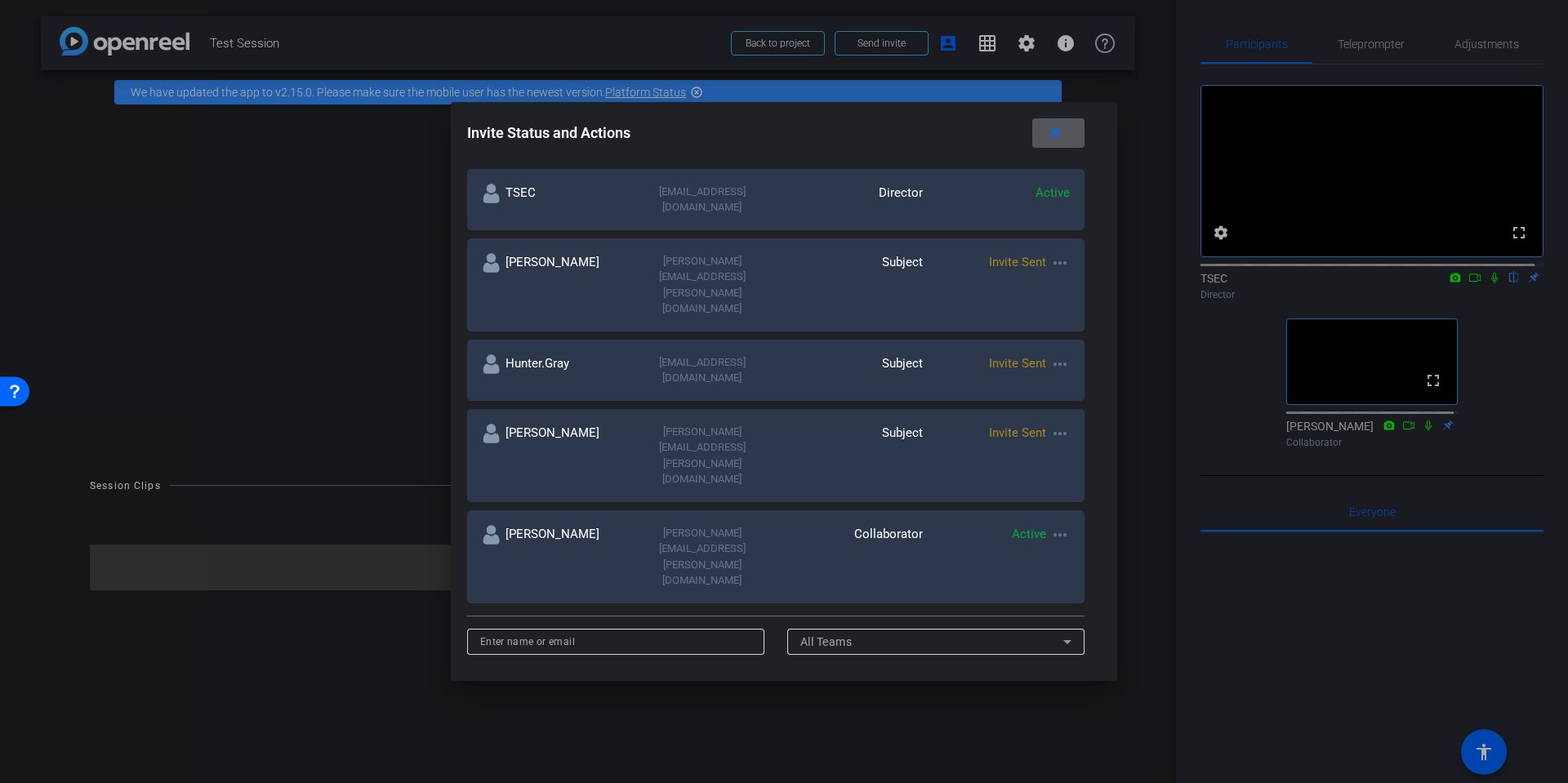
scroll to position [288, 0]
click at [1054, 526] on mat-icon "more_horiz" at bounding box center [1060, 536] width 20 height 20
click at [1103, 443] on span "Remove Immediately" at bounding box center [1120, 447] width 122 height 20
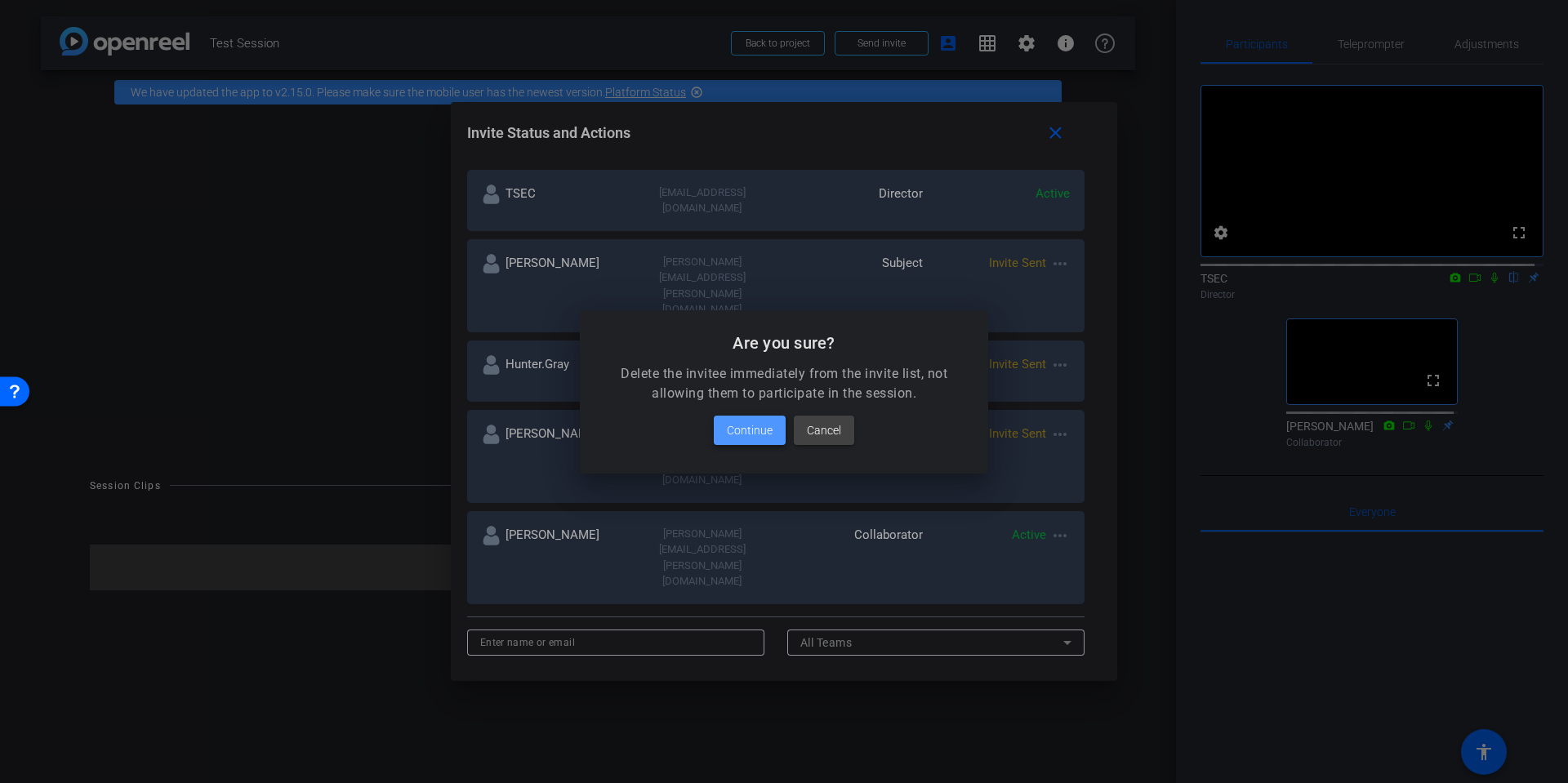
click at [746, 432] on span "Continue" at bounding box center [750, 430] width 46 height 20
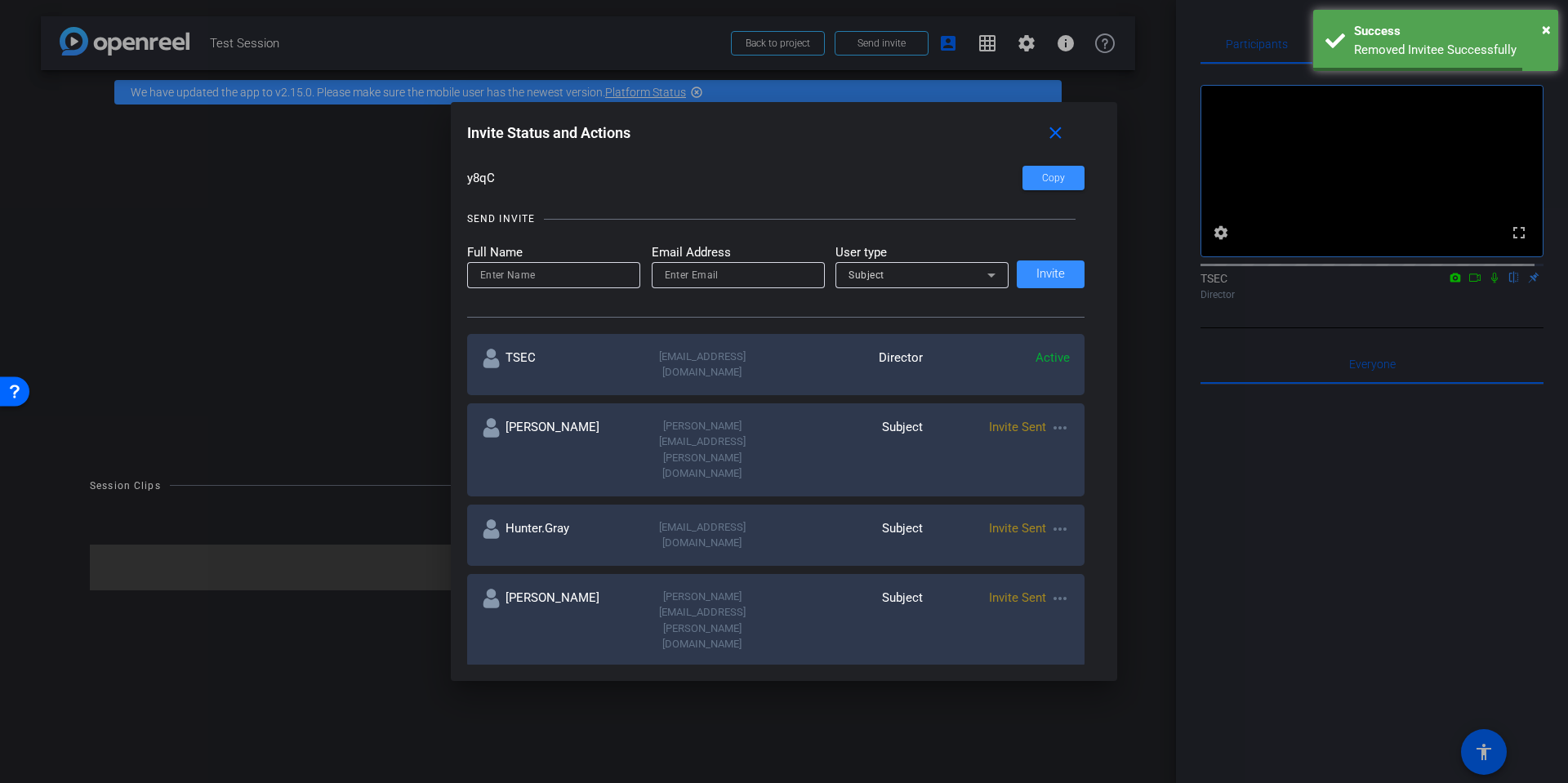
scroll to position [43, 0]
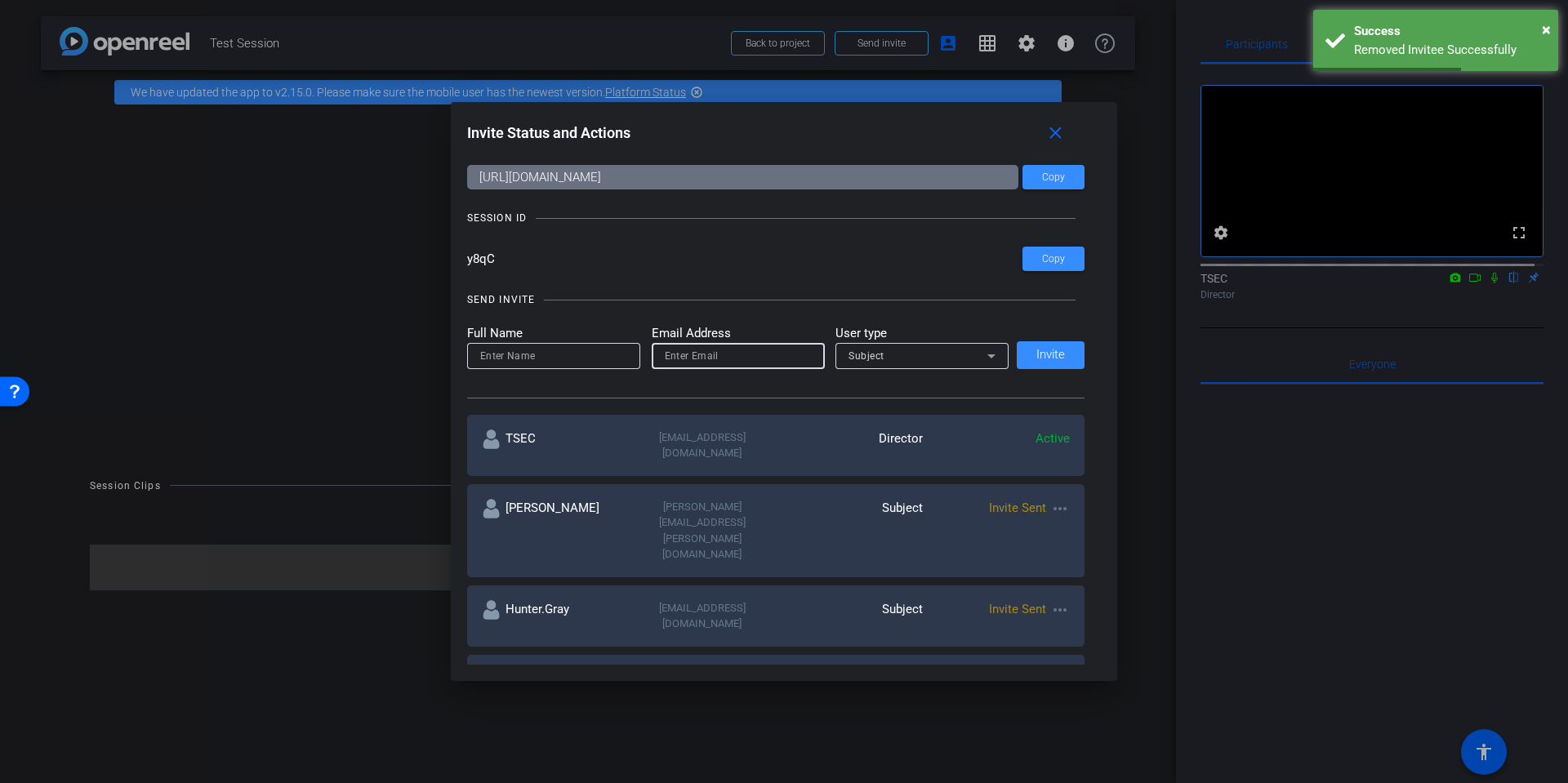
click at [766, 347] on input "email" at bounding box center [738, 356] width 147 height 20
click at [937, 362] on div "Subject" at bounding box center [918, 355] width 139 height 21
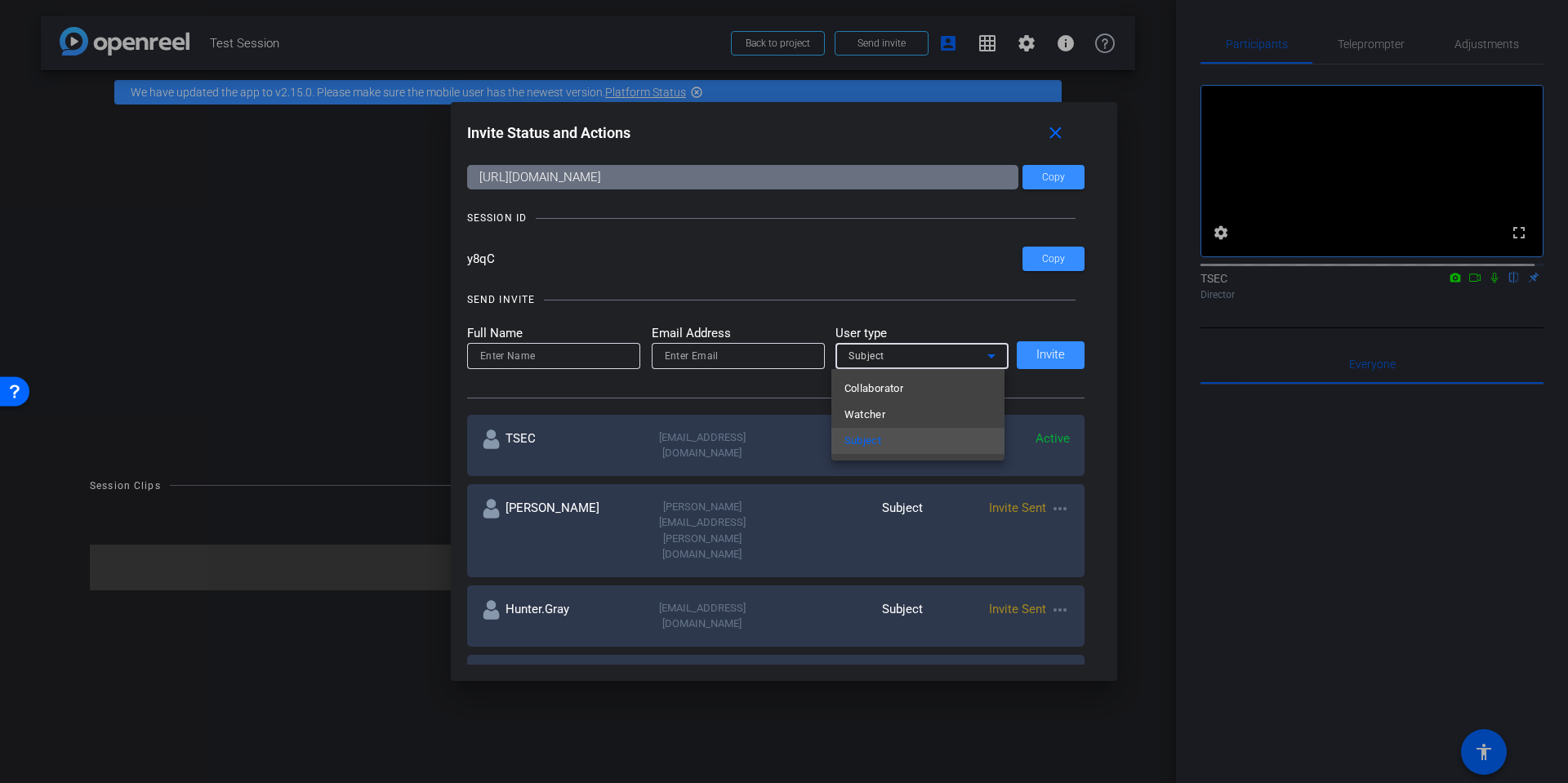
click at [726, 355] on div at bounding box center [784, 391] width 1568 height 783
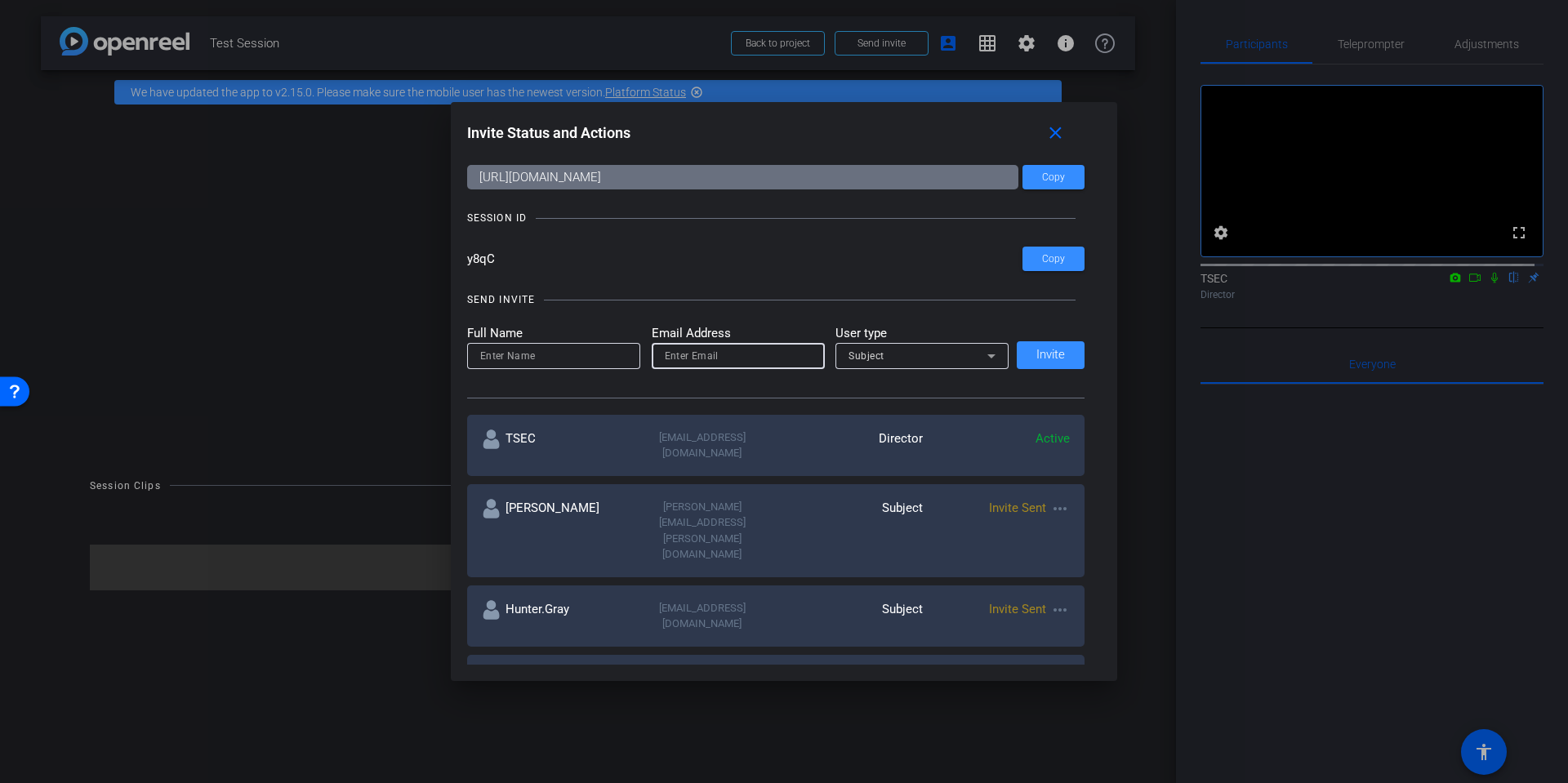
click at [688, 349] on input "email" at bounding box center [738, 356] width 147 height 20
drag, startPoint x: 553, startPoint y: 355, endPoint x: 598, endPoint y: 370, distance: 47.4
click at [552, 355] on input at bounding box center [553, 356] width 147 height 20
type input "[PERSON_NAME]"
type input "richard.davies@drpgroup.com"
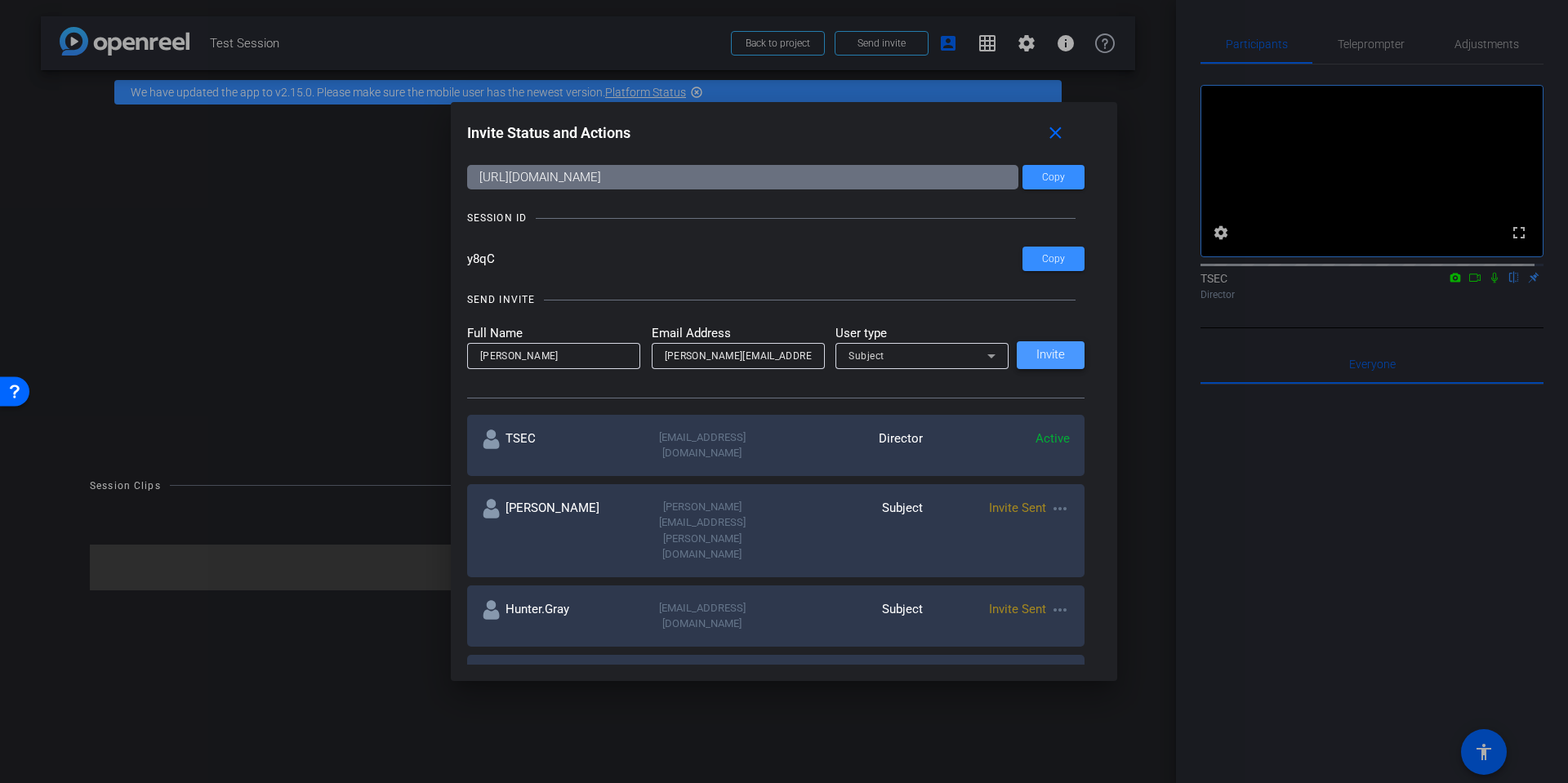
click at [1053, 355] on span "Invite" at bounding box center [1050, 355] width 28 height 13
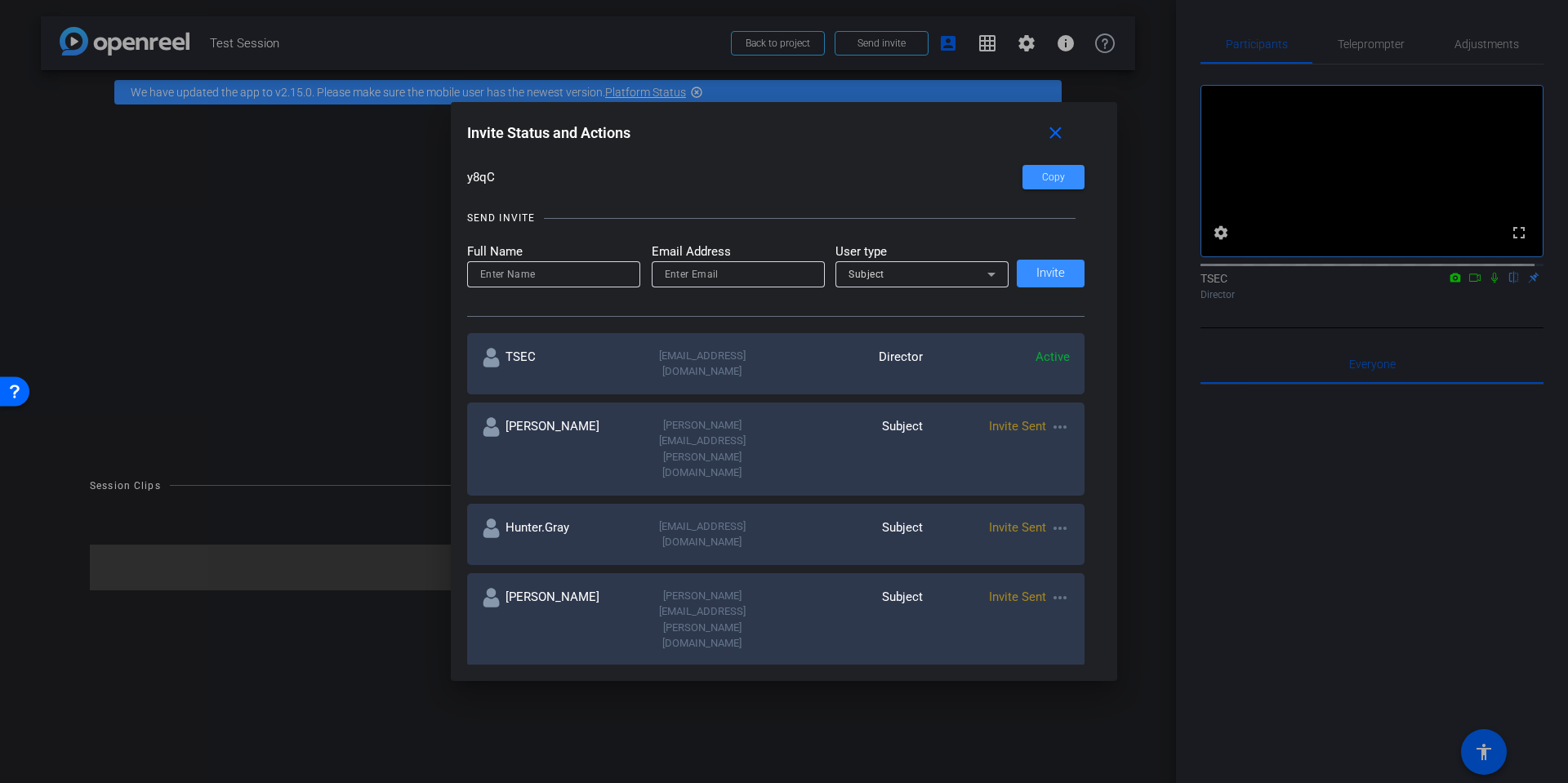
scroll to position [206, 0]
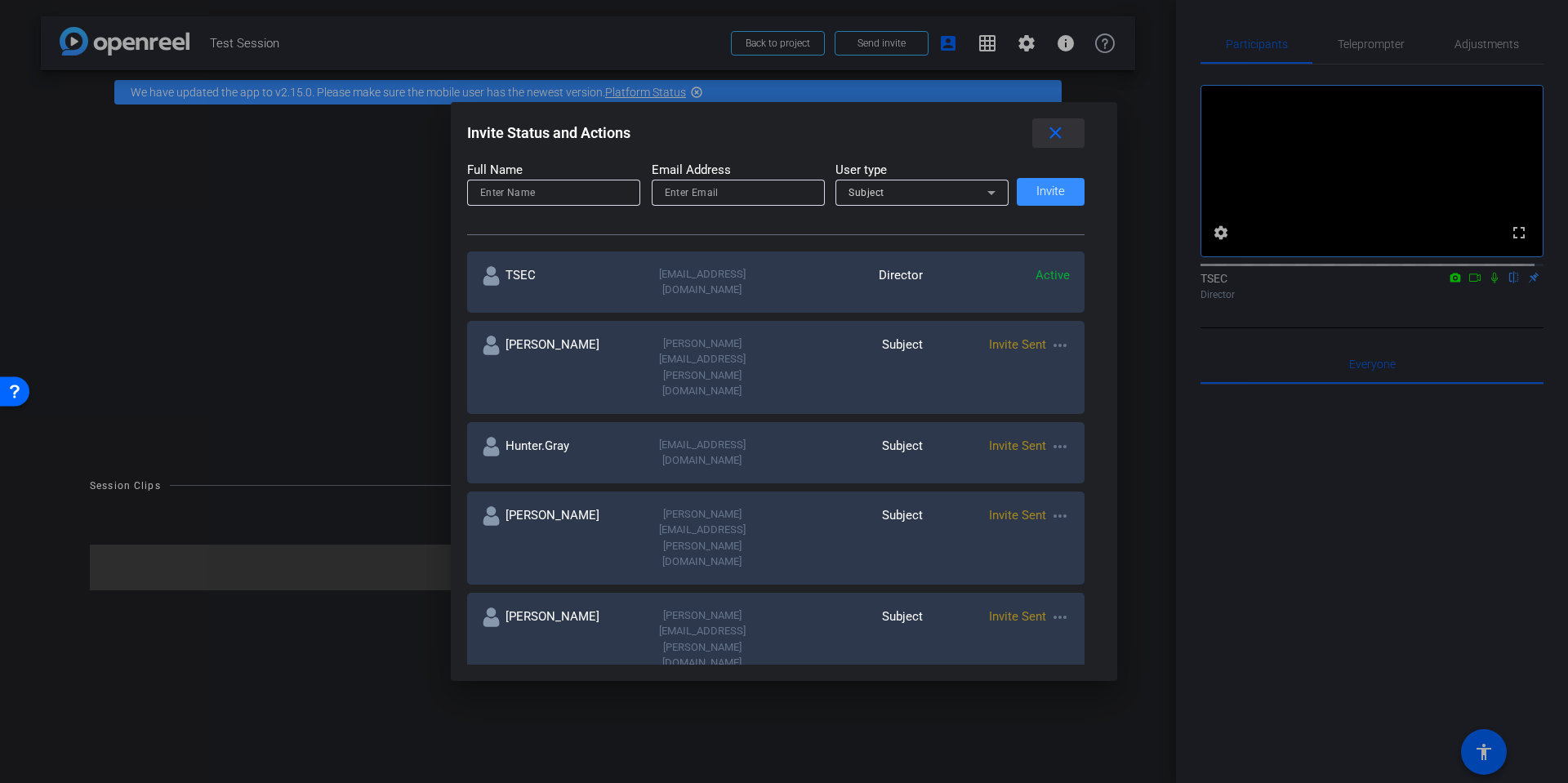
click at [1064, 123] on mat-icon "close" at bounding box center [1055, 133] width 21 height 21
